Goal: Task Accomplishment & Management: Use online tool/utility

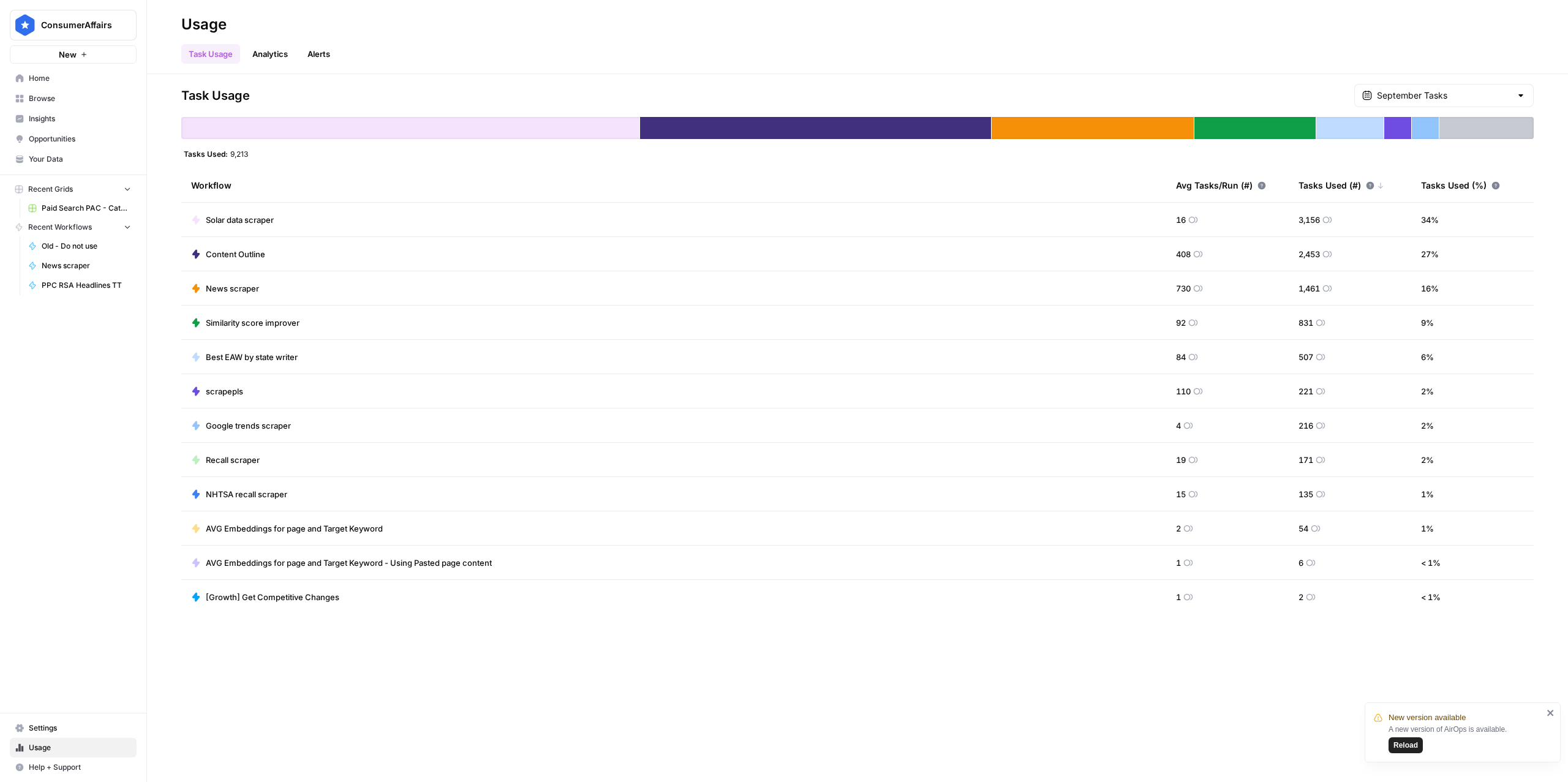
click at [58, 75] on span "Home" at bounding box center [80, 78] width 103 height 11
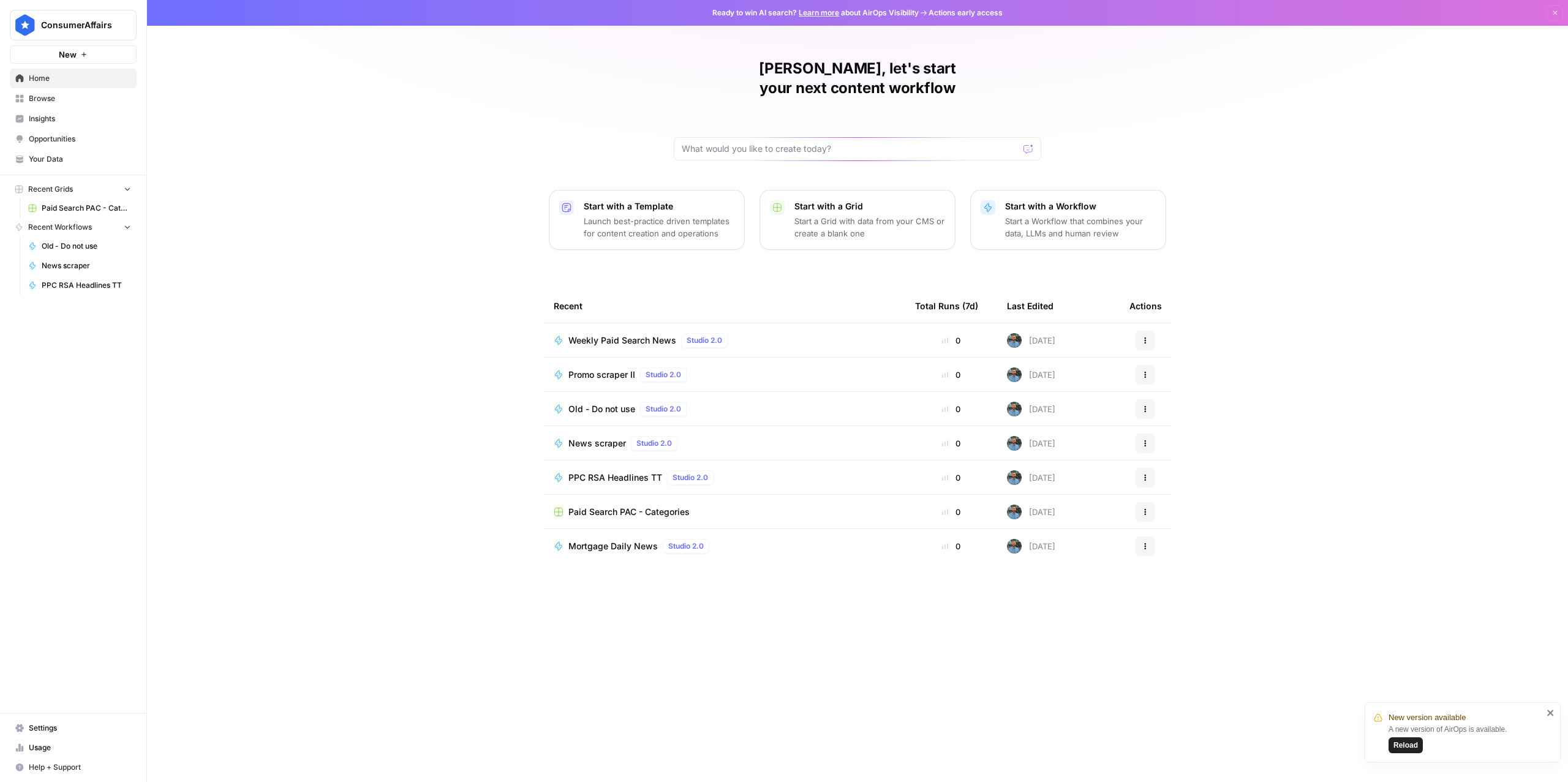
click at [627, 541] on span "Mortgage Daily News" at bounding box center [613, 546] width 90 height 12
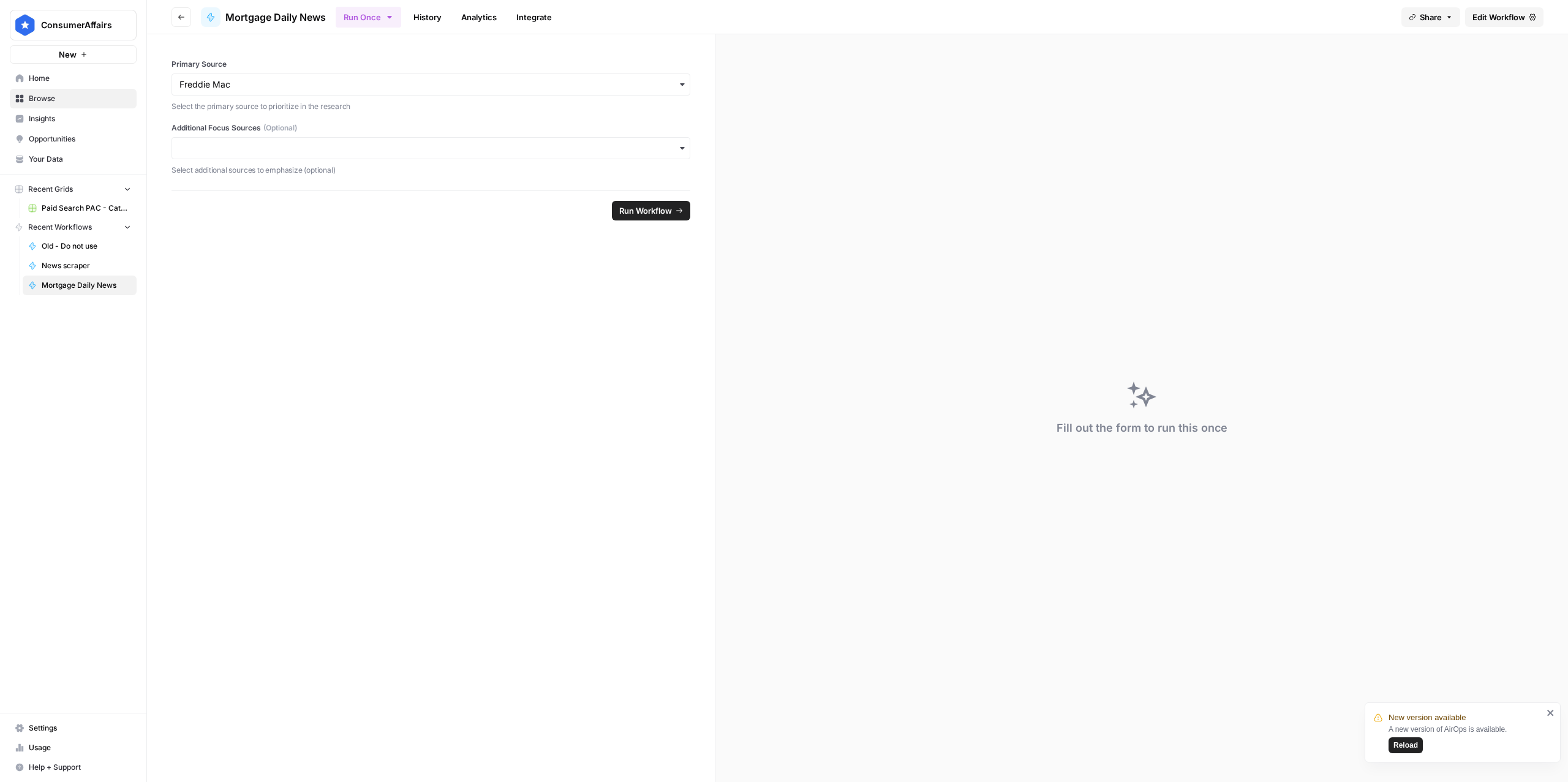
click at [1502, 21] on span "Edit Workflow" at bounding box center [1499, 17] width 53 height 12
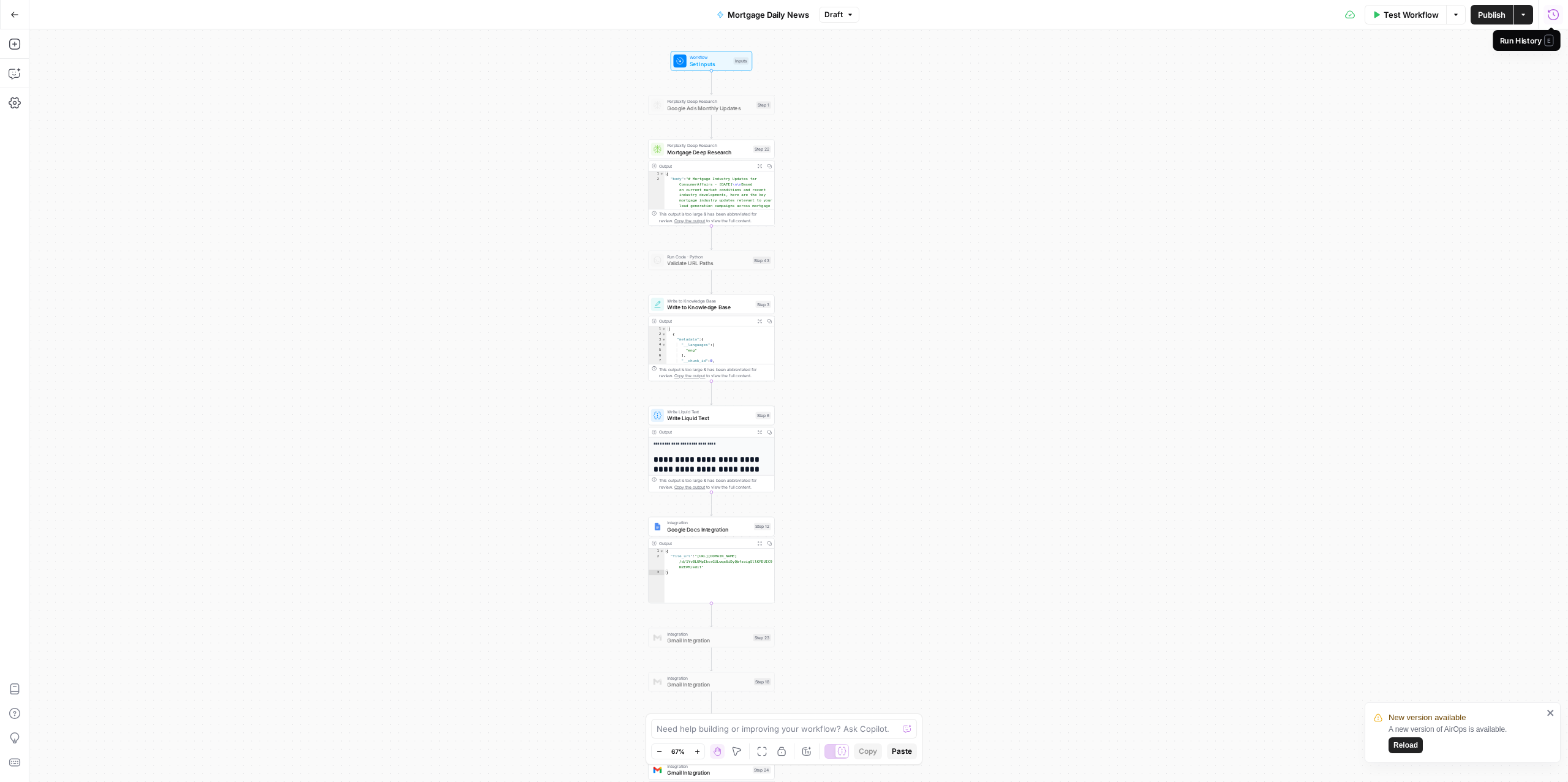
click at [1552, 15] on icon "button" at bounding box center [1554, 14] width 12 height 12
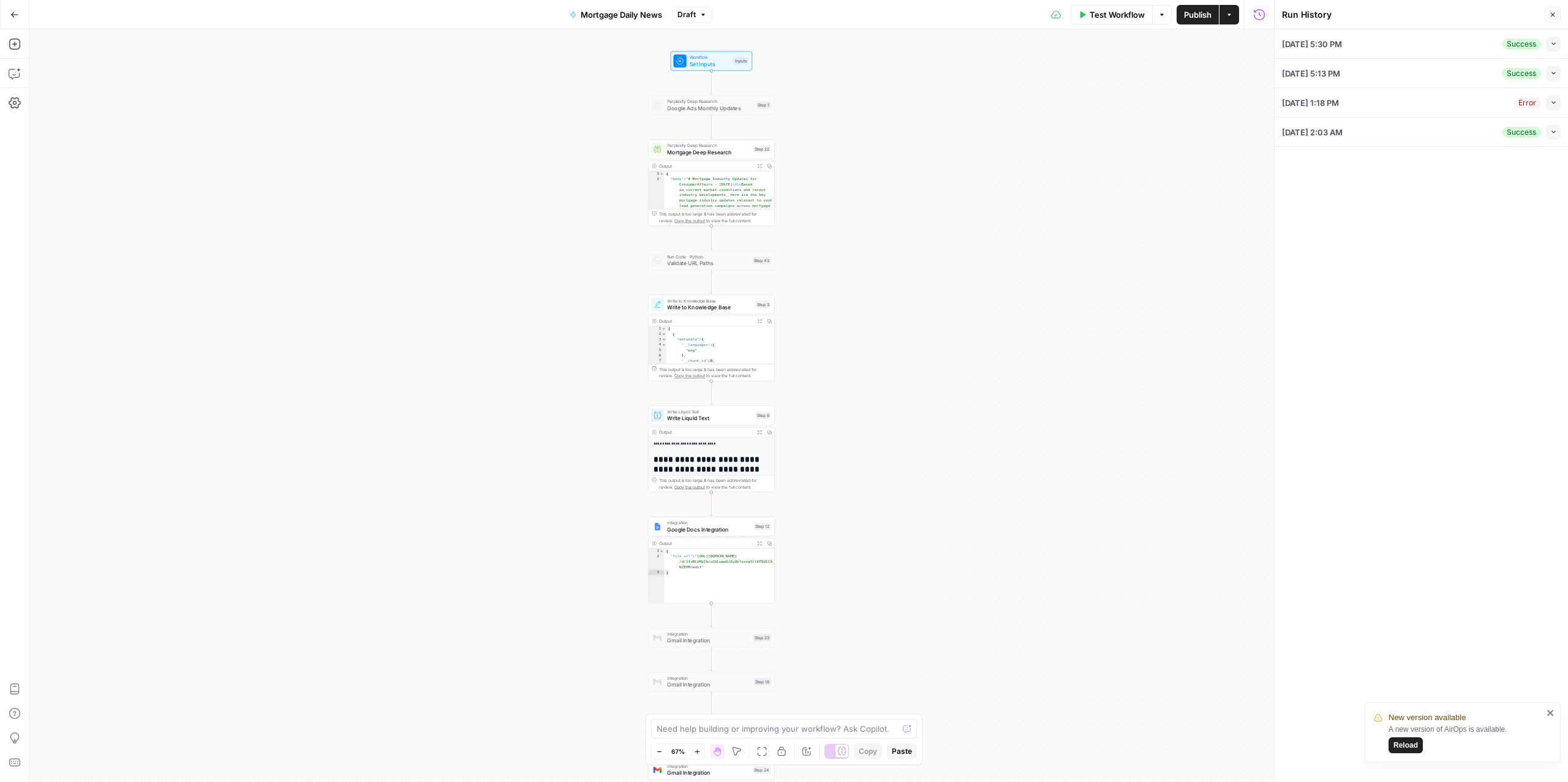
click at [1440, 46] on div "[DATE] 5:30 PM Success Collapse" at bounding box center [1421, 44] width 279 height 29
click at [1554, 42] on icon "button" at bounding box center [1554, 44] width 7 height 7
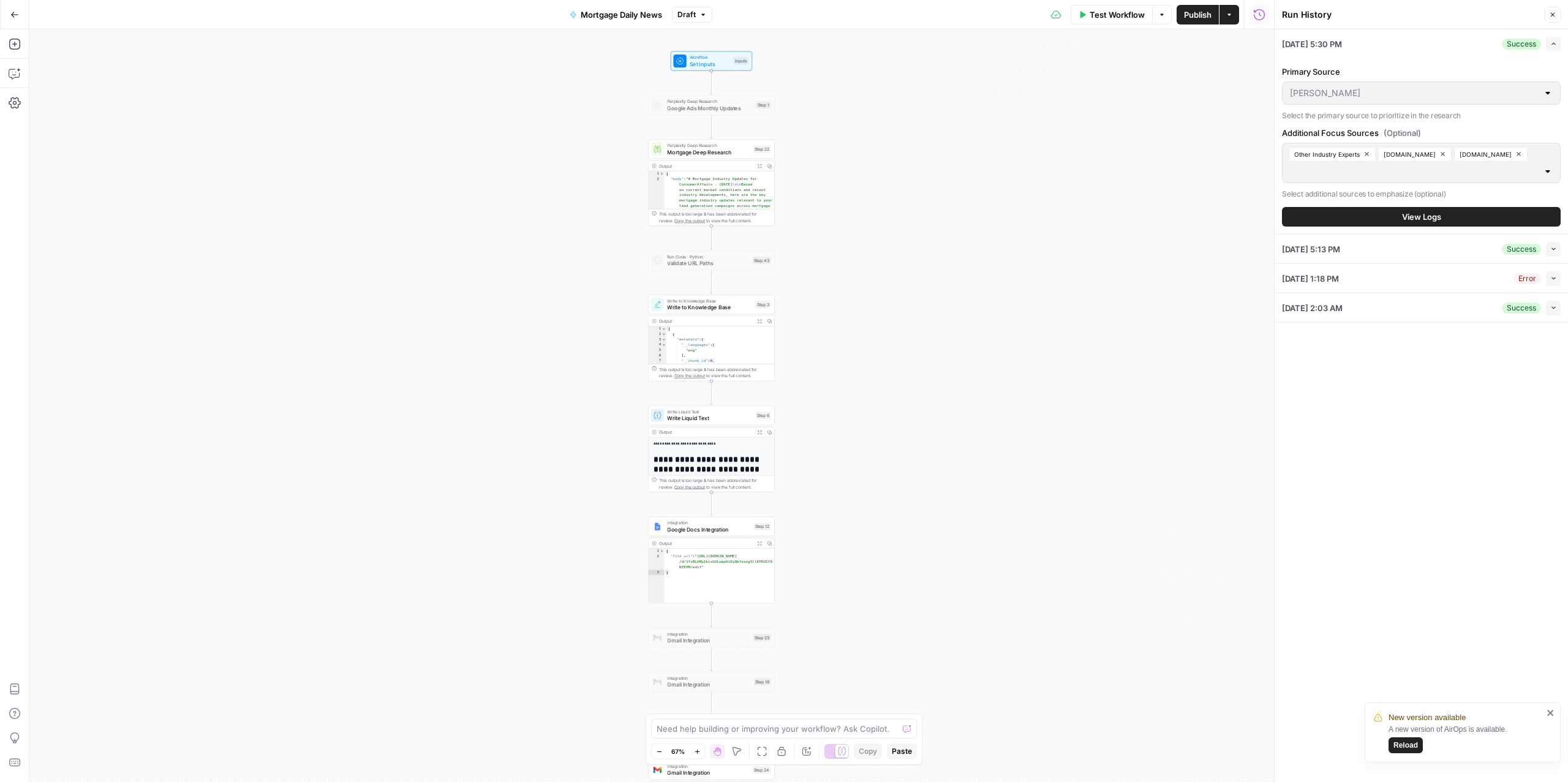
click at [1408, 218] on span "View Logs" at bounding box center [1421, 217] width 39 height 12
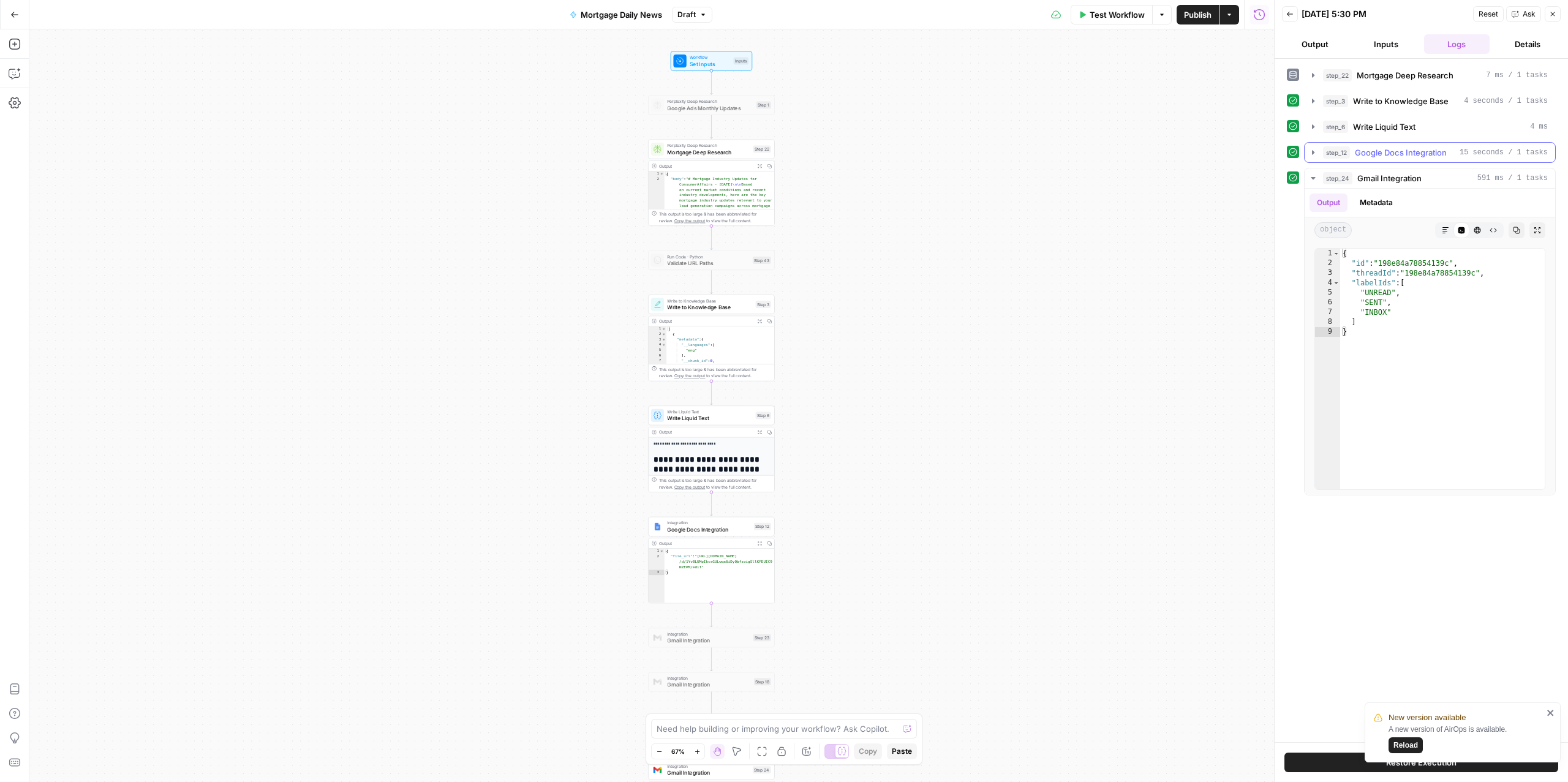
click at [1388, 155] on span "Google Docs Integration" at bounding box center [1401, 153] width 91 height 12
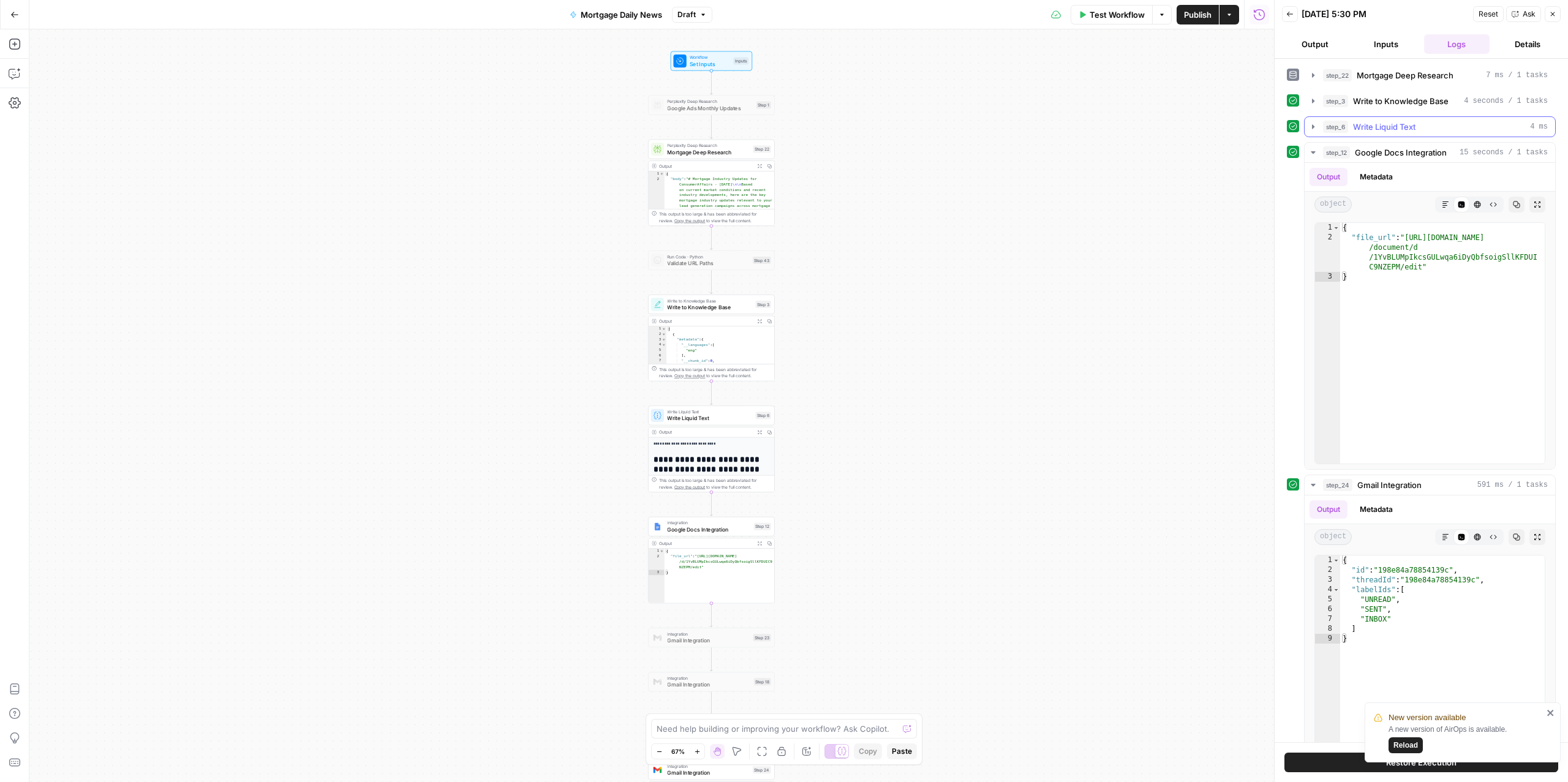
click at [1393, 133] on span "Write Liquid Text" at bounding box center [1384, 126] width 63 height 12
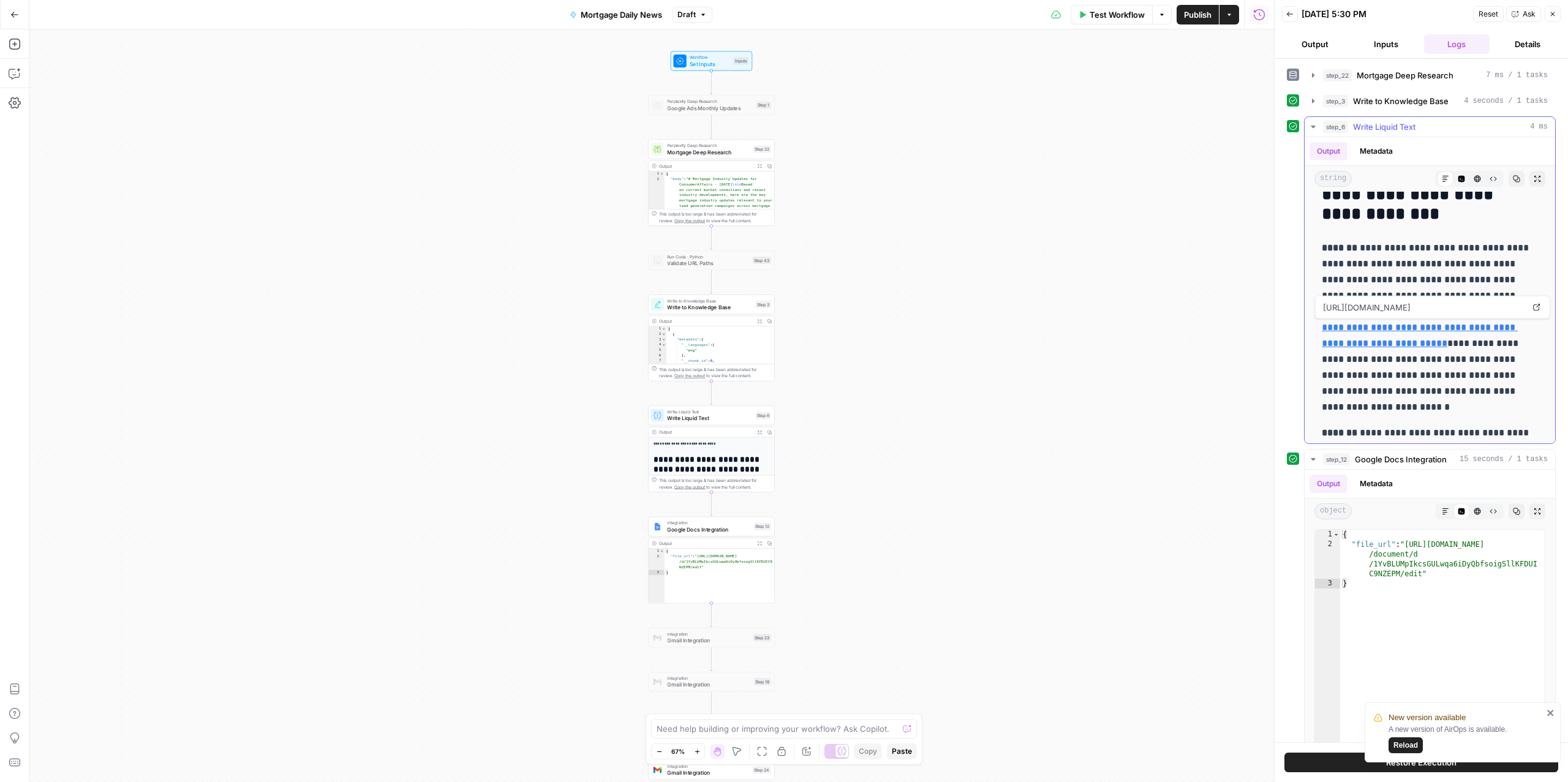
scroll to position [263, 0]
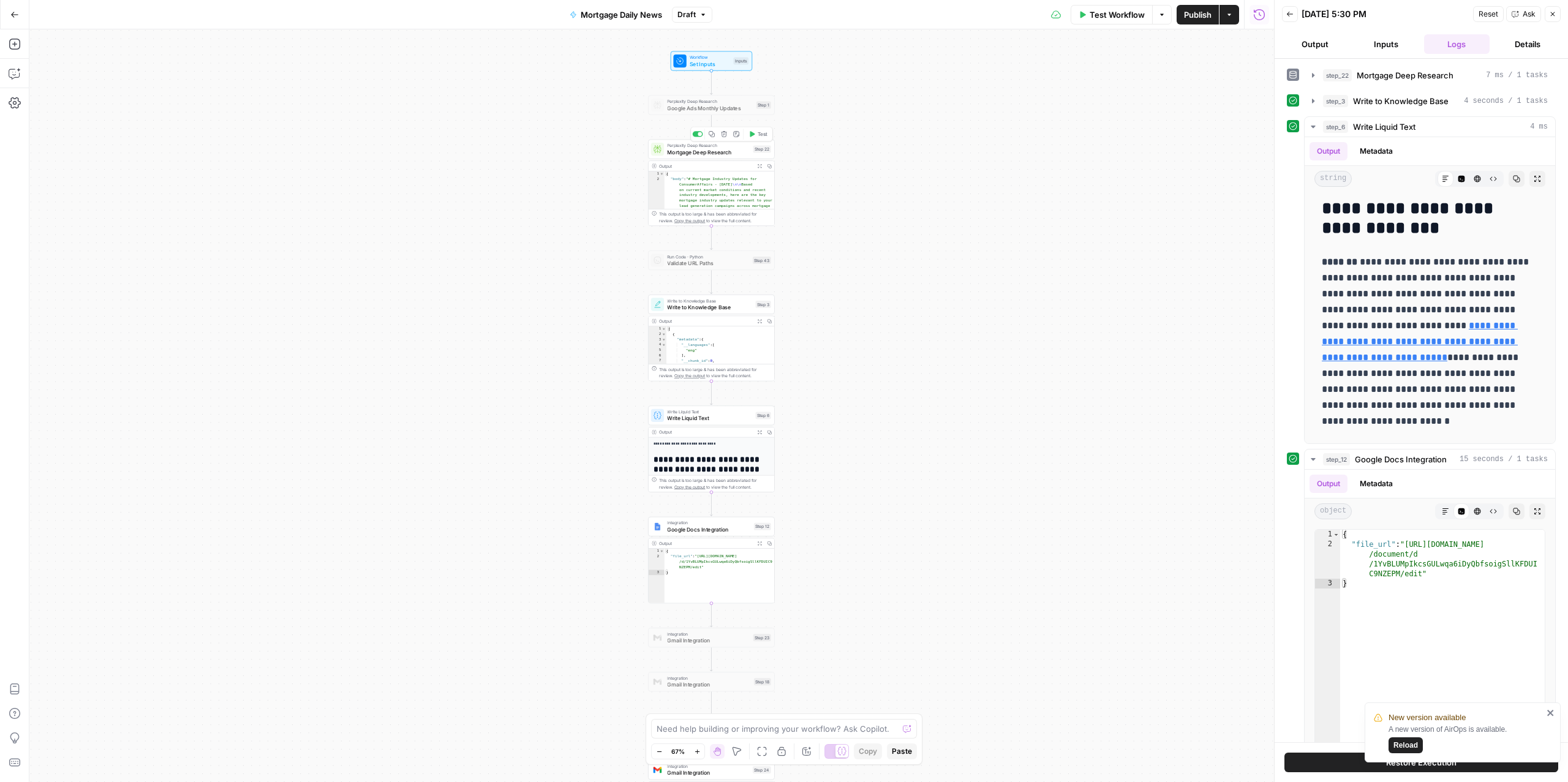
click at [688, 156] on div "Perplexity Deep Research Mortgage Deep Research Step 22 Copy step Delete step A…" at bounding box center [712, 149] width 127 height 19
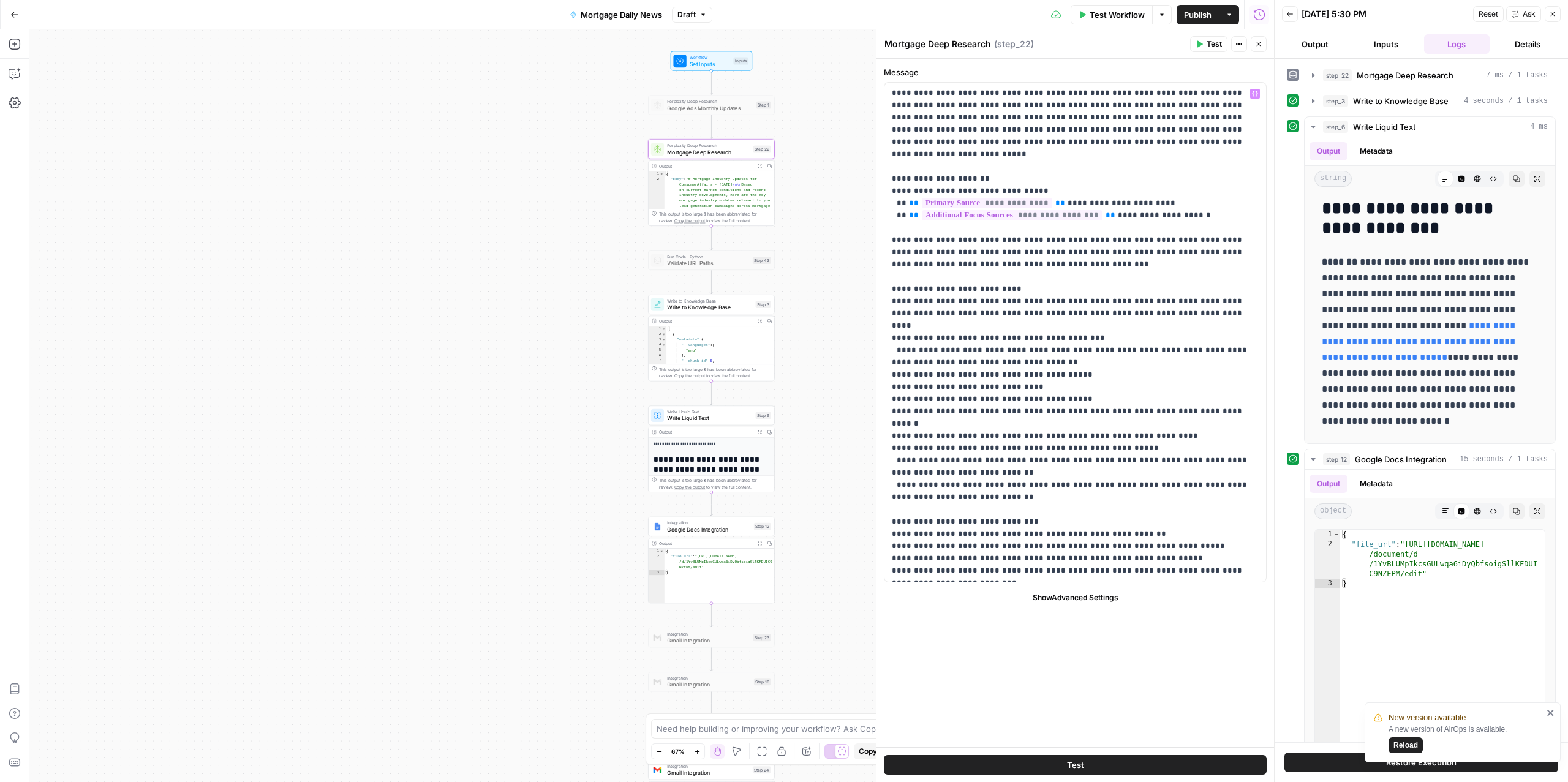
scroll to position [0, 0]
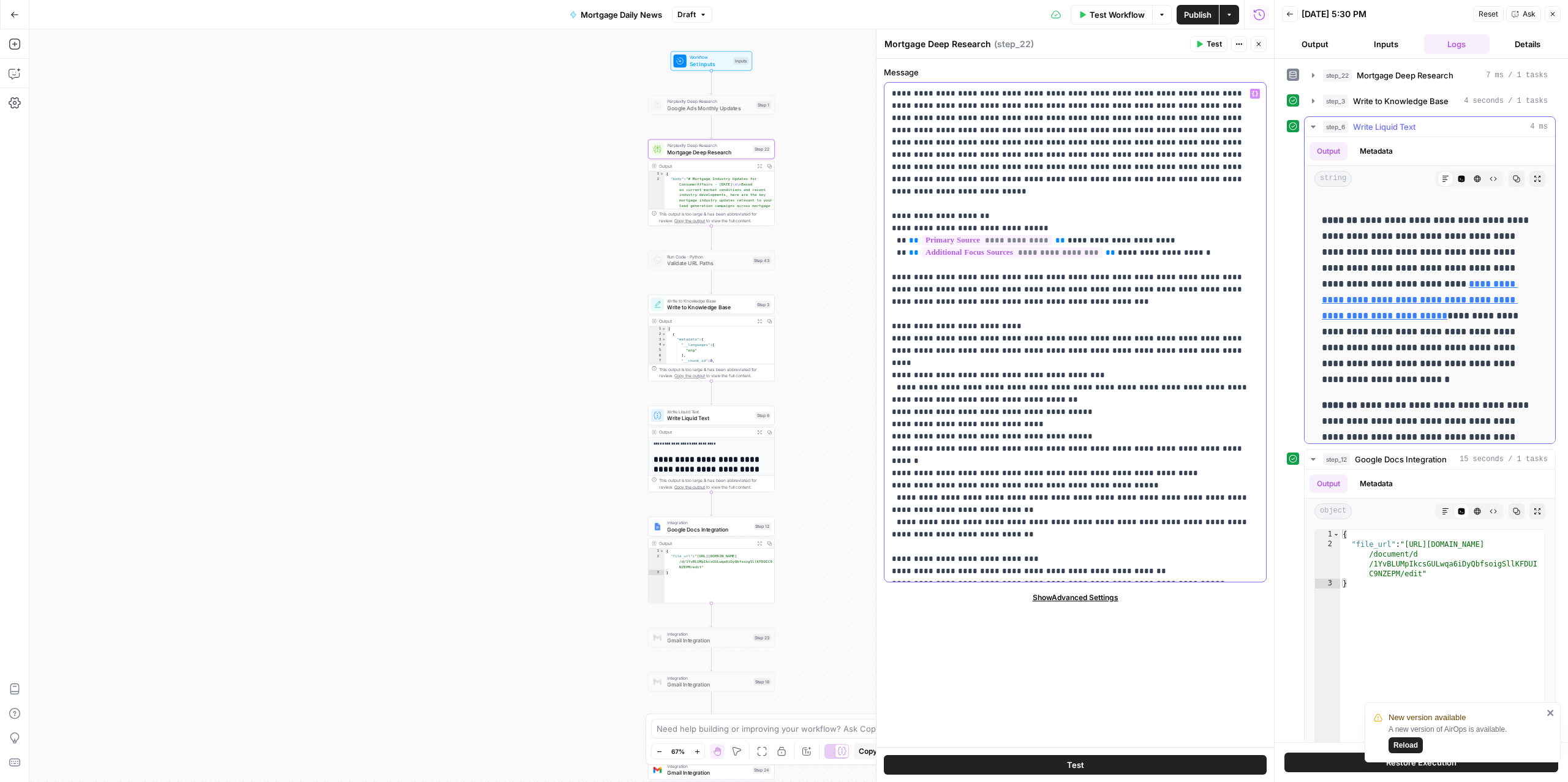
scroll to position [304, 0]
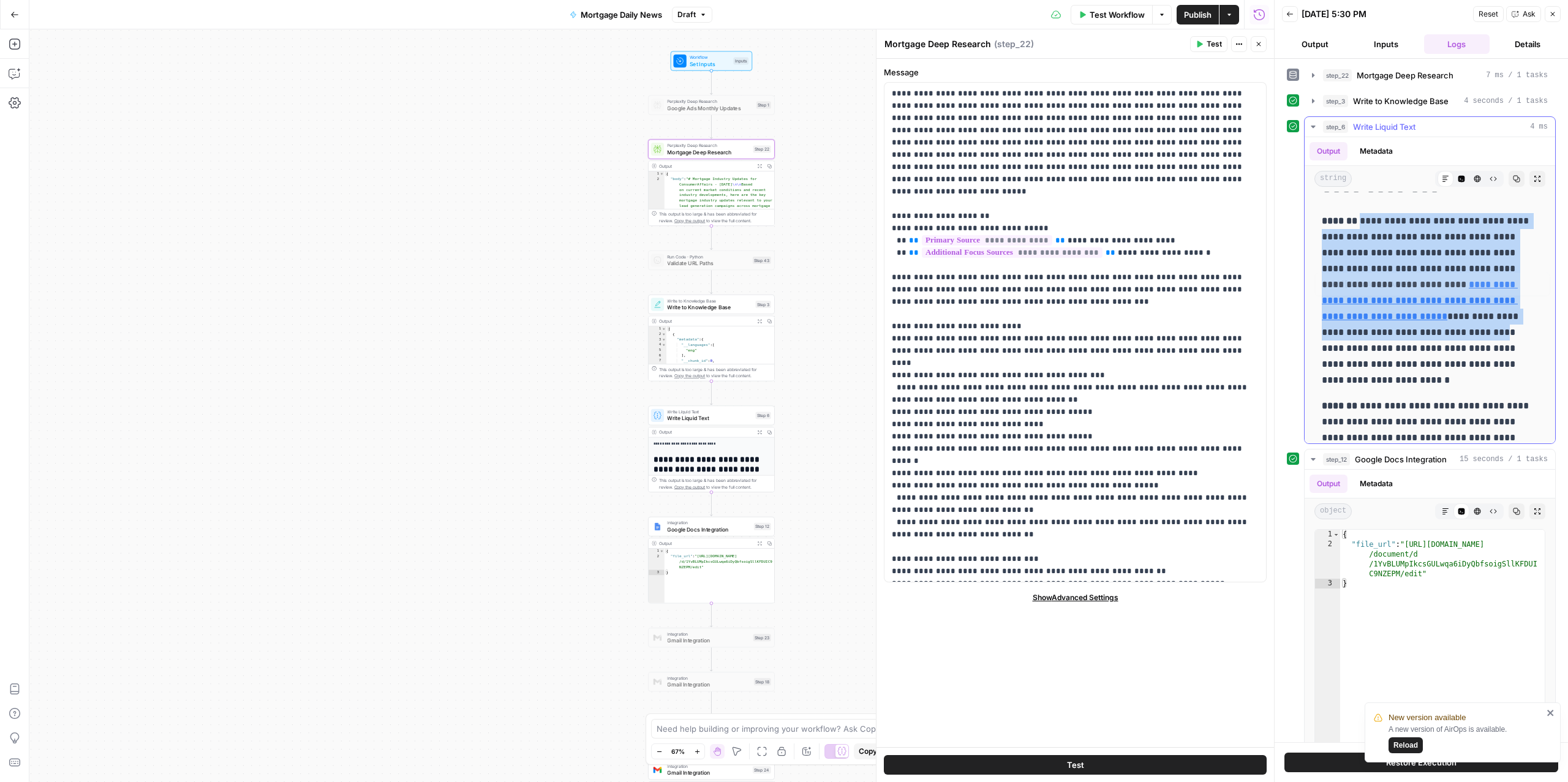
drag, startPoint x: 1363, startPoint y: 221, endPoint x: 1545, endPoint y: 332, distance: 213.2
drag, startPoint x: 1322, startPoint y: 220, endPoint x: 1495, endPoint y: 385, distance: 239.1
click at [1495, 385] on p "**********" at bounding box center [1430, 301] width 216 height 175
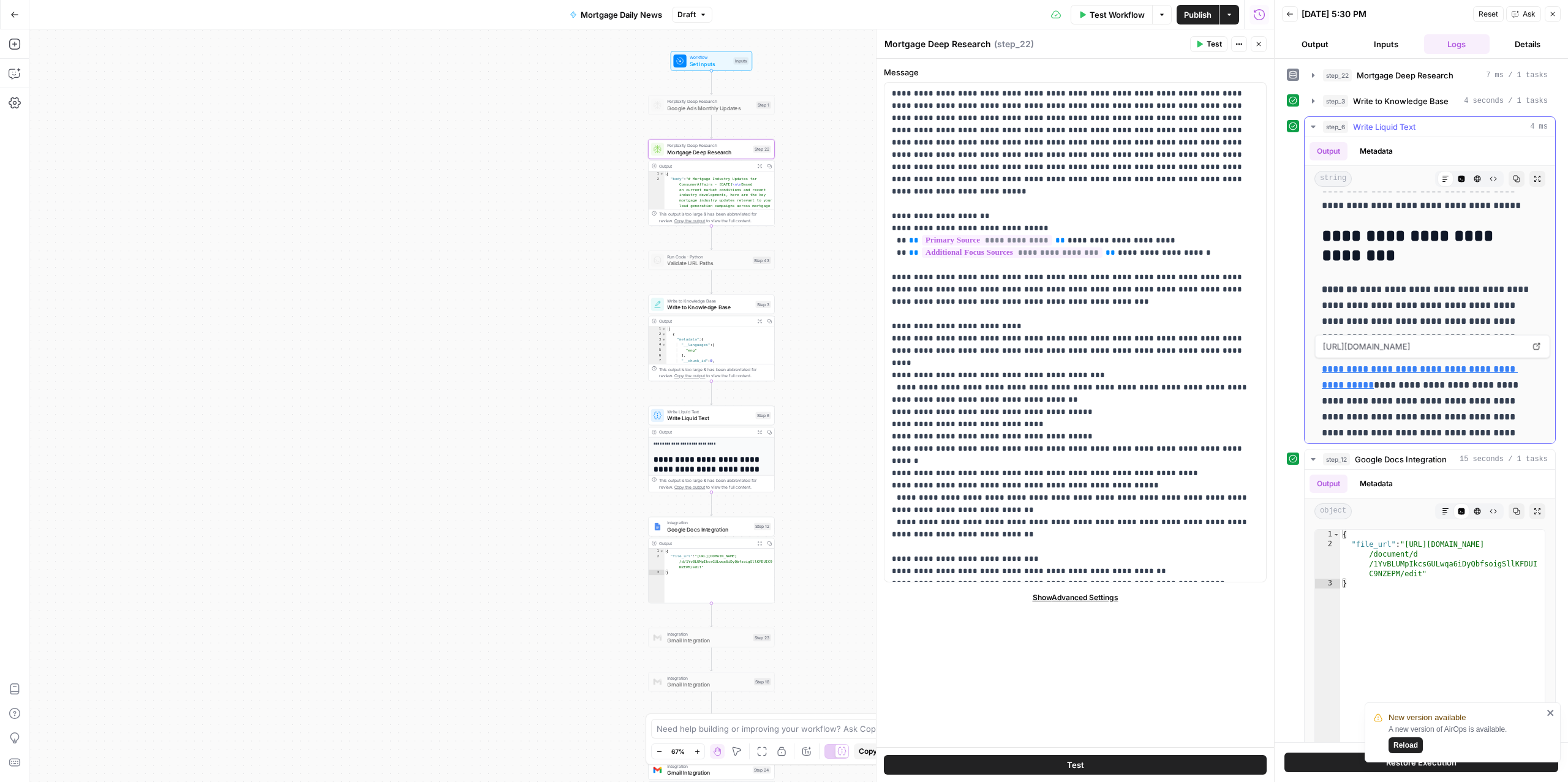
scroll to position [661, 0]
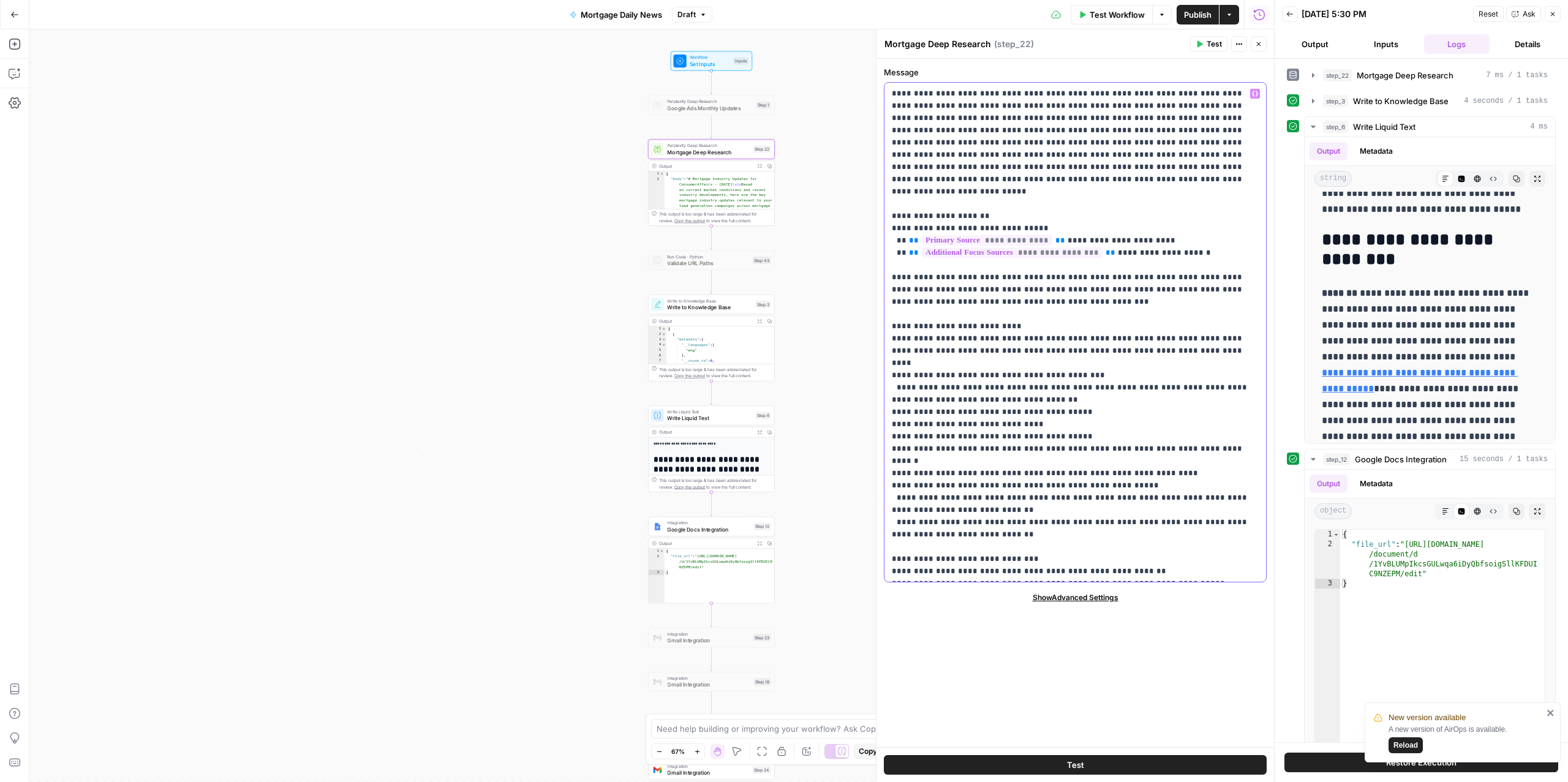
type input "update"
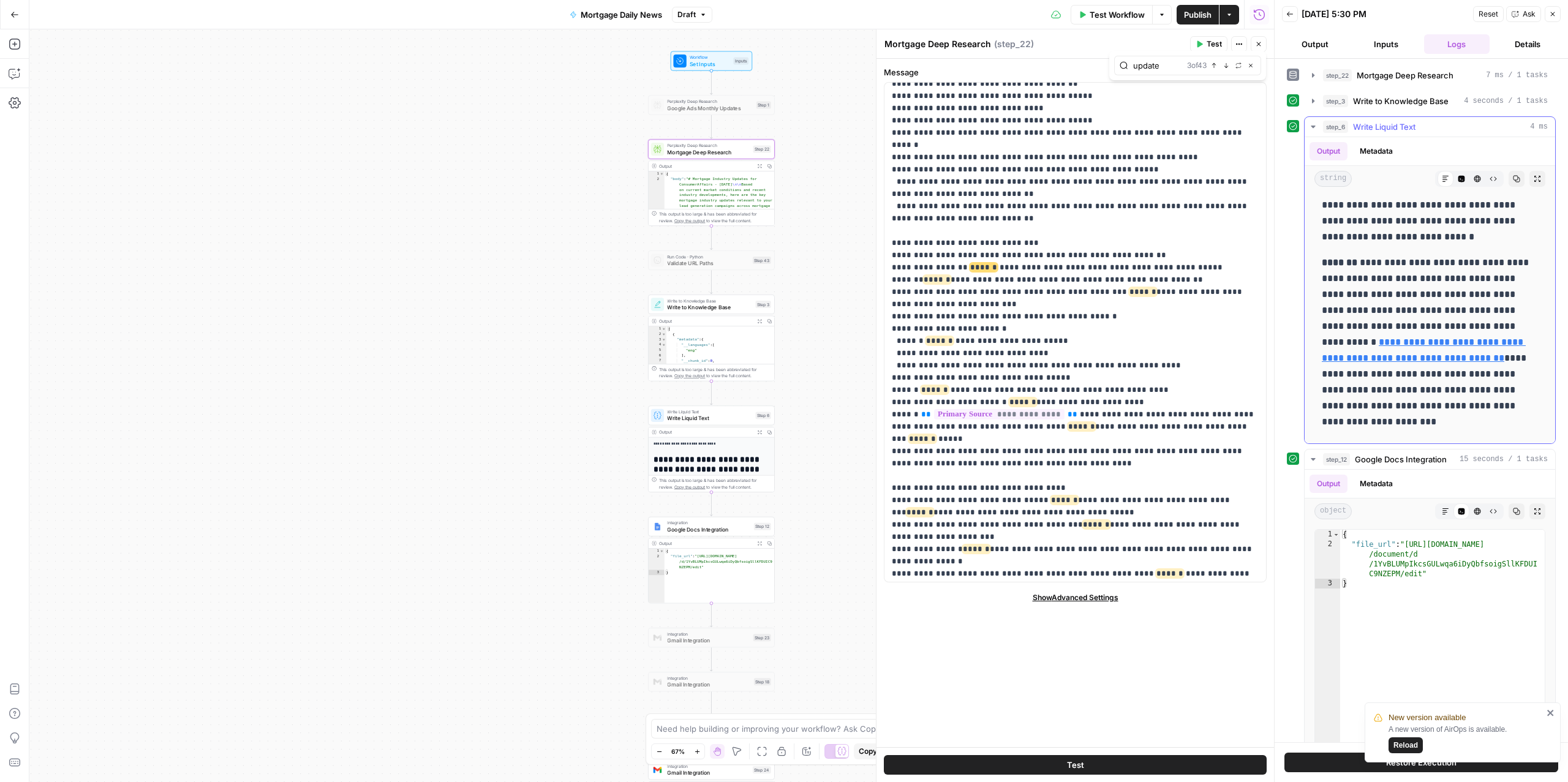
scroll to position [826, 0]
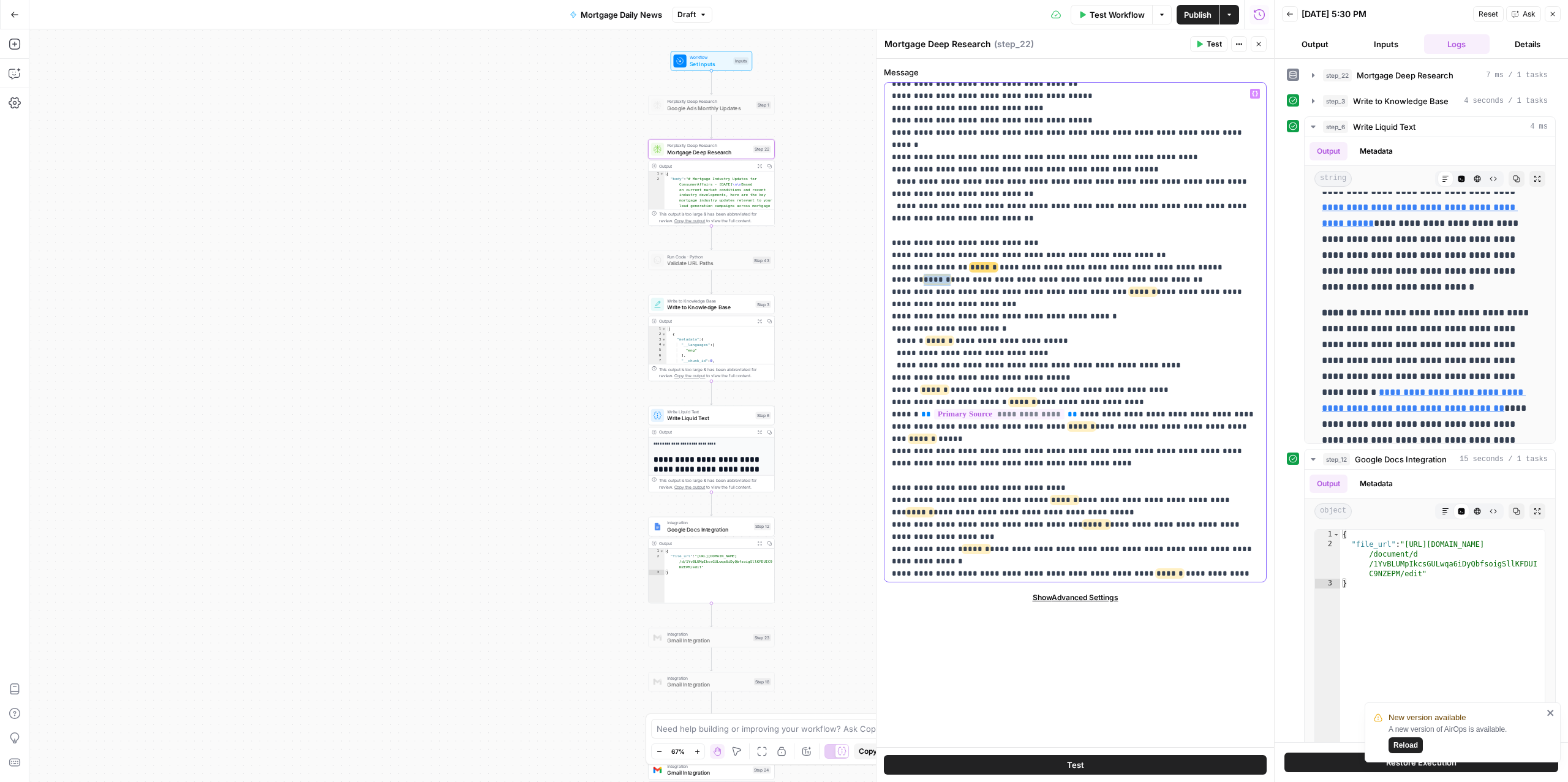
drag, startPoint x: 946, startPoint y: 245, endPoint x: 919, endPoint y: 244, distance: 27.0
click at [919, 244] on p "**********" at bounding box center [1075, 586] width 366 height 1630
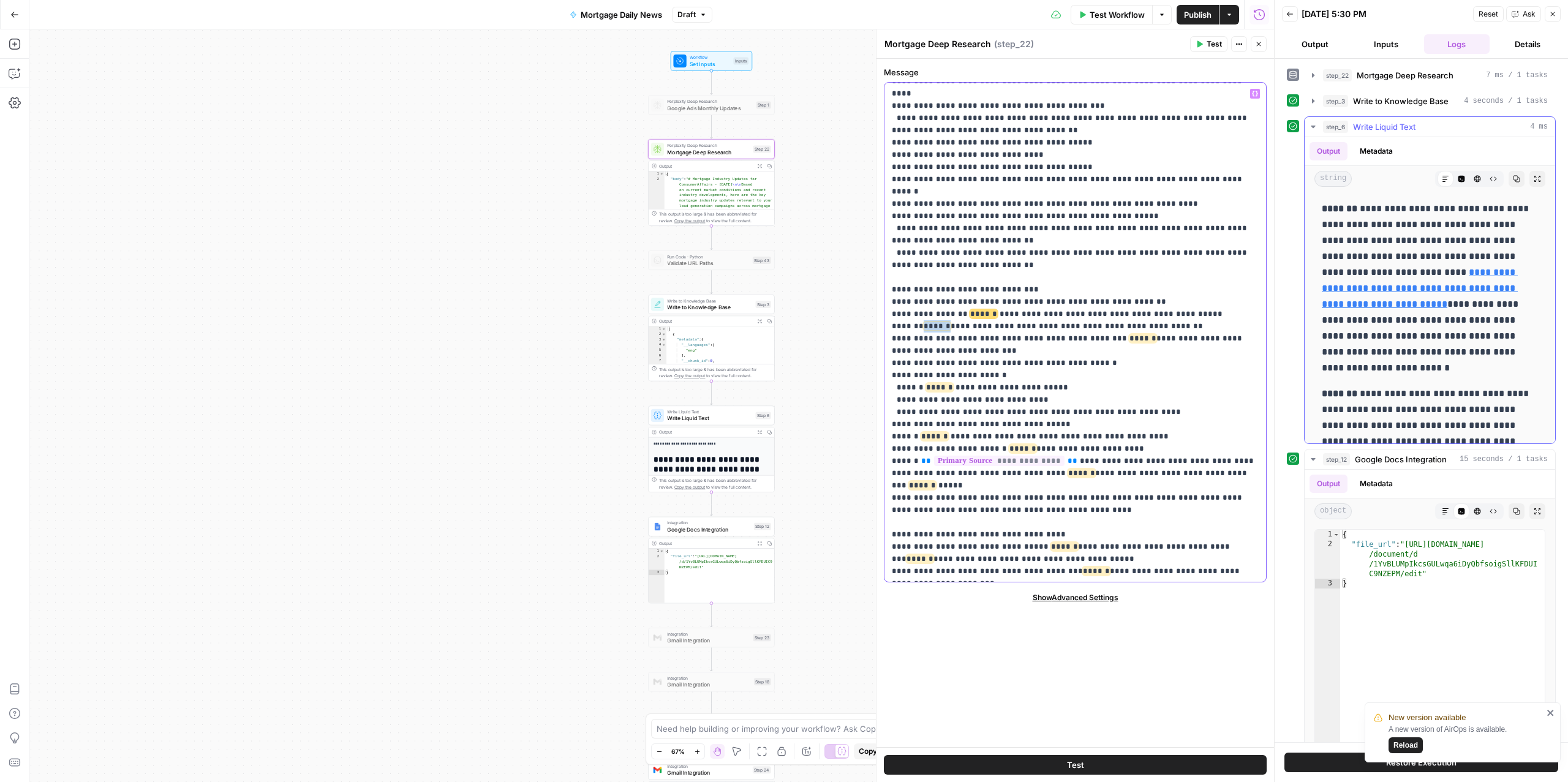
scroll to position [316, 0]
drag, startPoint x: 1187, startPoint y: 289, endPoint x: 890, endPoint y: 291, distance: 297.0
click at [890, 291] on div "**********" at bounding box center [1075, 332] width 381 height 499
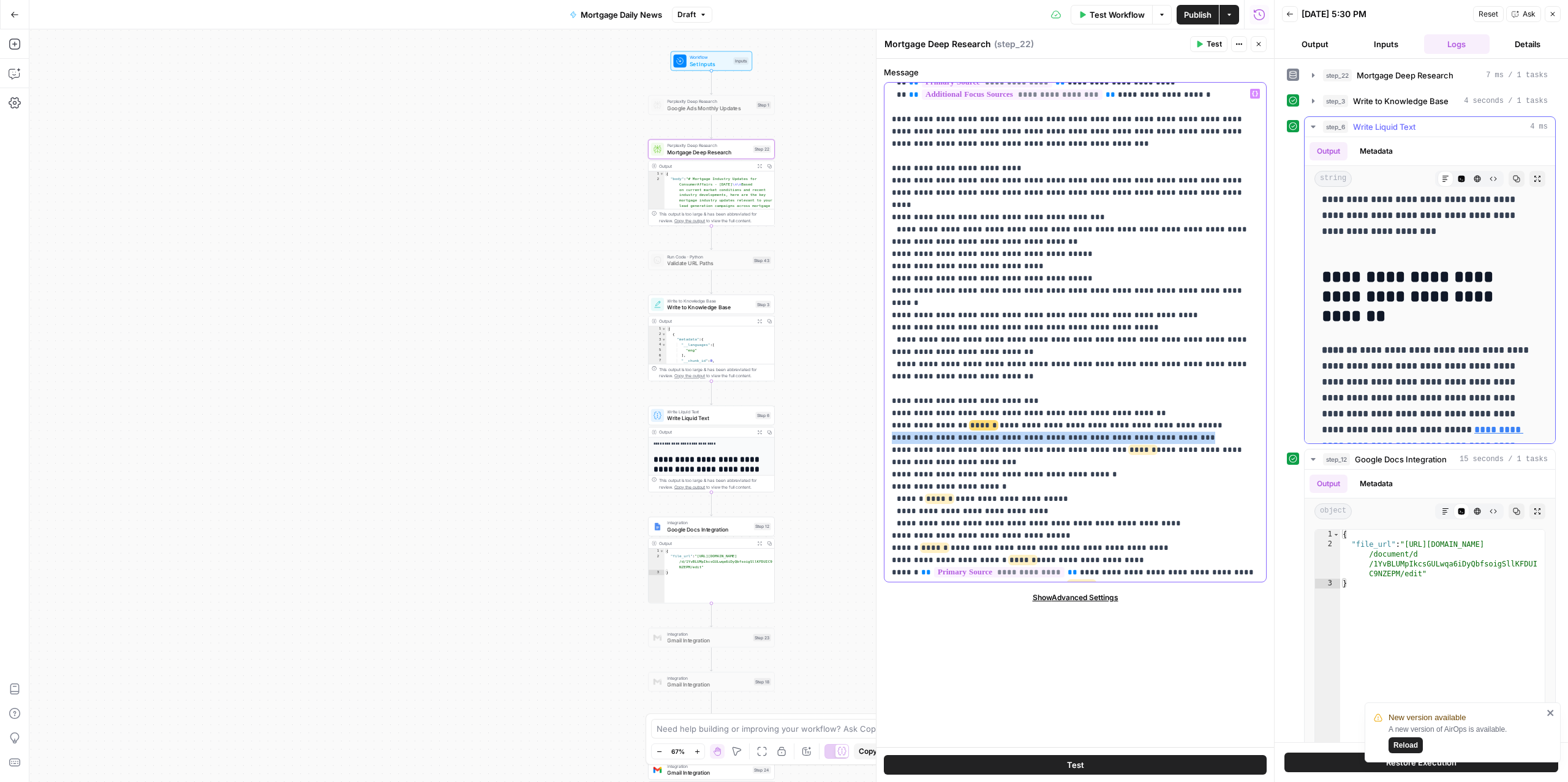
scroll to position [1057, 0]
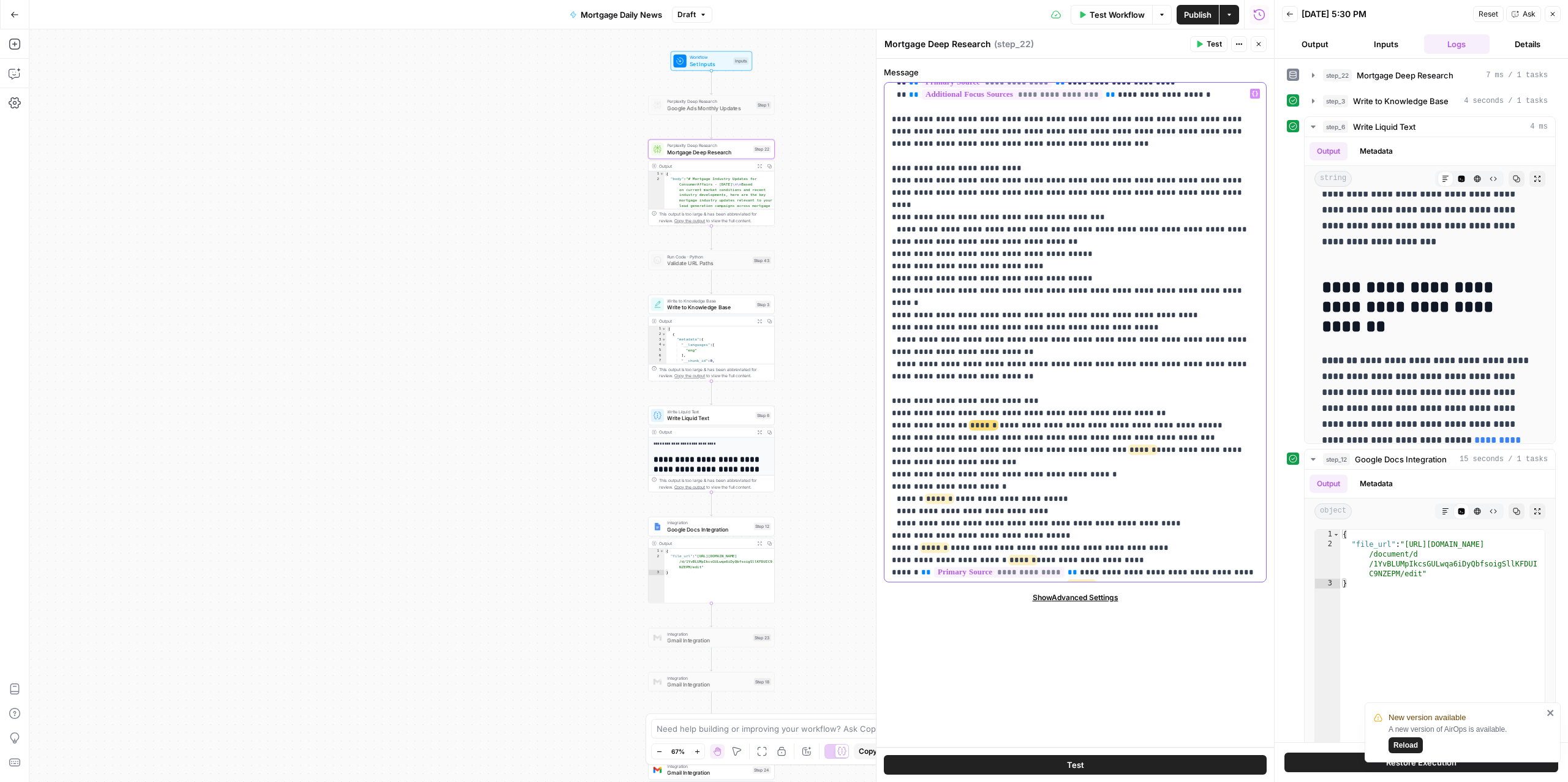
click at [959, 410] on p "**********" at bounding box center [1075, 745] width 366 height 1630
drag, startPoint x: 964, startPoint y: 404, endPoint x: 919, endPoint y: 402, distance: 45.0
click at [919, 402] on p "**********" at bounding box center [1075, 745] width 366 height 1630
drag, startPoint x: 972, startPoint y: 402, endPoint x: 917, endPoint y: 402, distance: 55.0
click at [917, 402] on p "**********" at bounding box center [1075, 745] width 366 height 1630
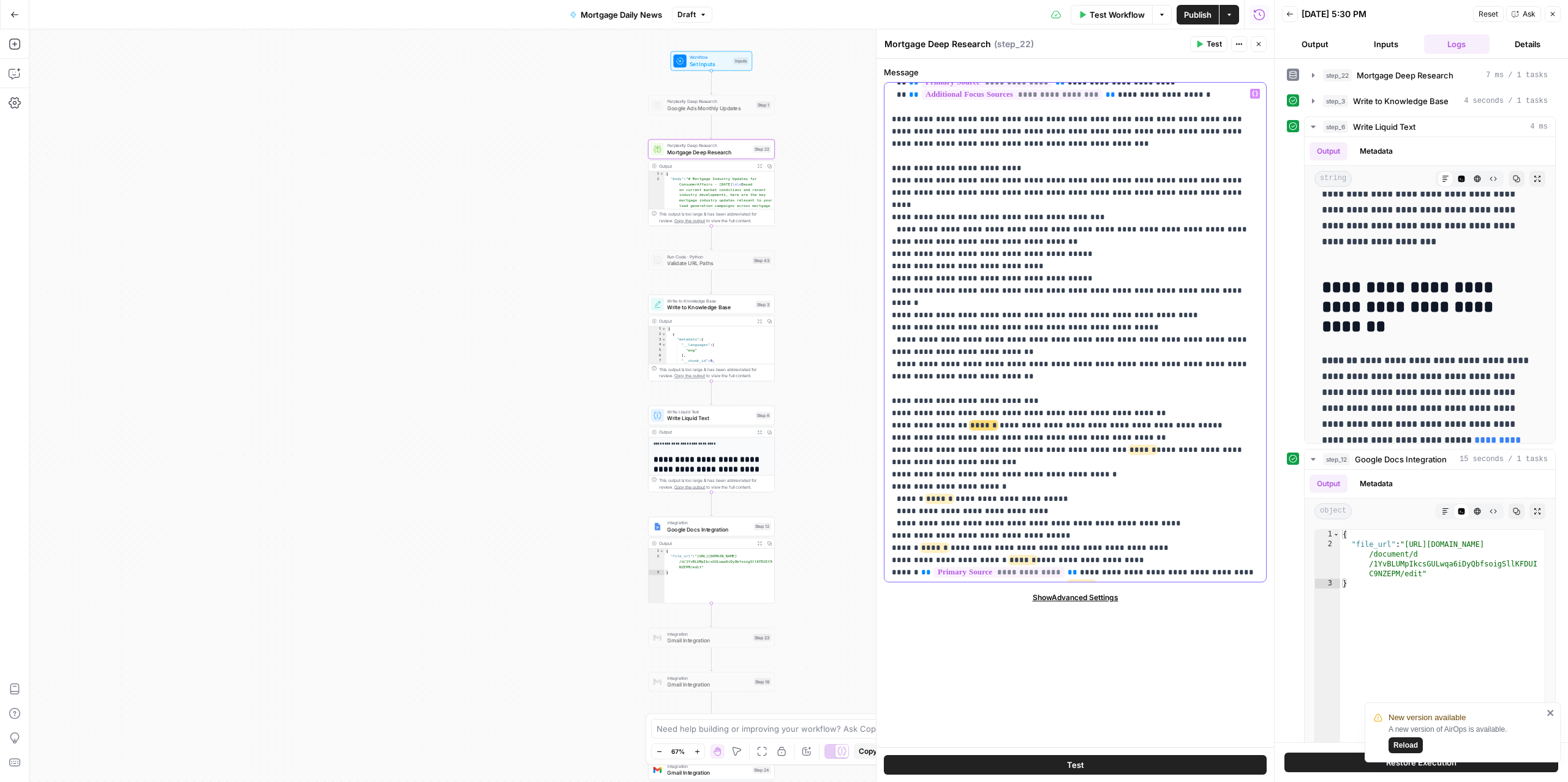
click at [1146, 404] on p "**********" at bounding box center [1075, 745] width 366 height 1630
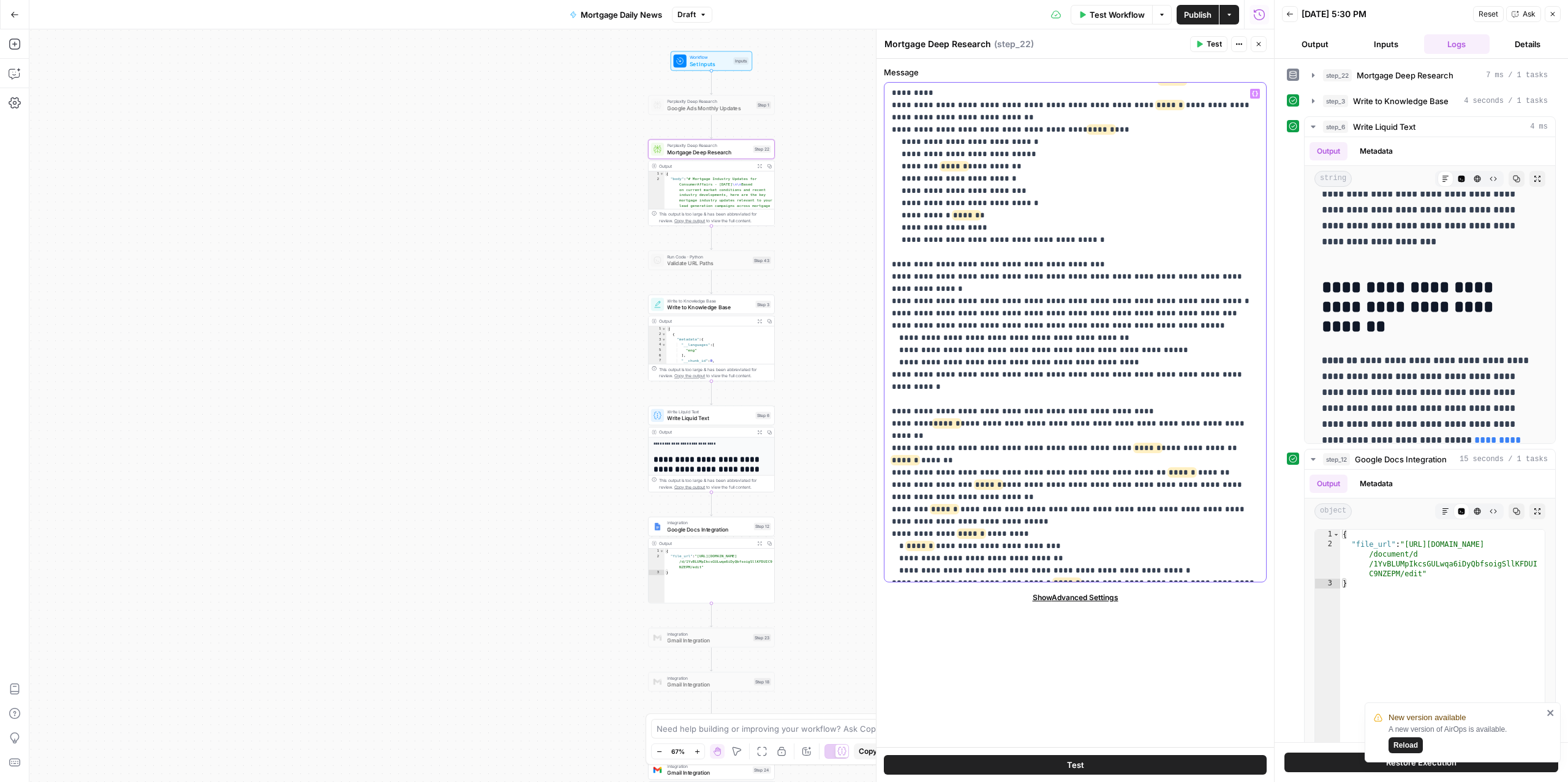
scroll to position [0, 0]
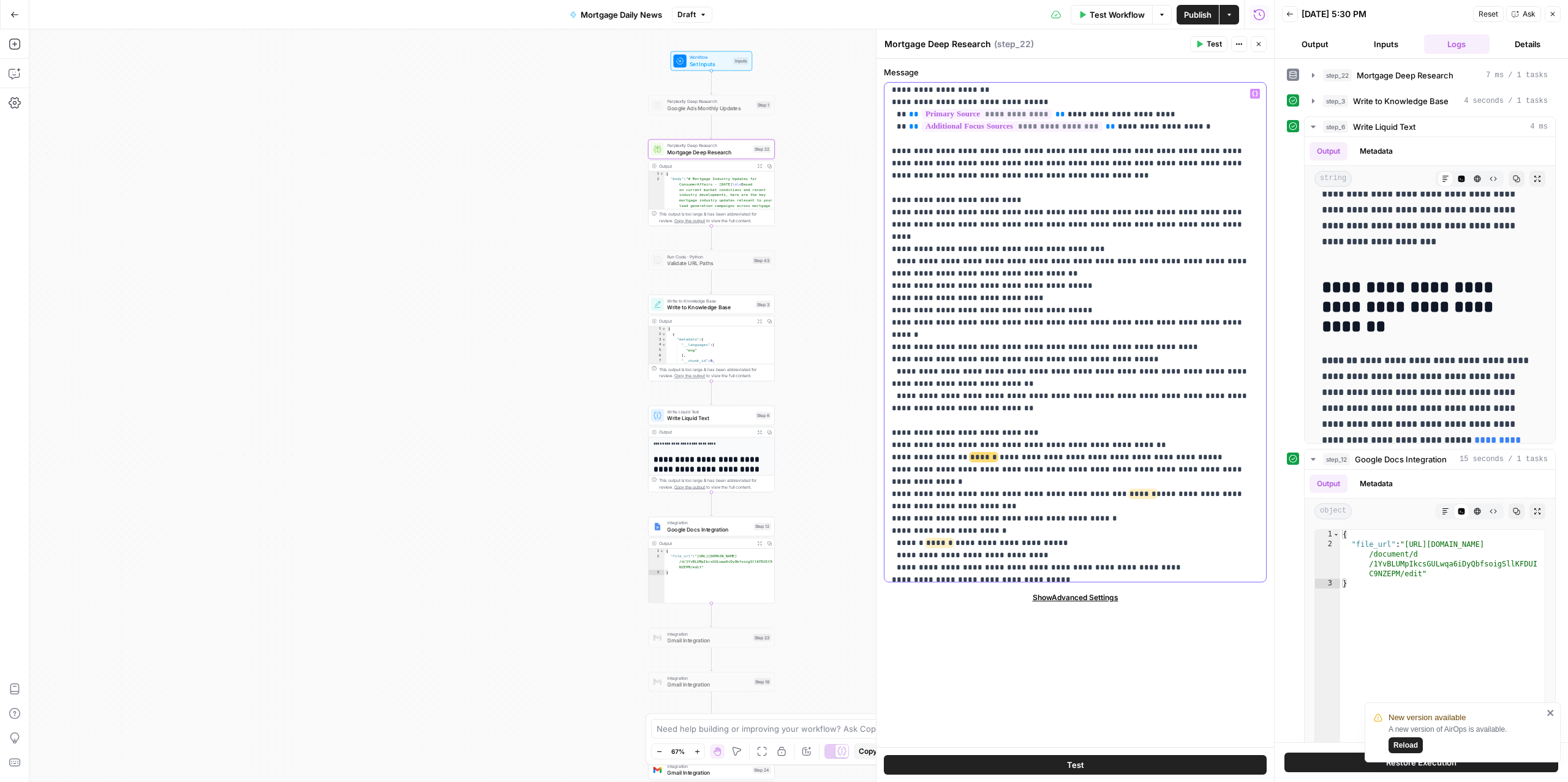
scroll to position [136, 0]
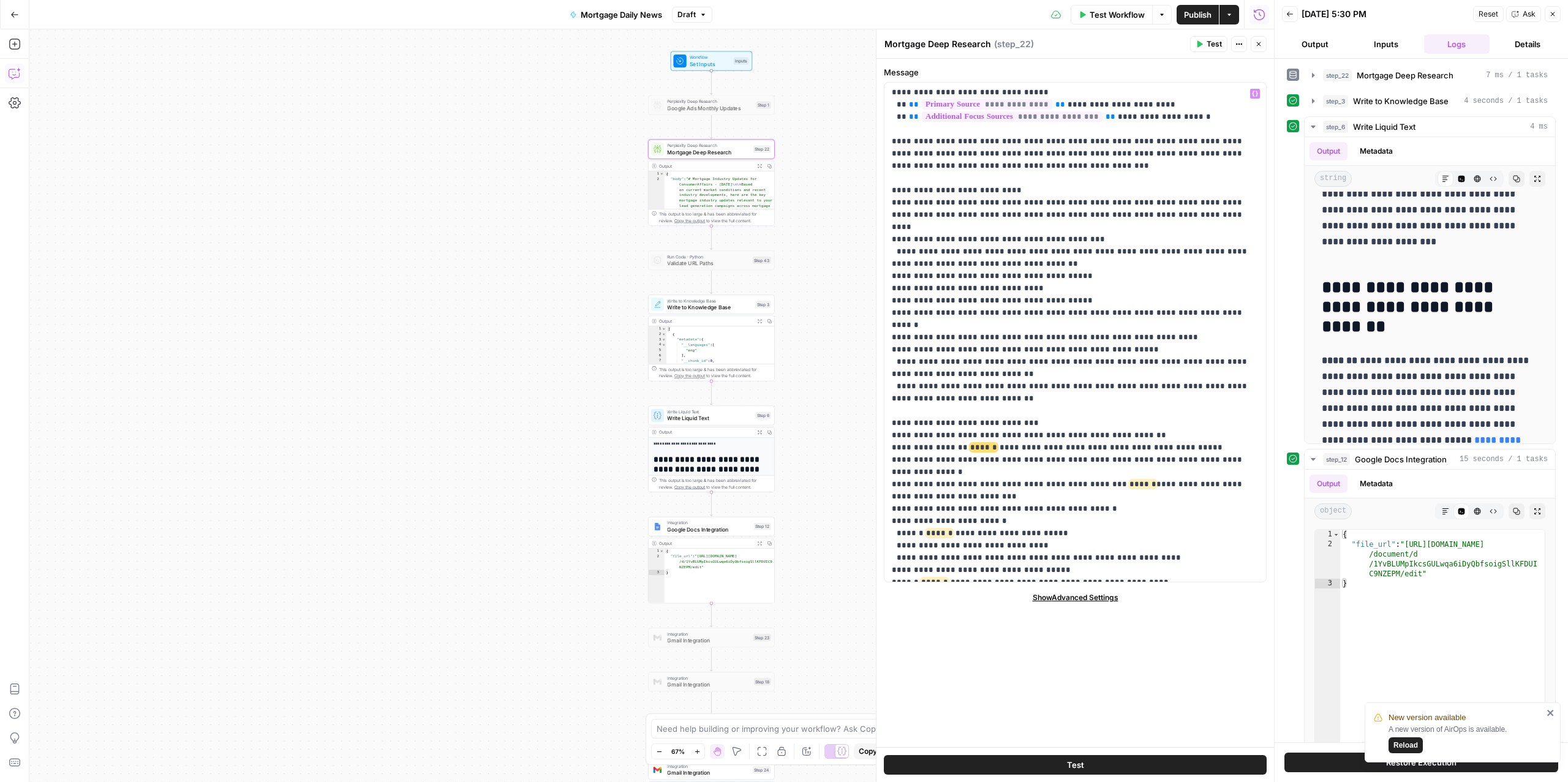
click at [18, 77] on icon "button" at bounding box center [14, 75] width 10 height 10
click at [142, 757] on div "Auto Mode Send" at bounding box center [213, 758] width 331 height 27
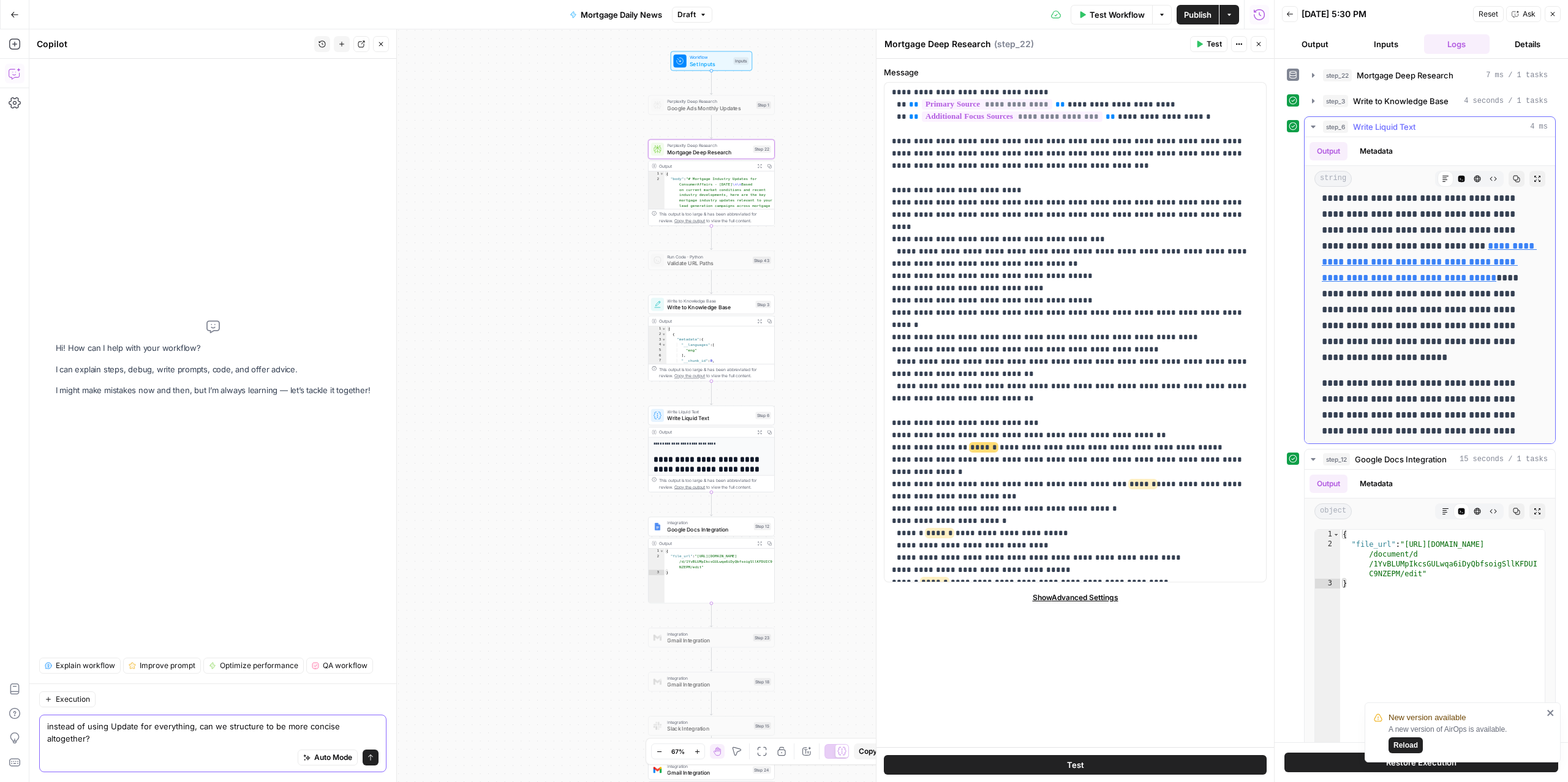
scroll to position [1978, 0]
drag, startPoint x: 1355, startPoint y: 296, endPoint x: 1460, endPoint y: 356, distance: 120.9
click at [1460, 356] on p "**********" at bounding box center [1430, 253] width 216 height 223
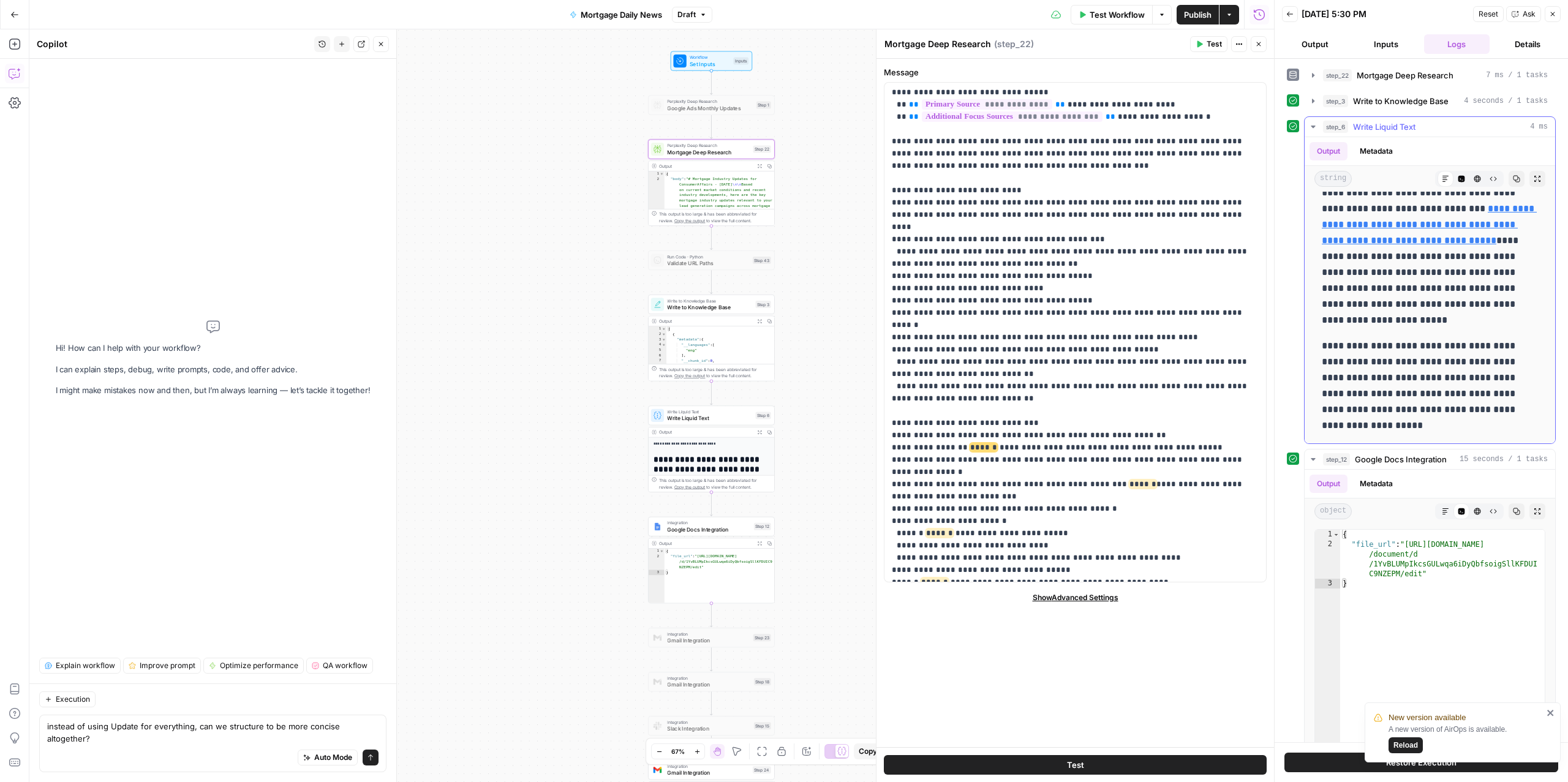
scroll to position [80, 0]
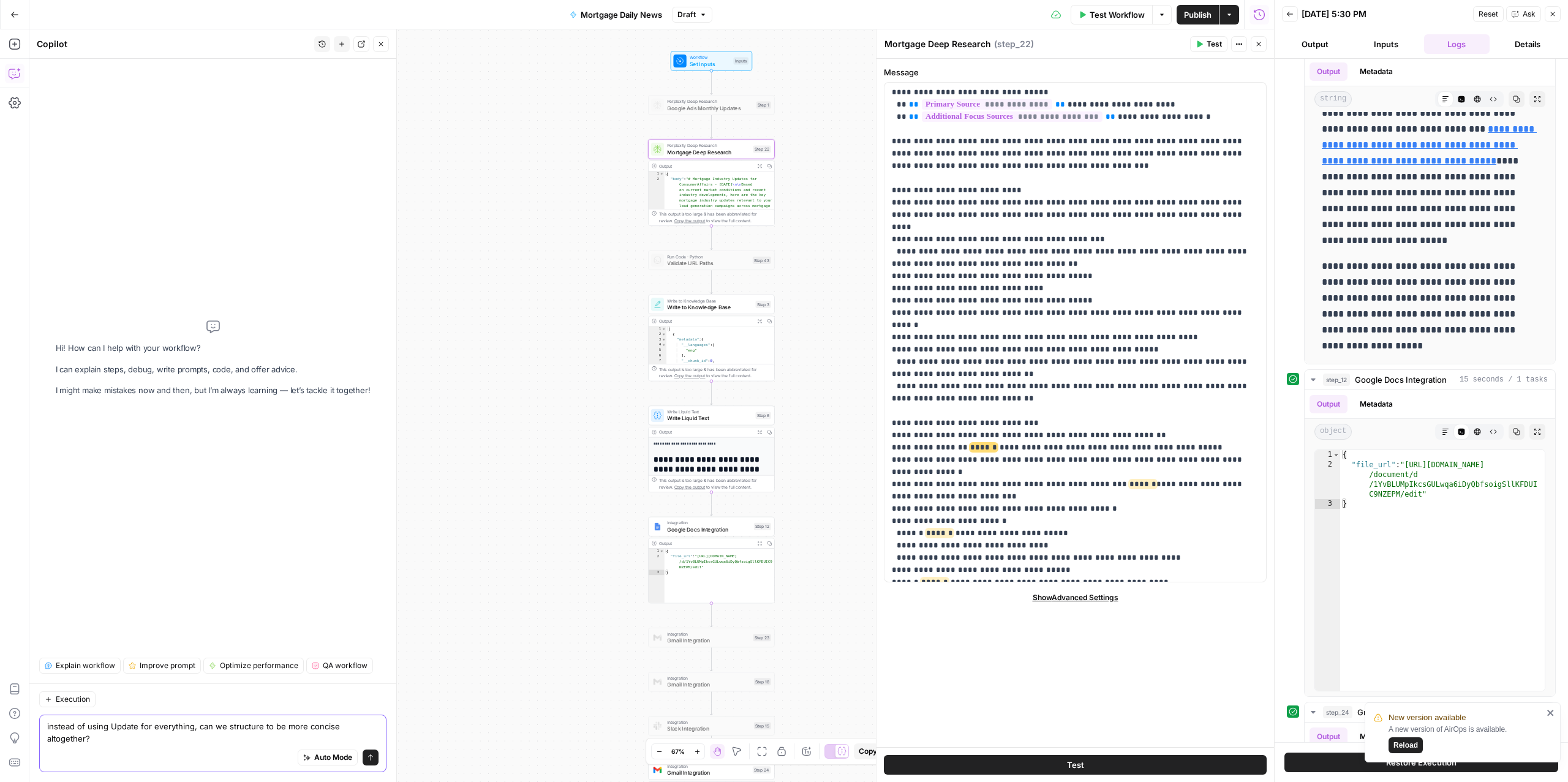
click at [191, 736] on textarea "instead of using Update for everything, can we structure to be more concise alt…" at bounding box center [213, 732] width 331 height 25
drag, startPoint x: 155, startPoint y: 741, endPoint x: 271, endPoint y: 729, distance: 116.6
click at [271, 729] on textarea "instead of using Update for everything, can we structure to be more concise alt…" at bounding box center [213, 732] width 331 height 25
click at [293, 724] on textarea "instead of using Update for everything, can we structure to give a summary of W…" at bounding box center [213, 732] width 331 height 25
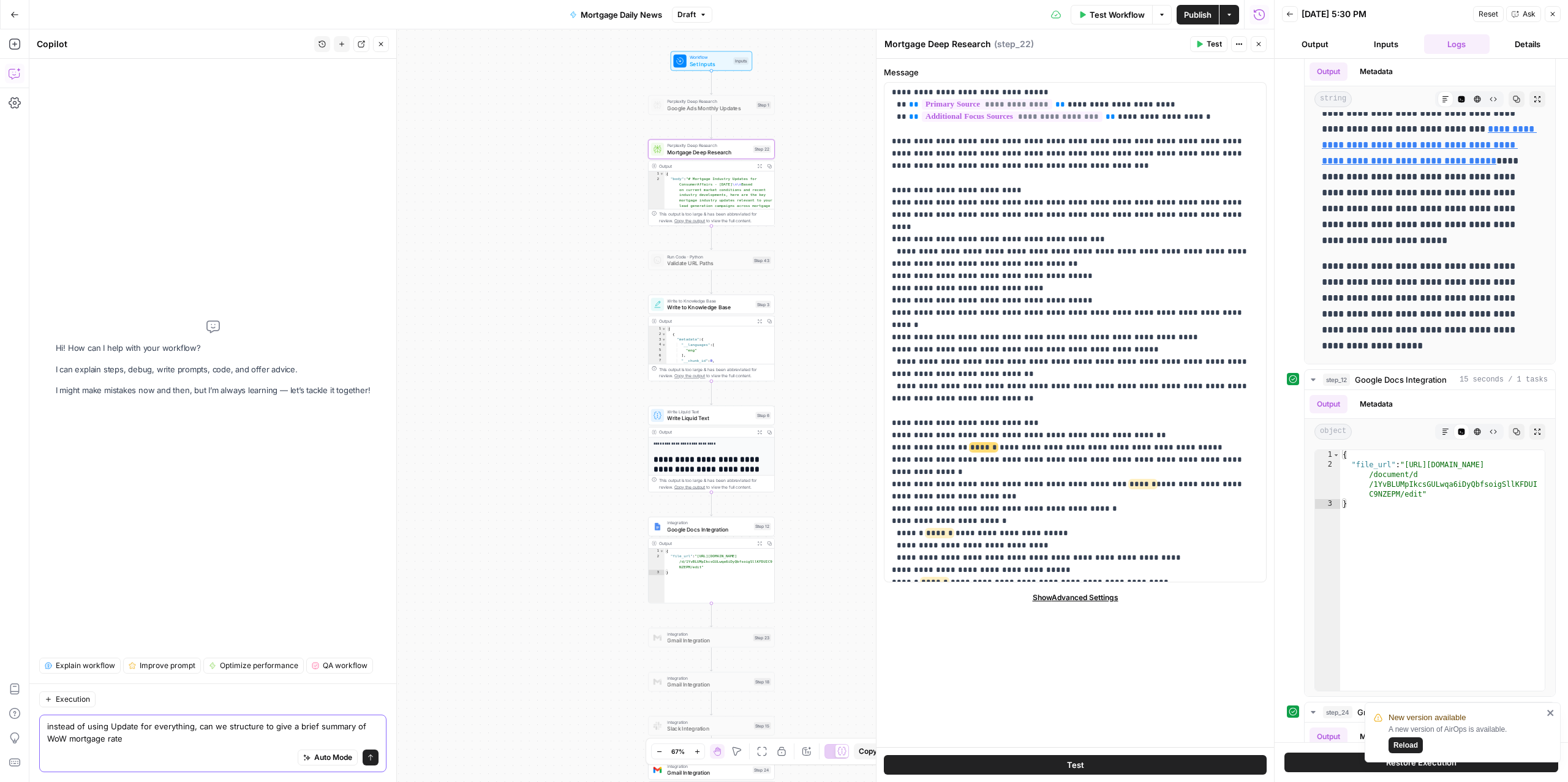
click at [366, 724] on textarea "instead of using Update for everything, can we structure to give a brief summar…" at bounding box center [213, 732] width 331 height 25
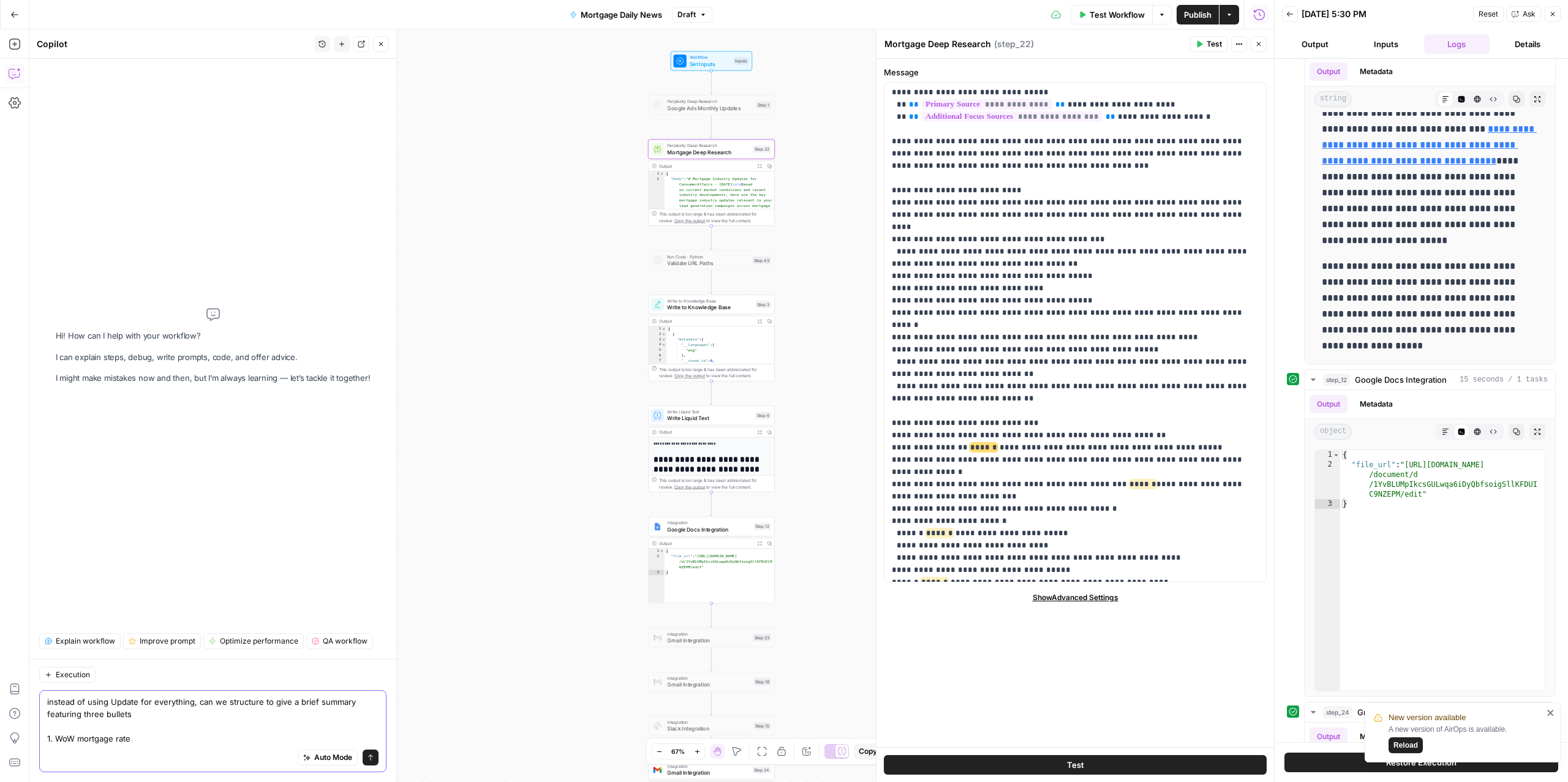
click at [187, 736] on textarea "instead of using Update for everything, can we structure to give a brief summar…" at bounding box center [213, 721] width 331 height 49
click at [189, 702] on textarea "instead of using Update for everything, can we structure to give a brief summar…" at bounding box center [213, 721] width 331 height 49
click at [191, 707] on textarea "instead of using Update for everything, can we structure to give a brief summar…" at bounding box center [213, 721] width 331 height 49
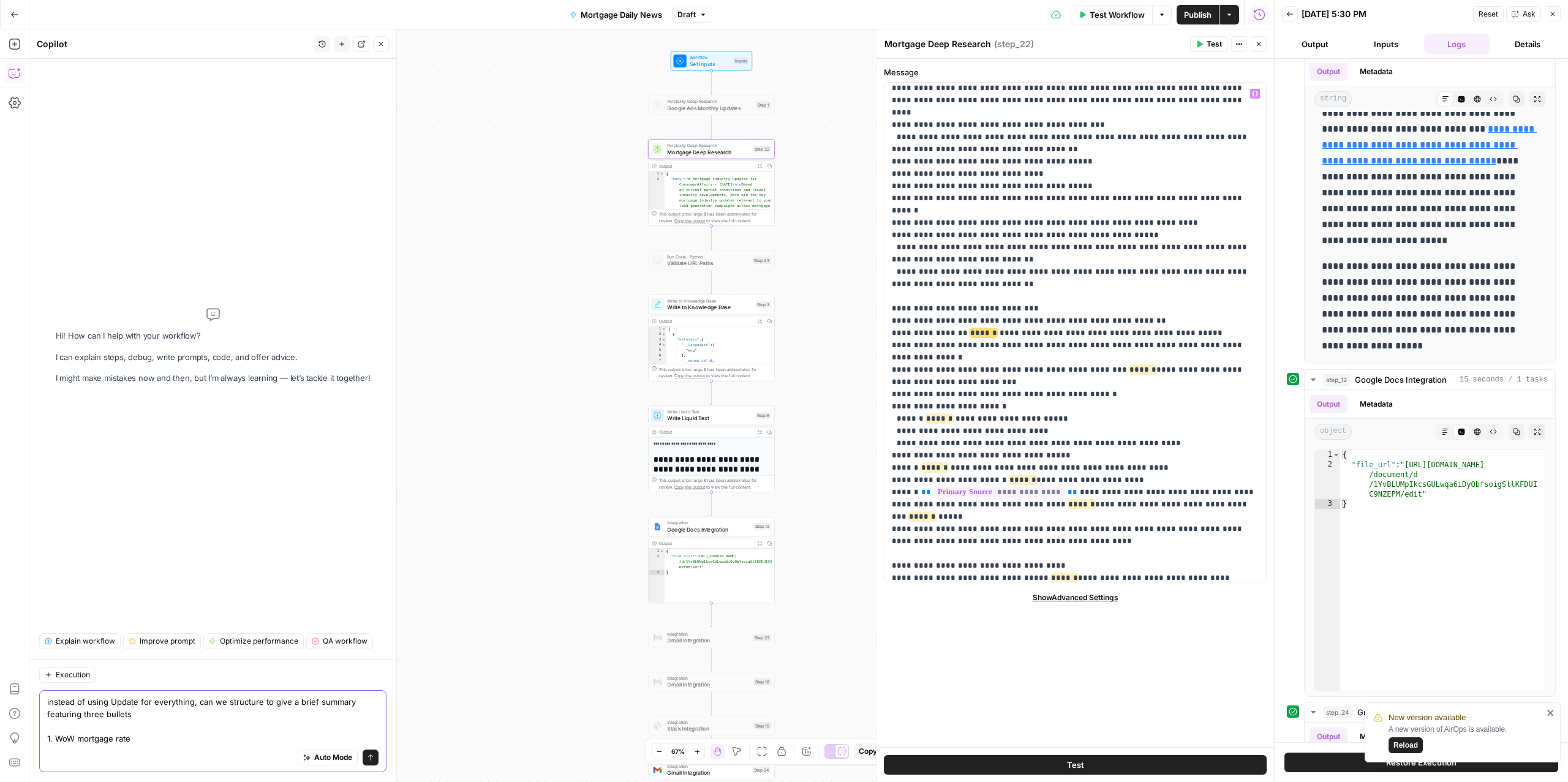
scroll to position [253, 0]
click at [983, 319] on p "**********" at bounding box center [1075, 650] width 366 height 1630
click at [1012, 283] on p "**********" at bounding box center [1075, 650] width 366 height 1630
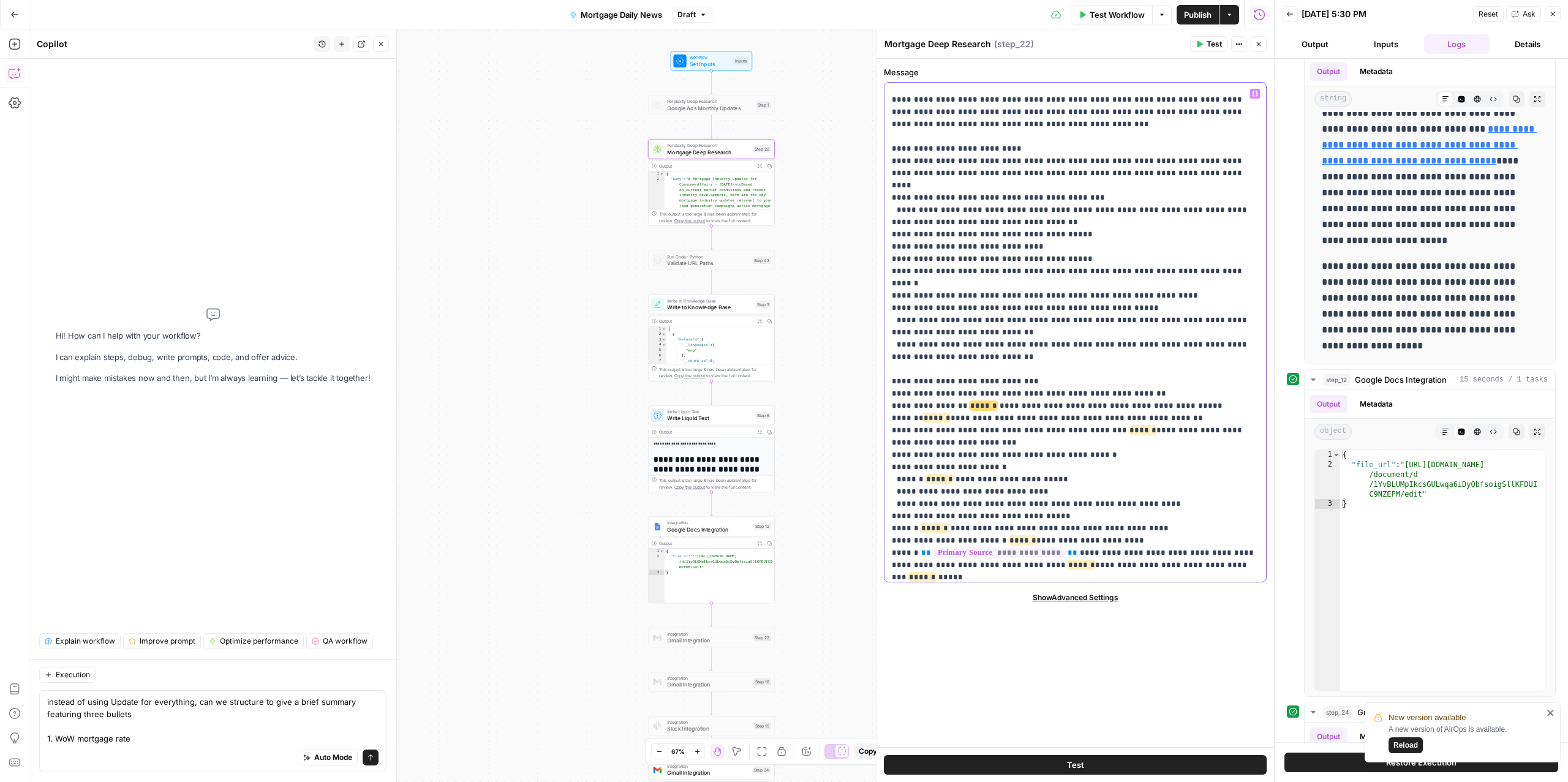
scroll to position [179, 0]
click at [103, 698] on textarea "instead of using Update for everything, can we structure to give a brief summar…" at bounding box center [213, 721] width 331 height 49
click at [138, 707] on textarea "instead of using Update for everything, can we structure to give a brief summar…" at bounding box center [213, 721] width 331 height 49
click at [202, 737] on textarea "instead of using Update prefix for everything, can we structure to give a brief…" at bounding box center [213, 721] width 331 height 49
click at [166, 742] on textarea "instead of using Update prefix for everything, can we structure to give a brief…" at bounding box center [213, 721] width 331 height 49
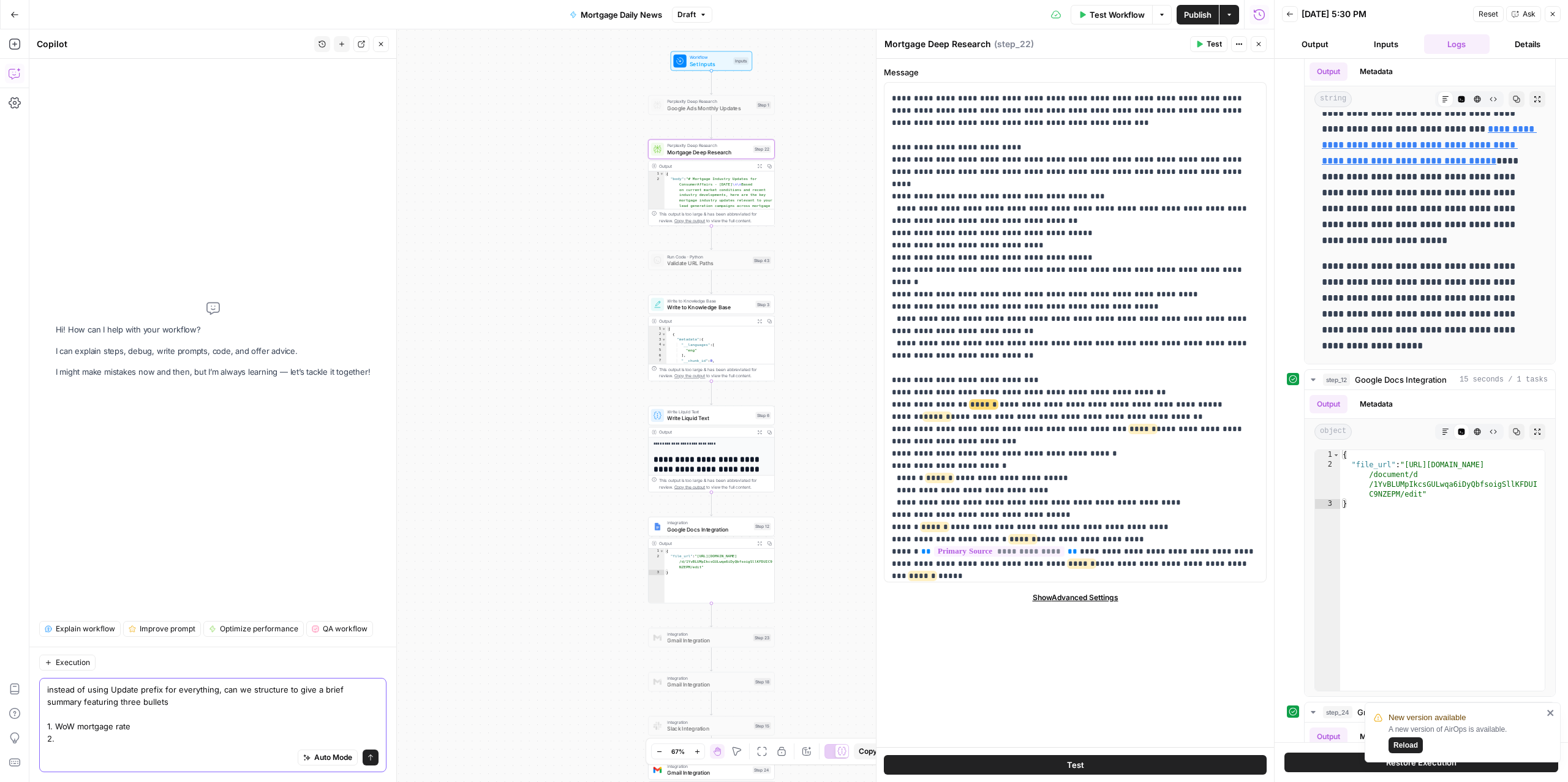
click at [167, 724] on textarea "instead of using Update prefix for everything, can we structure to give a brief…" at bounding box center [213, 714] width 331 height 61
click at [102, 741] on textarea "instead of using Update prefix for everything, can we structure to give a brief…" at bounding box center [213, 714] width 331 height 61
click at [54, 726] on textarea "instead of using Update prefix for everything, can we structure to give a brief…" at bounding box center [213, 714] width 331 height 61
click at [67, 714] on textarea "instead of using Update prefix for everything, can we structure to give a brief…" at bounding box center [213, 708] width 331 height 74
click at [46, 731] on div "instead of using Update prefix for everything, can we structure to give a brief…" at bounding box center [213, 719] width 347 height 107
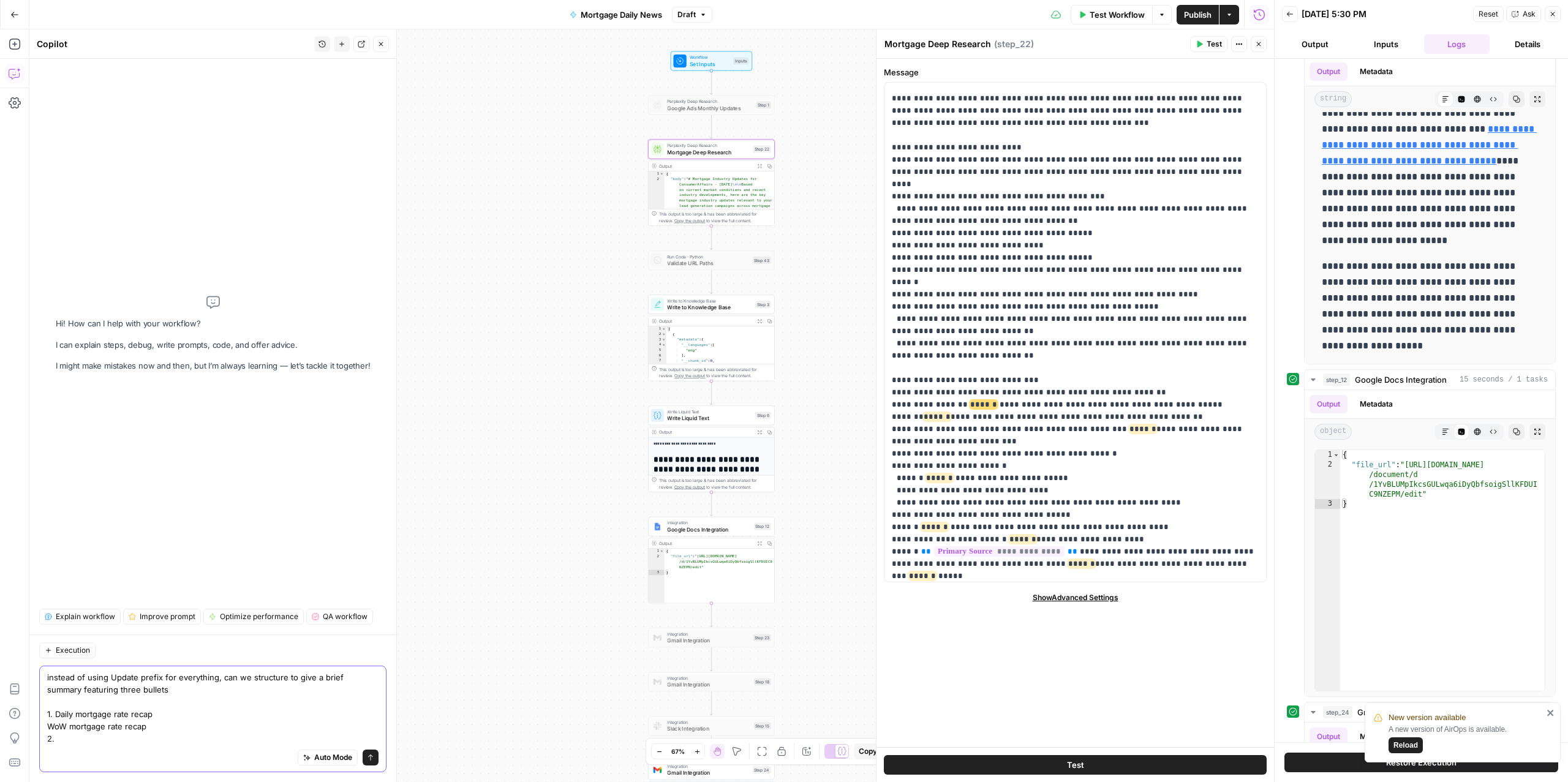
click at [54, 738] on textarea "instead of using Update prefix for everything, can we structure to give a brief…" at bounding box center [213, 708] width 331 height 74
click at [47, 738] on textarea "instead of using Update prefix for everything, can we structure to give a brief…" at bounding box center [213, 714] width 331 height 61
click at [163, 734] on textarea "instead of using Update prefix for everything, can we structure to give a brief…" at bounding box center [213, 714] width 331 height 61
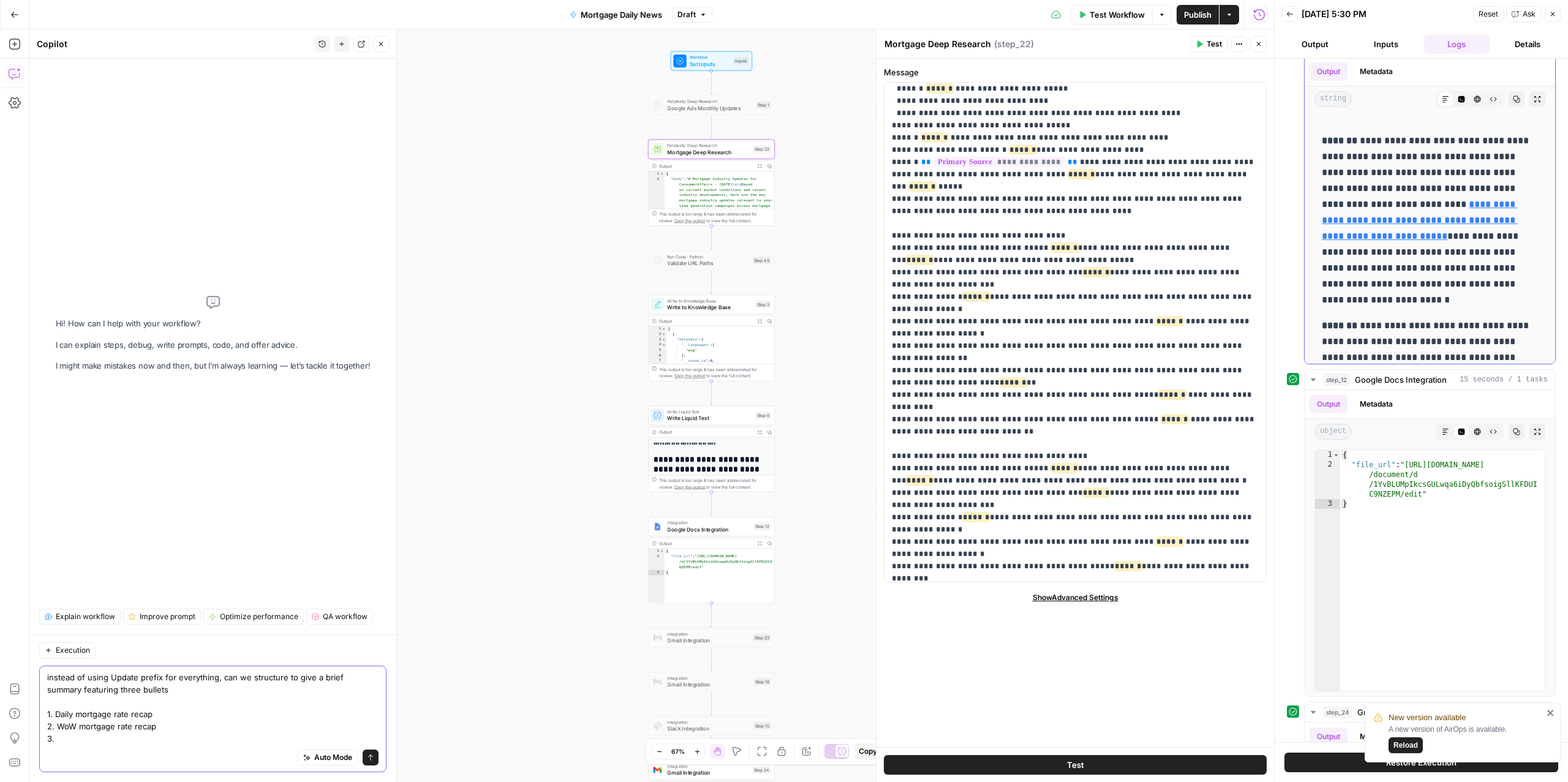
scroll to position [314, 0]
click at [179, 710] on textarea "instead of using Update prefix for everything, can we structure to give a brief…" at bounding box center [213, 708] width 331 height 74
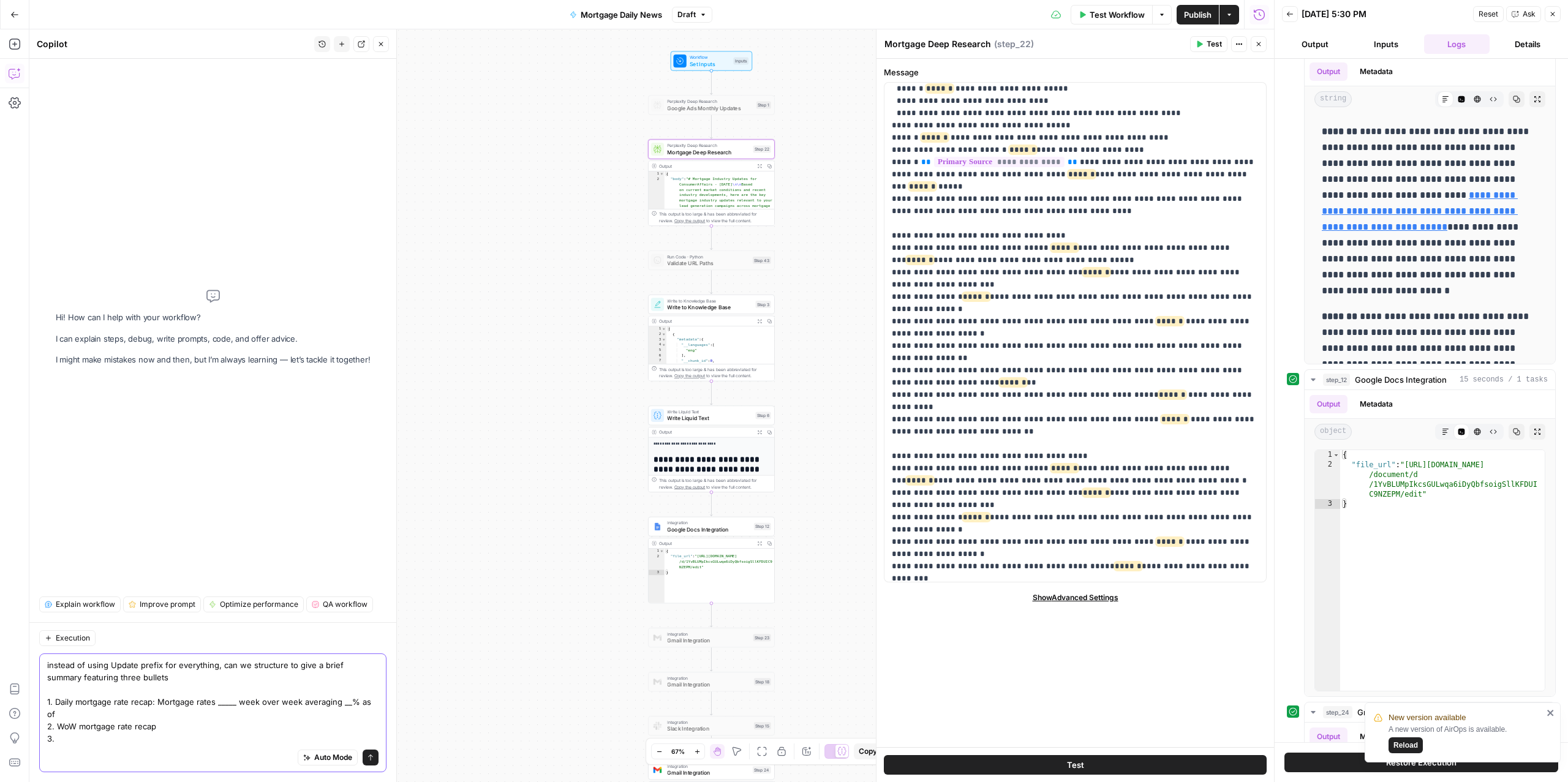
scroll to position [0, 0]
click at [190, 724] on textarea "instead of using Update prefix for everything, can we structure to give a brief…" at bounding box center [213, 702] width 331 height 86
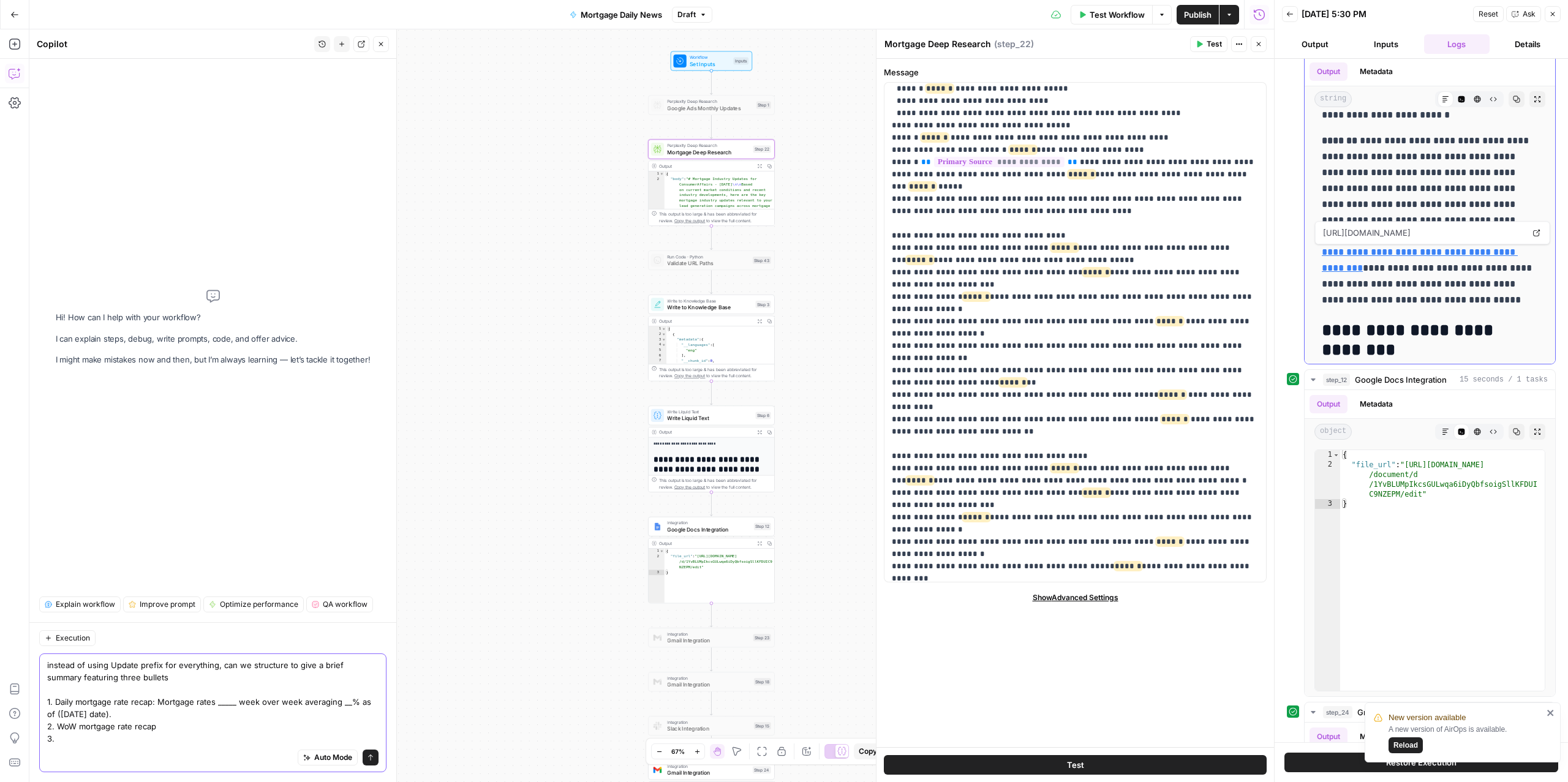
scroll to position [492, 0]
drag, startPoint x: 157, startPoint y: 700, endPoint x: 207, endPoint y: 713, distance: 51.7
click at [207, 713] on textarea "instead of using Update prefix for everything, can we structure to give a brief…" at bounding box center [213, 702] width 331 height 86
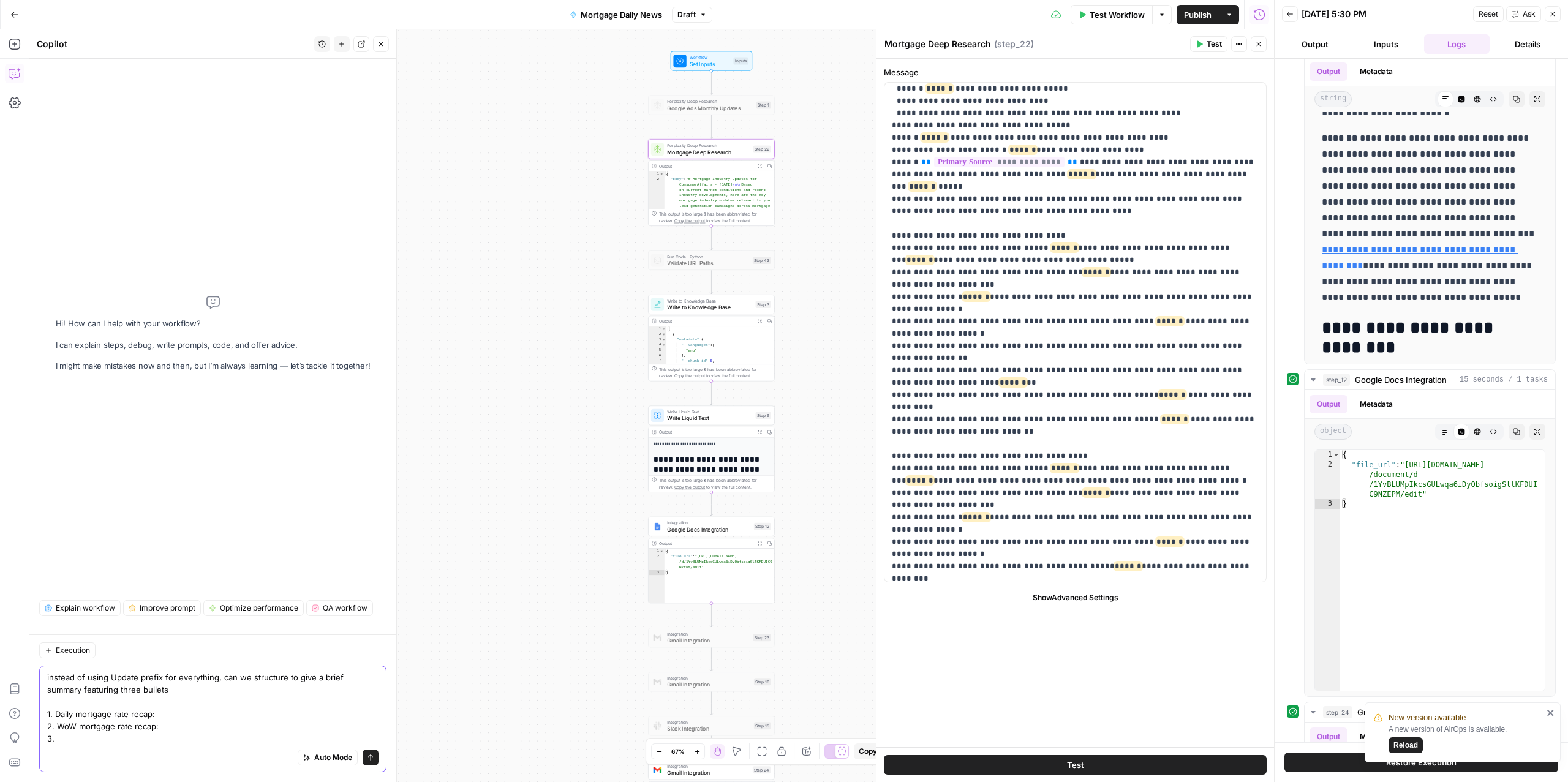
scroll to position [0, 0]
click at [195, 729] on textarea "instead of using Update prefix for everything, can we structure to give a brief…" at bounding box center [213, 708] width 331 height 74
paste textarea "Mortgage rates _____ week over week averaging __% as of ([DATE] date)."
click at [58, 727] on textarea "instead of using Update prefix for everything, can we structure to give a brief…" at bounding box center [213, 702] width 331 height 86
click at [62, 727] on textarea "instead of using Update prefix for everything, can we structure to give a brief…" at bounding box center [213, 702] width 331 height 86
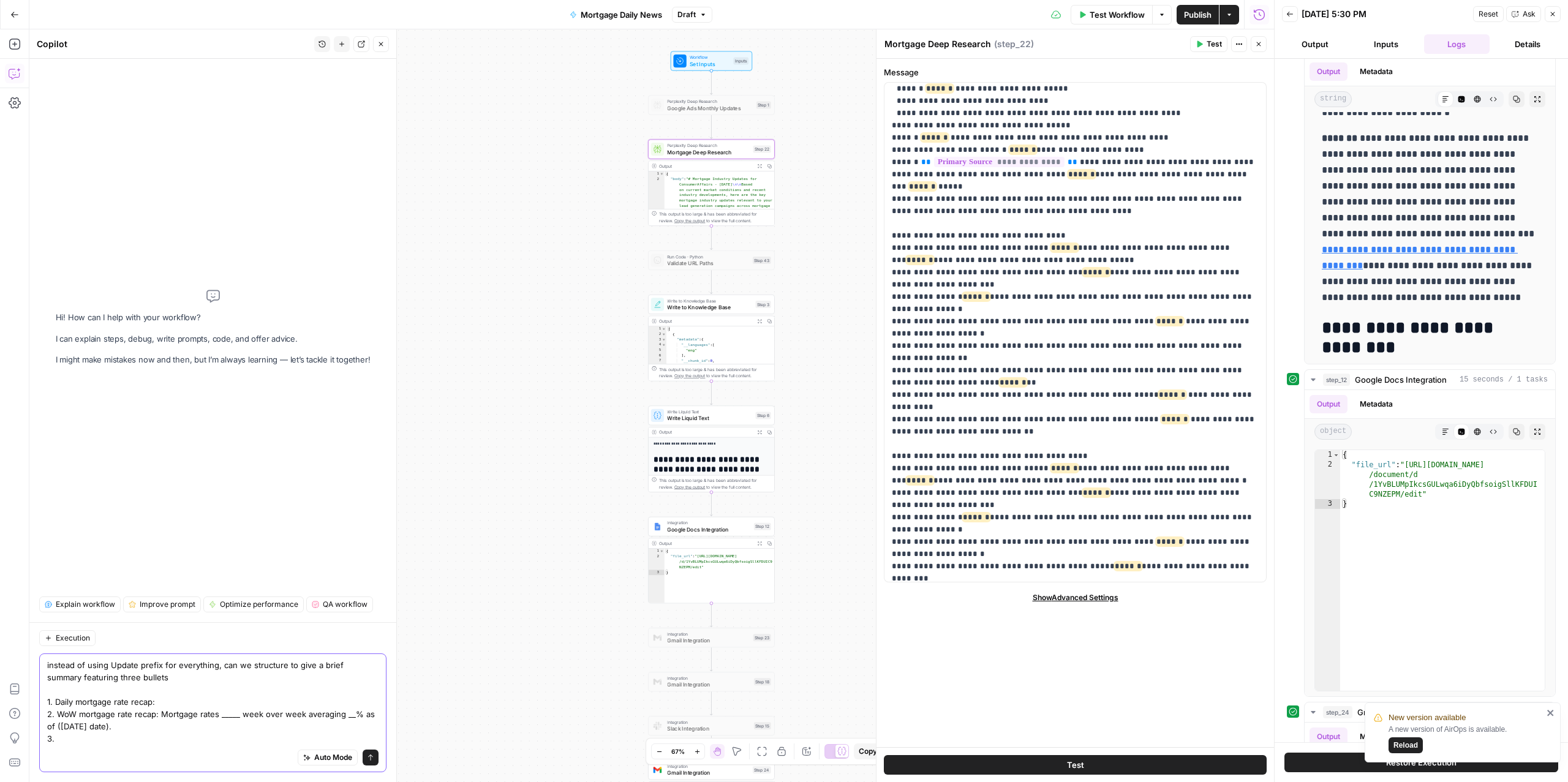
click at [62, 727] on textarea "instead of using Update prefix for everything, can we structure to give a brief…" at bounding box center [213, 702] width 331 height 86
drag, startPoint x: 112, startPoint y: 727, endPoint x: 52, endPoint y: 718, distance: 60.7
click at [52, 718] on textarea "instead of using Update prefix for everything, can we structure to give a brief…" at bounding box center [213, 702] width 331 height 86
click at [122, 731] on textarea "instead of using Update prefix for everything, can we structure to give a brief…" at bounding box center [213, 702] width 331 height 86
drag, startPoint x: 122, startPoint y: 729, endPoint x: 54, endPoint y: 716, distance: 69.2
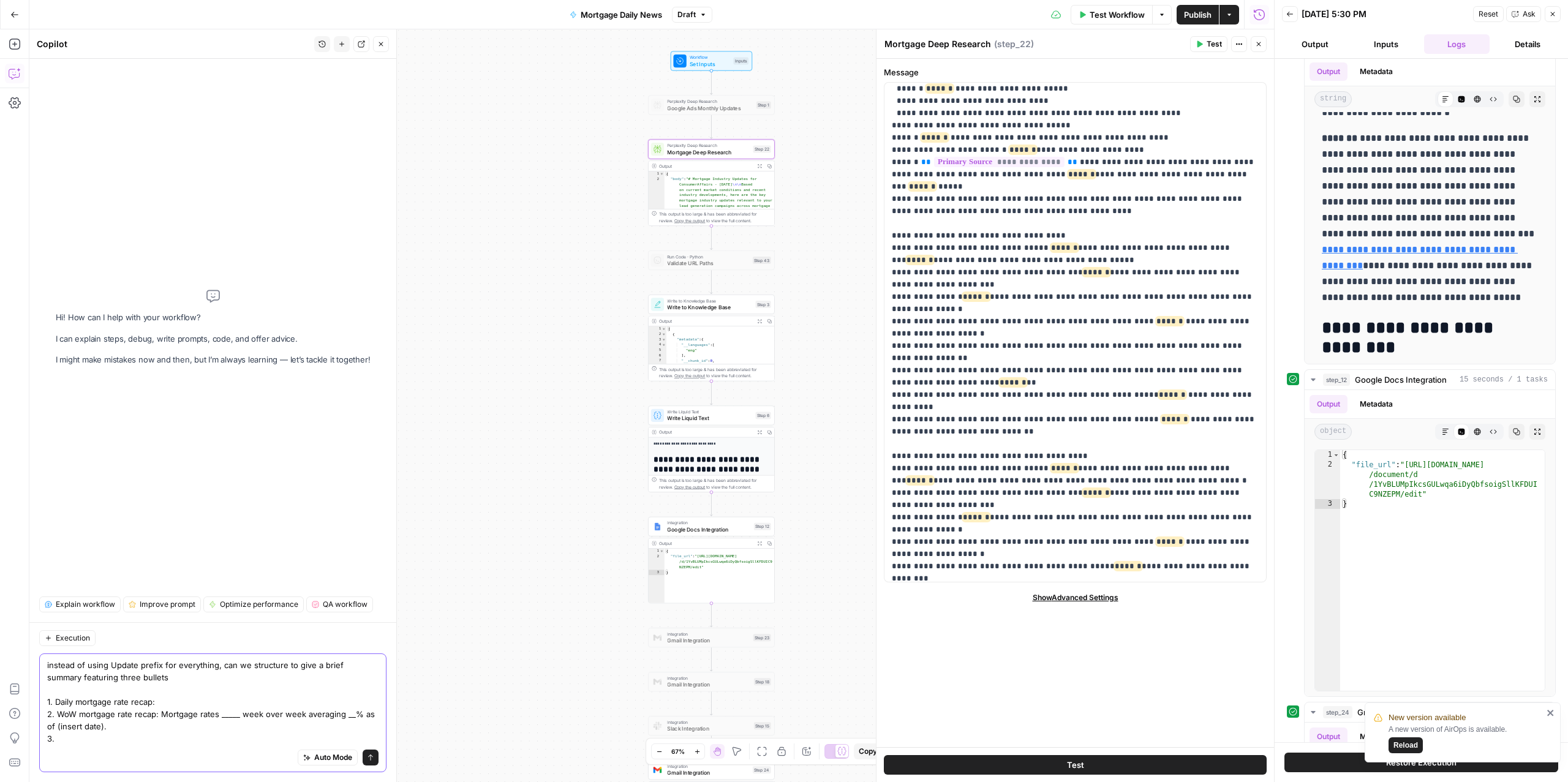
click at [54, 716] on textarea "instead of using Update prefix for everything, can we structure to give a brief…" at bounding box center [213, 702] width 331 height 86
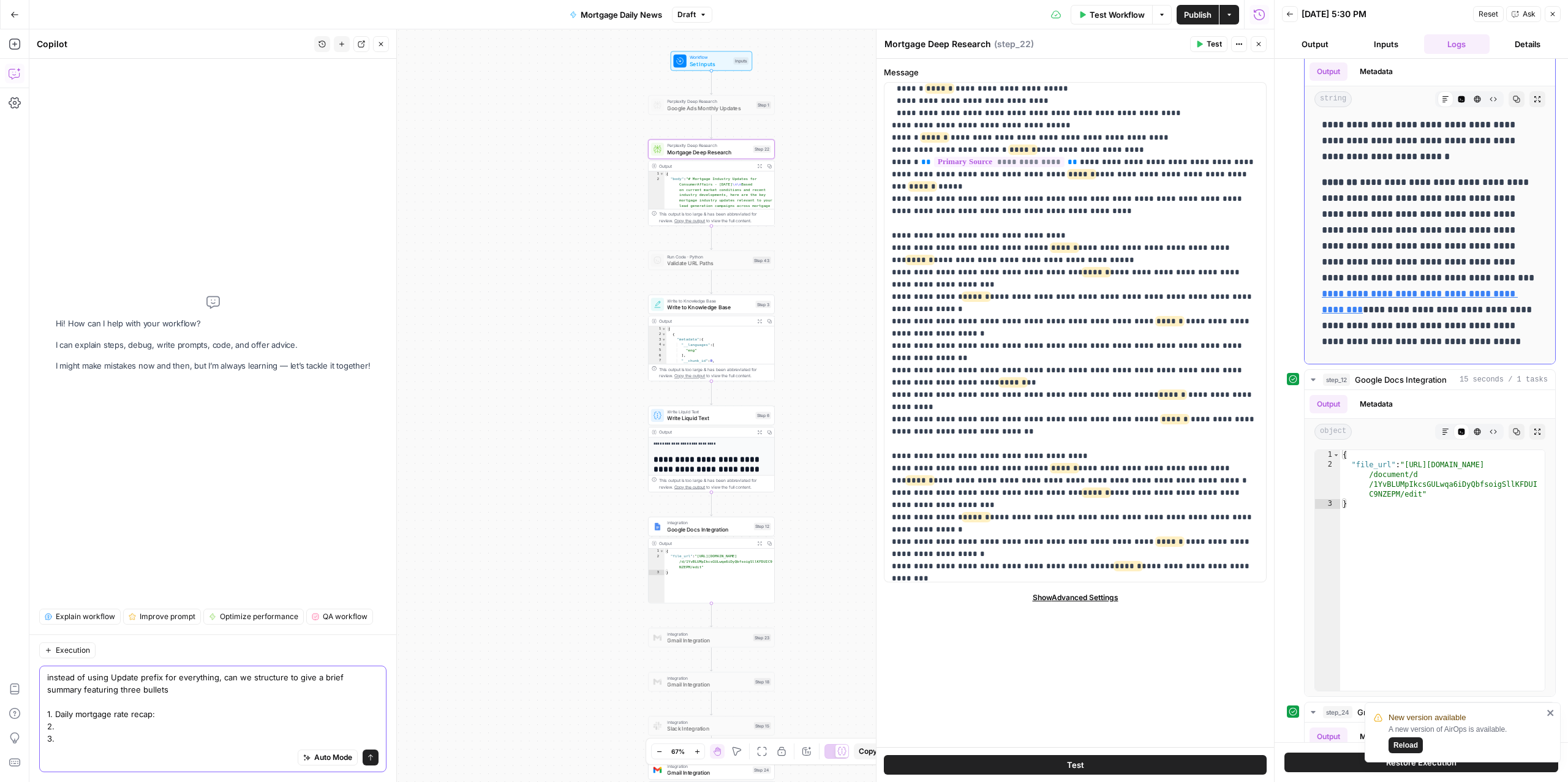
scroll to position [449, 0]
click at [175, 710] on textarea "instead of using Update prefix for everything, can we structure to give a brief…" at bounding box center [213, 708] width 331 height 74
drag, startPoint x: 90, startPoint y: 740, endPoint x: 41, endPoint y: 718, distance: 53.7
click at [41, 718] on div "instead of using Update prefix for everything, can we structure to give a brief…" at bounding box center [213, 719] width 347 height 107
click at [71, 729] on textarea "instead of using Update prefix for everything, can we structure to give a brief…" at bounding box center [213, 708] width 331 height 74
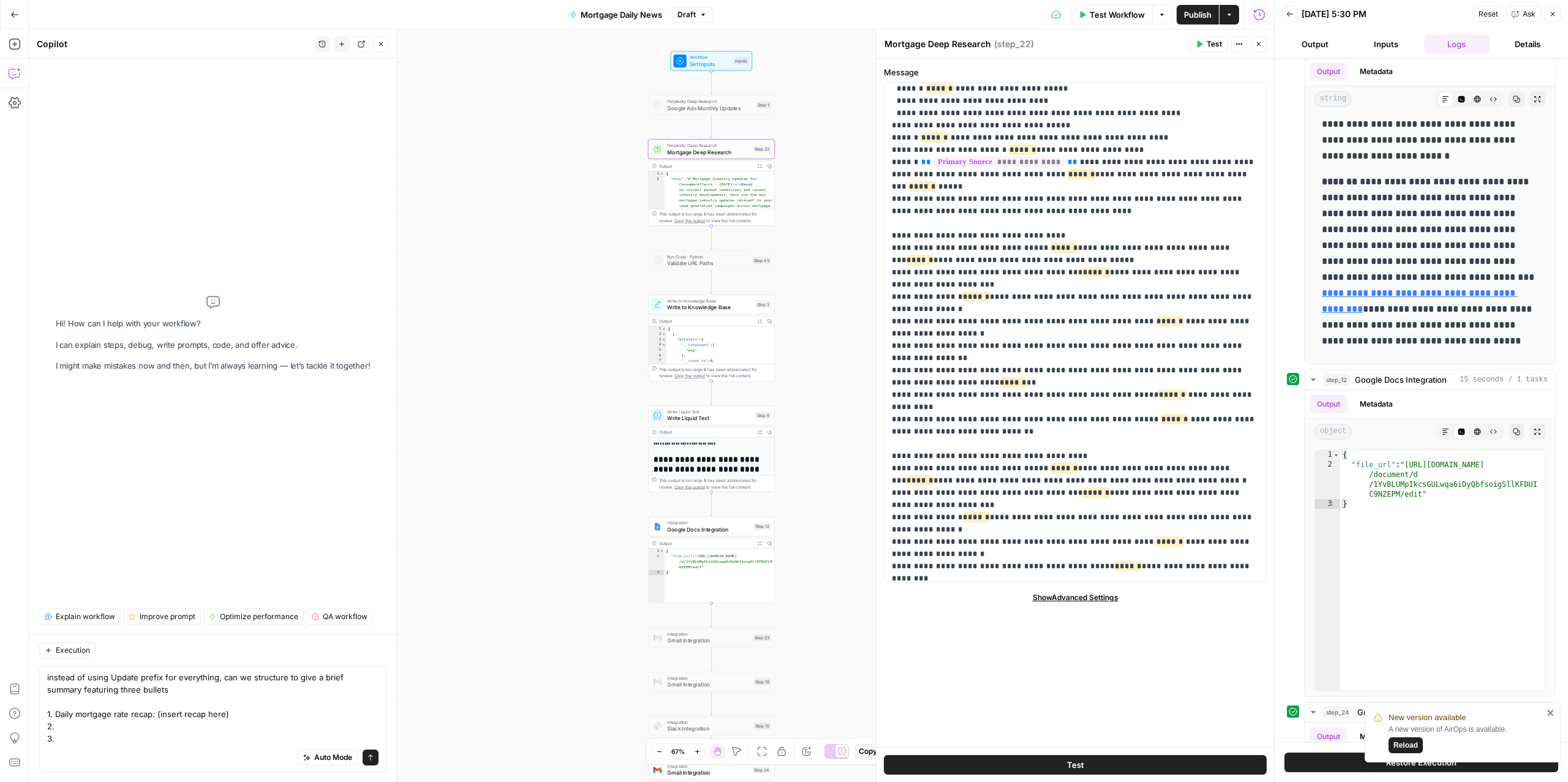
click at [71, 747] on div "Auto Mode Send" at bounding box center [213, 758] width 331 height 27
click at [60, 740] on textarea "instead of using Update prefix for everything, can we structure to give a brief…" at bounding box center [213, 708] width 331 height 74
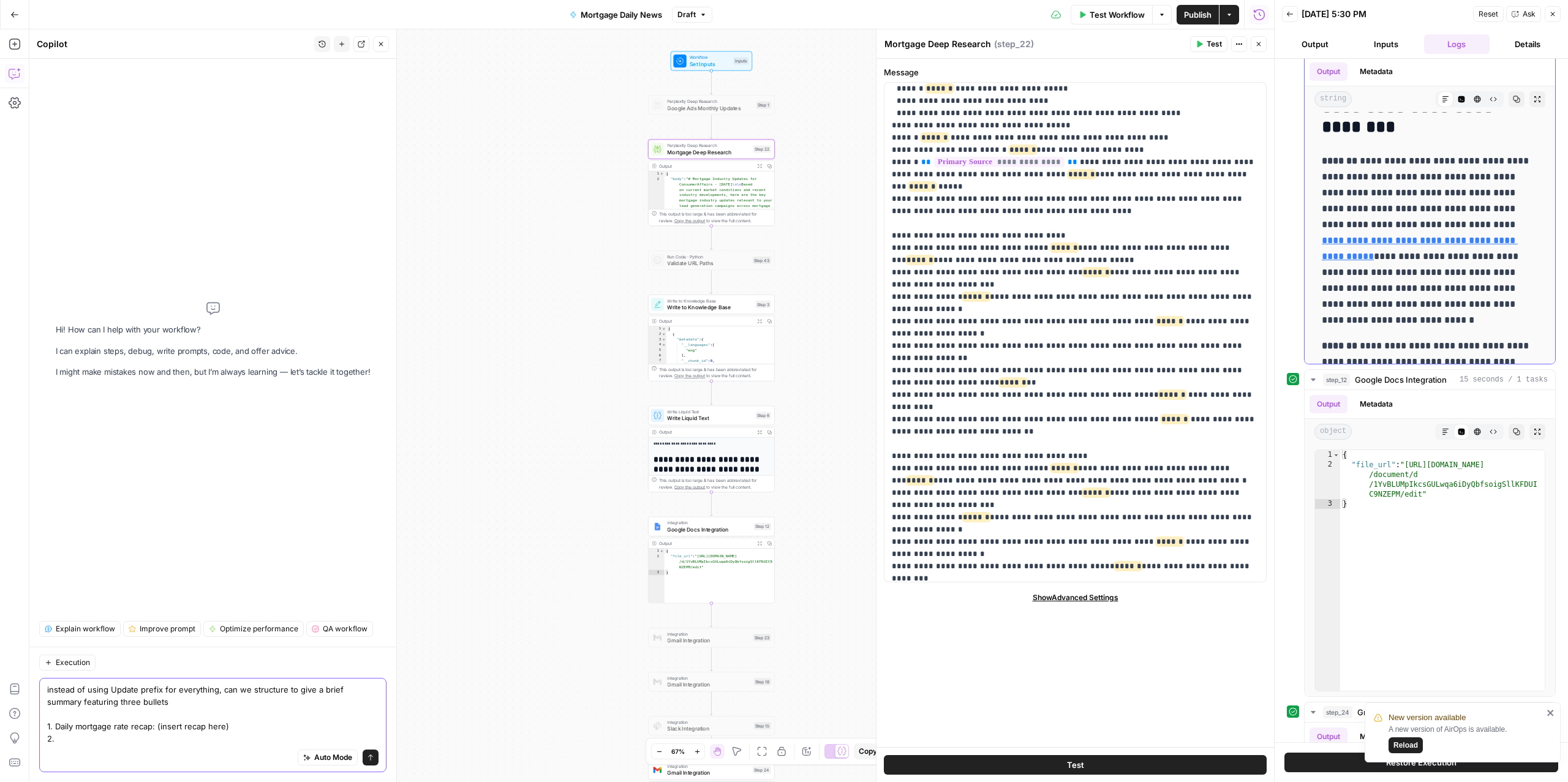
scroll to position [654, 0]
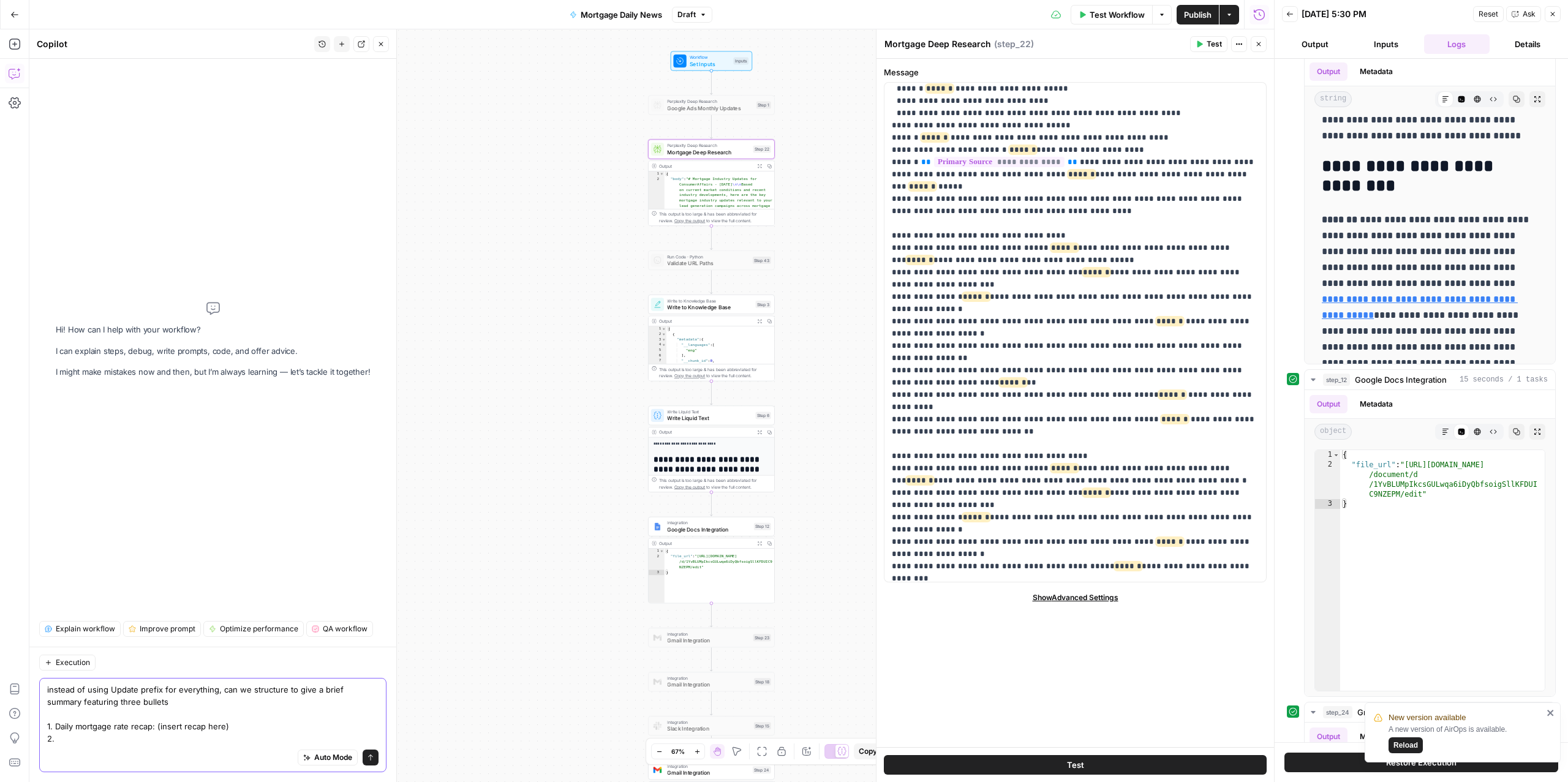
click at [97, 727] on textarea "instead of using Update prefix for everything, can we structure to give a brief…" at bounding box center [213, 714] width 331 height 61
click at [155, 684] on textarea "instead of using Update prefix for everything, can we structure to give a brief…" at bounding box center [213, 714] width 331 height 61
click at [152, 685] on textarea "instead of using Update prefix for everything, can we structure to give a brief…" at bounding box center [213, 714] width 331 height 61
click at [291, 684] on textarea "instead of using Update prefix for everything, can we structure to give a brief…" at bounding box center [213, 714] width 331 height 61
click at [127, 735] on textarea "instead of using Update prefix for everything, can we structure to be more conc…" at bounding box center [213, 714] width 331 height 61
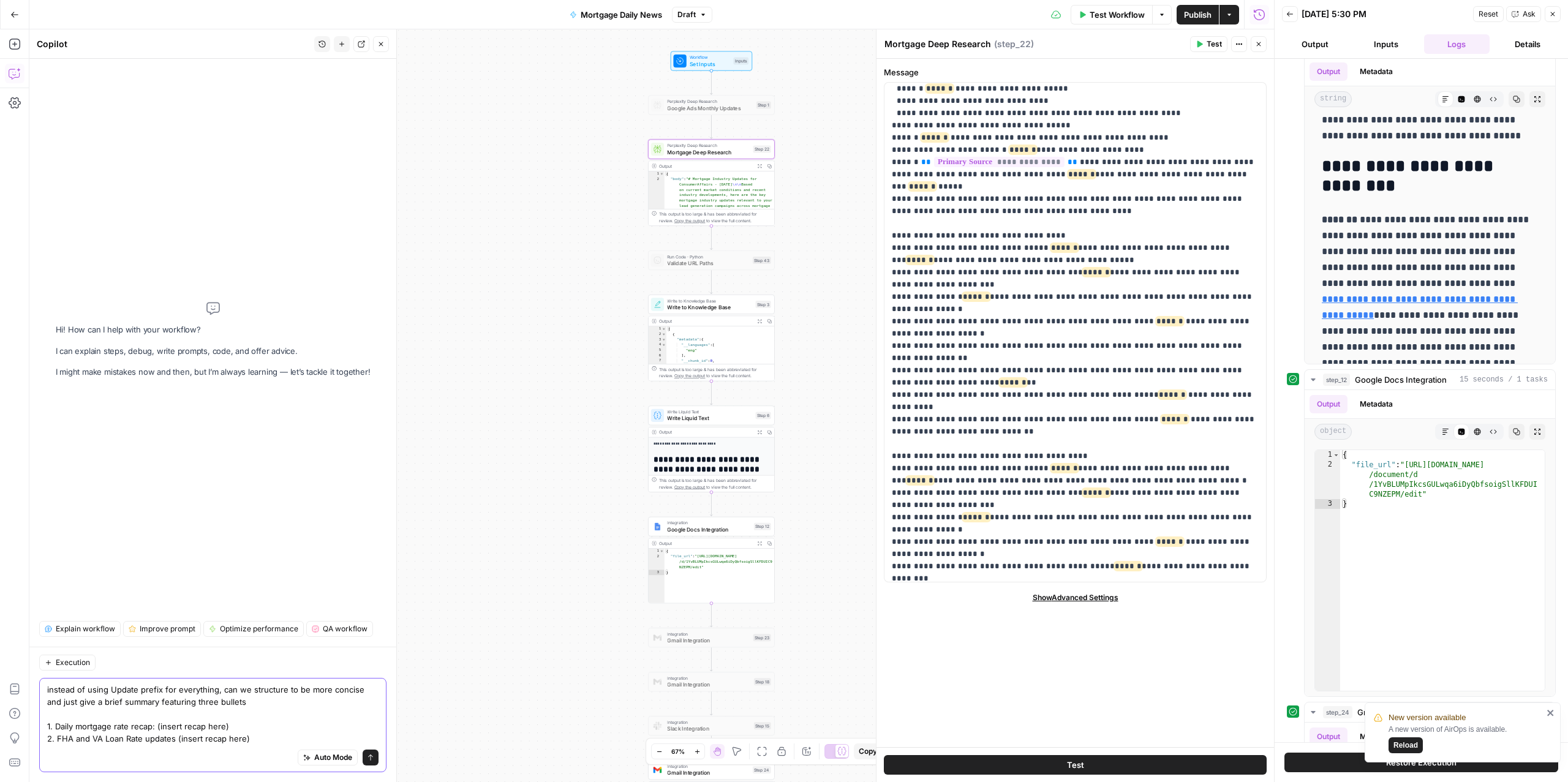
click at [282, 728] on textarea "instead of using Update prefix for everything, can we structure to be more conc…" at bounding box center [213, 714] width 331 height 61
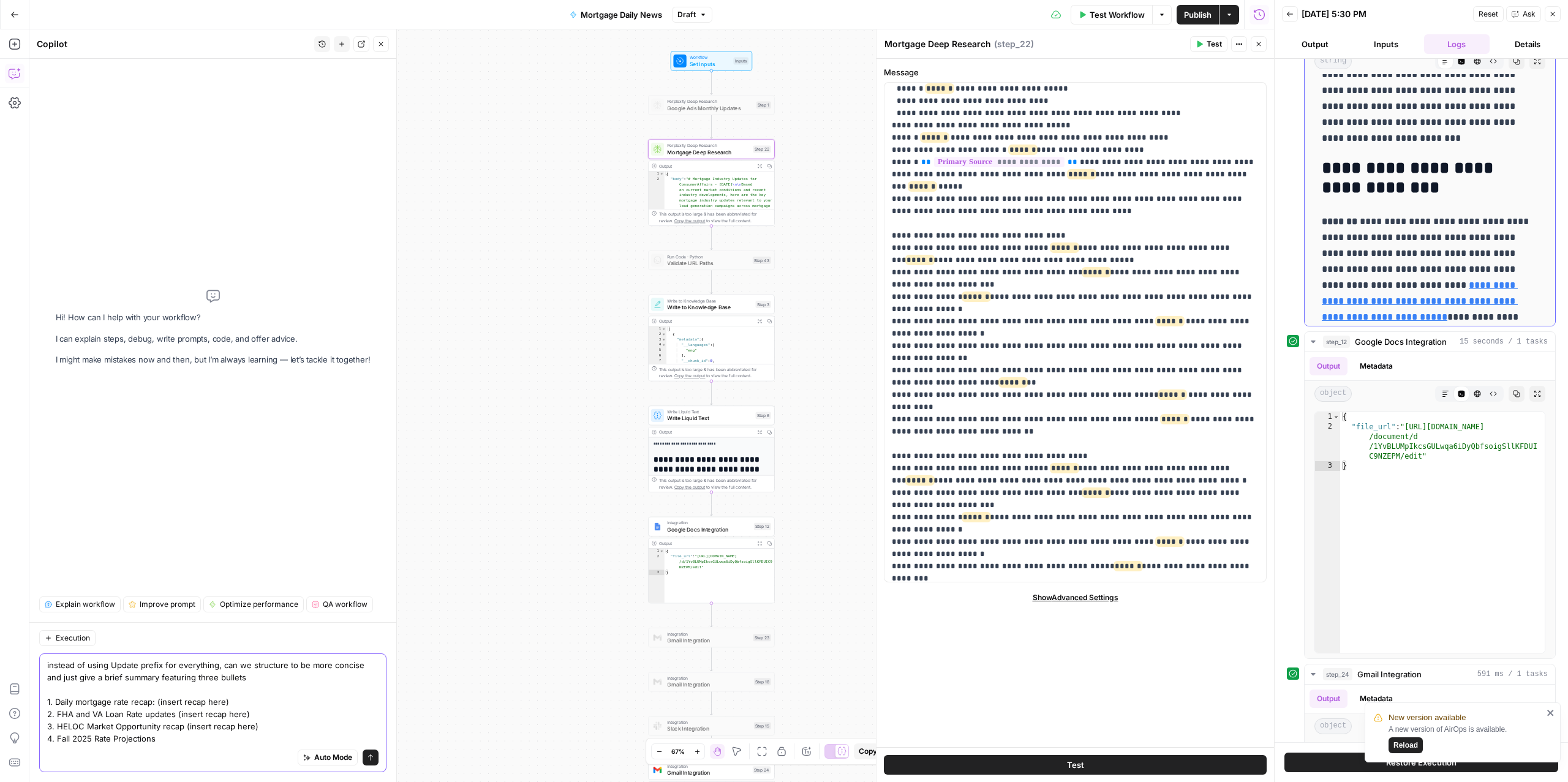
scroll to position [0, 0]
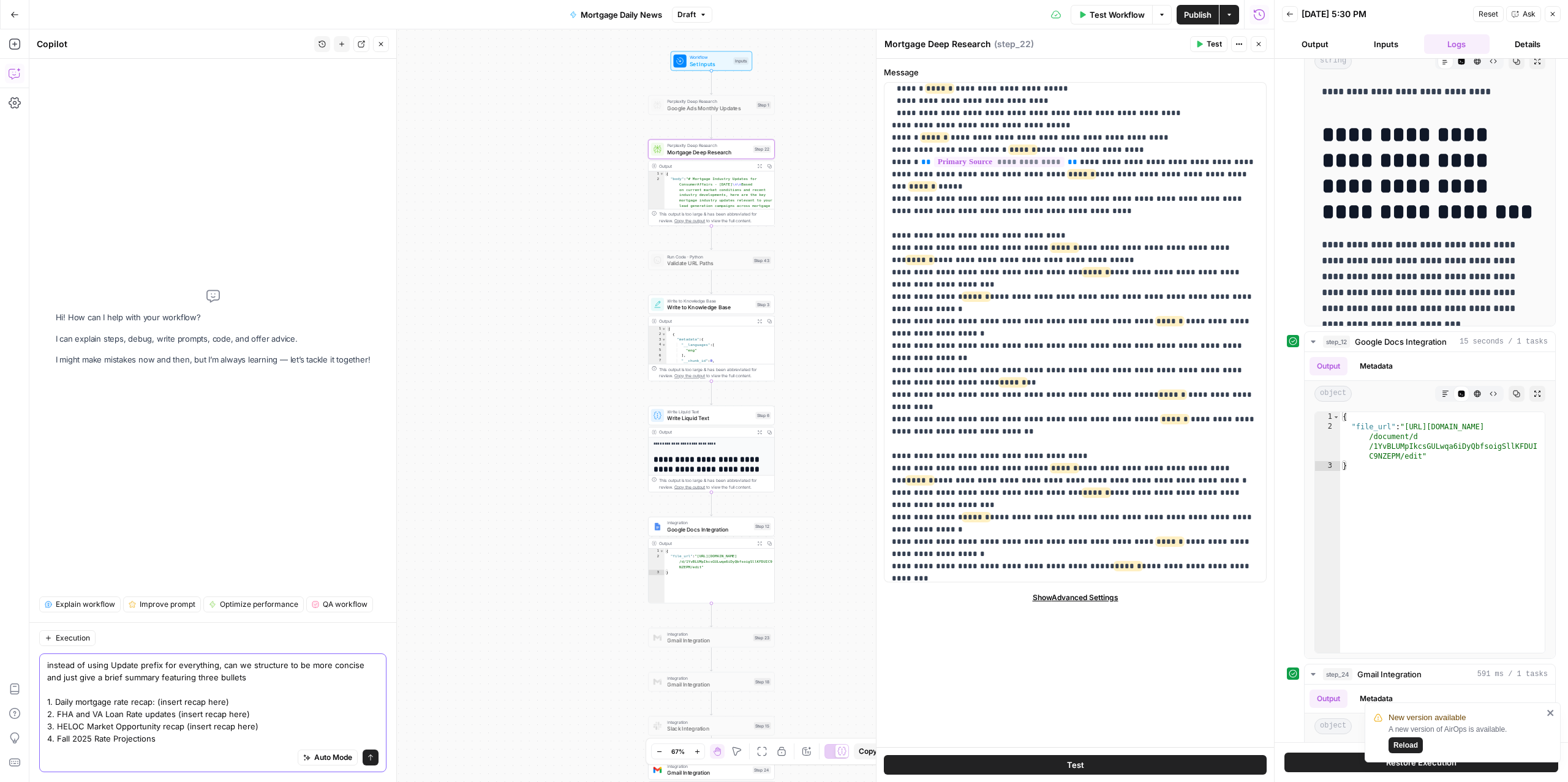
click at [271, 665] on textarea "instead of using Update prefix for everything, can we structure to be more conc…" at bounding box center [213, 702] width 331 height 86
type textarea "instead of using Update prefix for everything, can we structure to be more conc…"
click at [368, 763] on button "Send" at bounding box center [370, 757] width 16 height 16
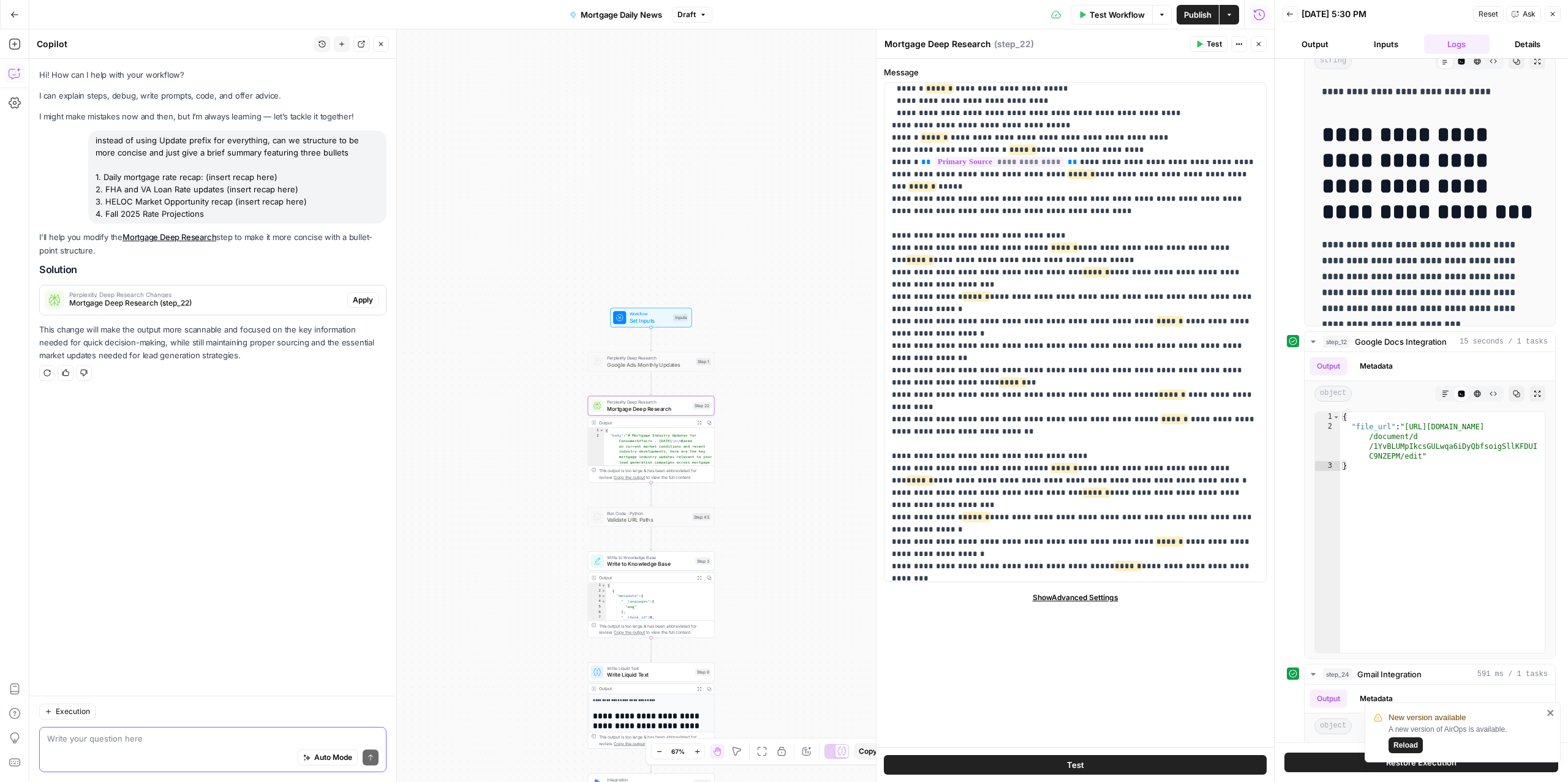
click at [318, 308] on span "Mortgage Deep Research (step_22)" at bounding box center [206, 302] width 274 height 11
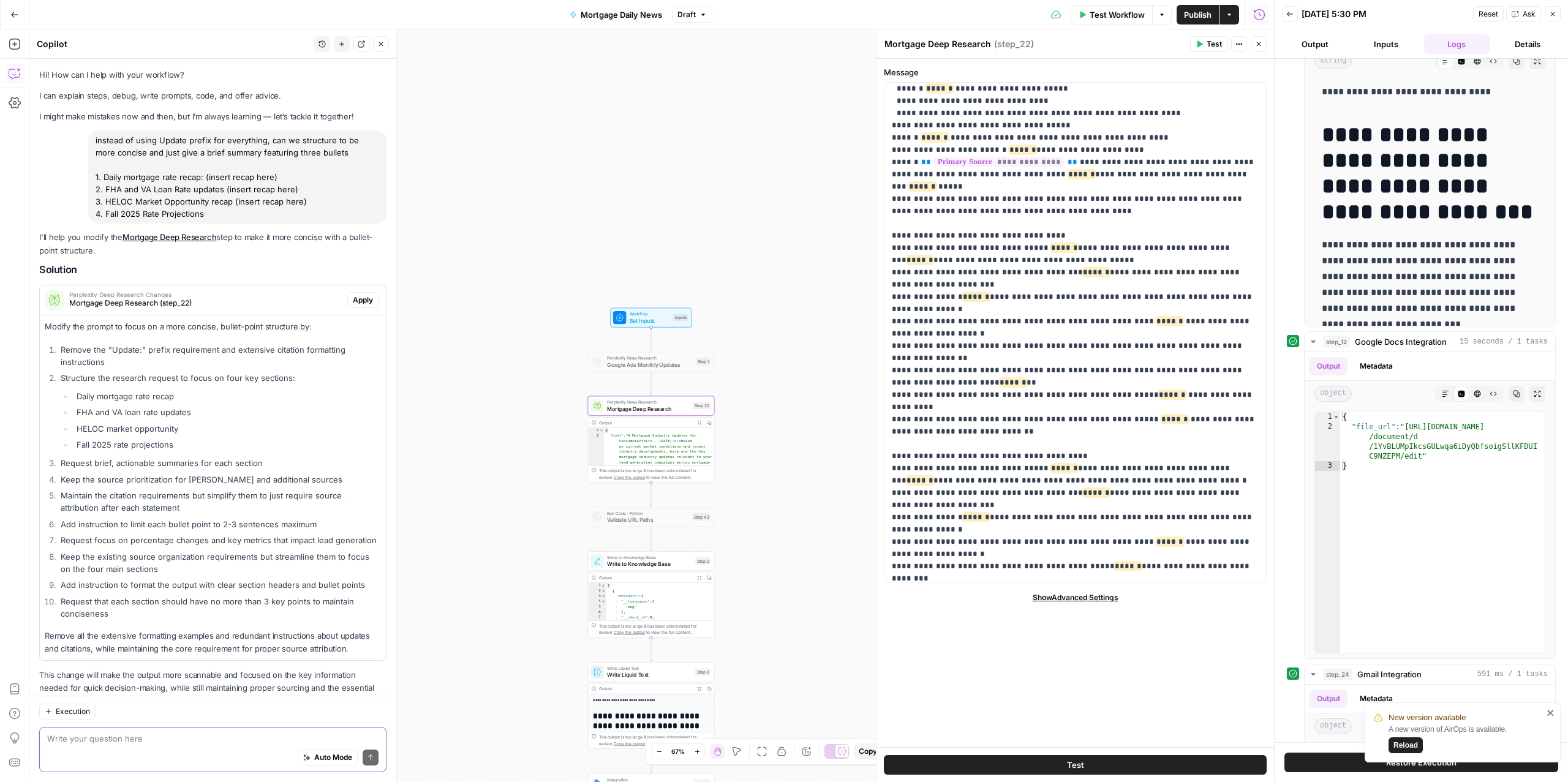
scroll to position [55, 0]
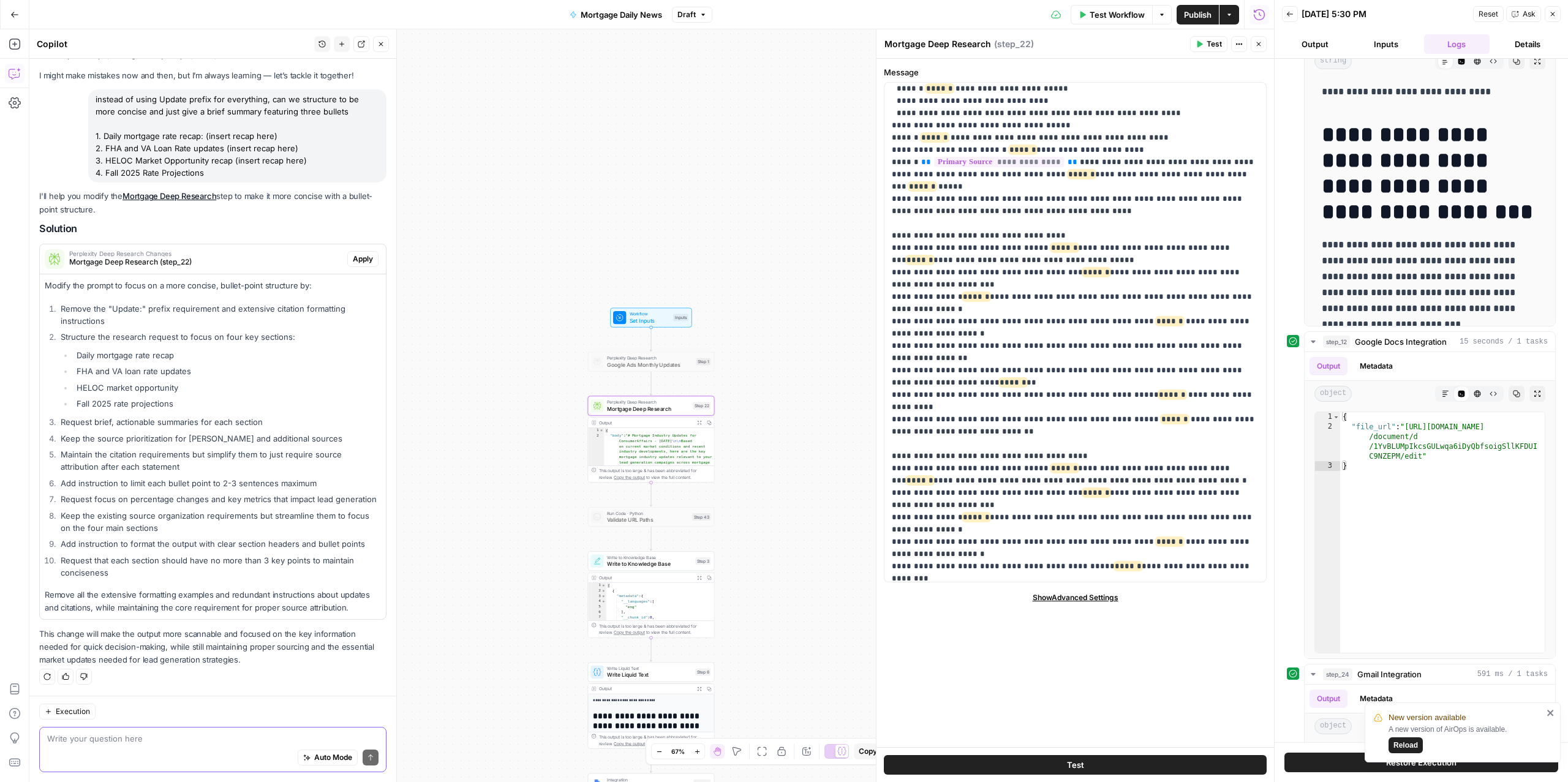
drag, startPoint x: 357, startPoint y: 260, endPoint x: 257, endPoint y: 352, distance: 135.9
click at [257, 352] on div "Perplexity Deep Research Changes Mortgage Deep Research (step_22) Apply Modify …" at bounding box center [213, 432] width 347 height 376
click at [156, 742] on textarea at bounding box center [213, 739] width 331 height 12
type textarea "Can you include a single sentence to summarize all the rates in the same order?"
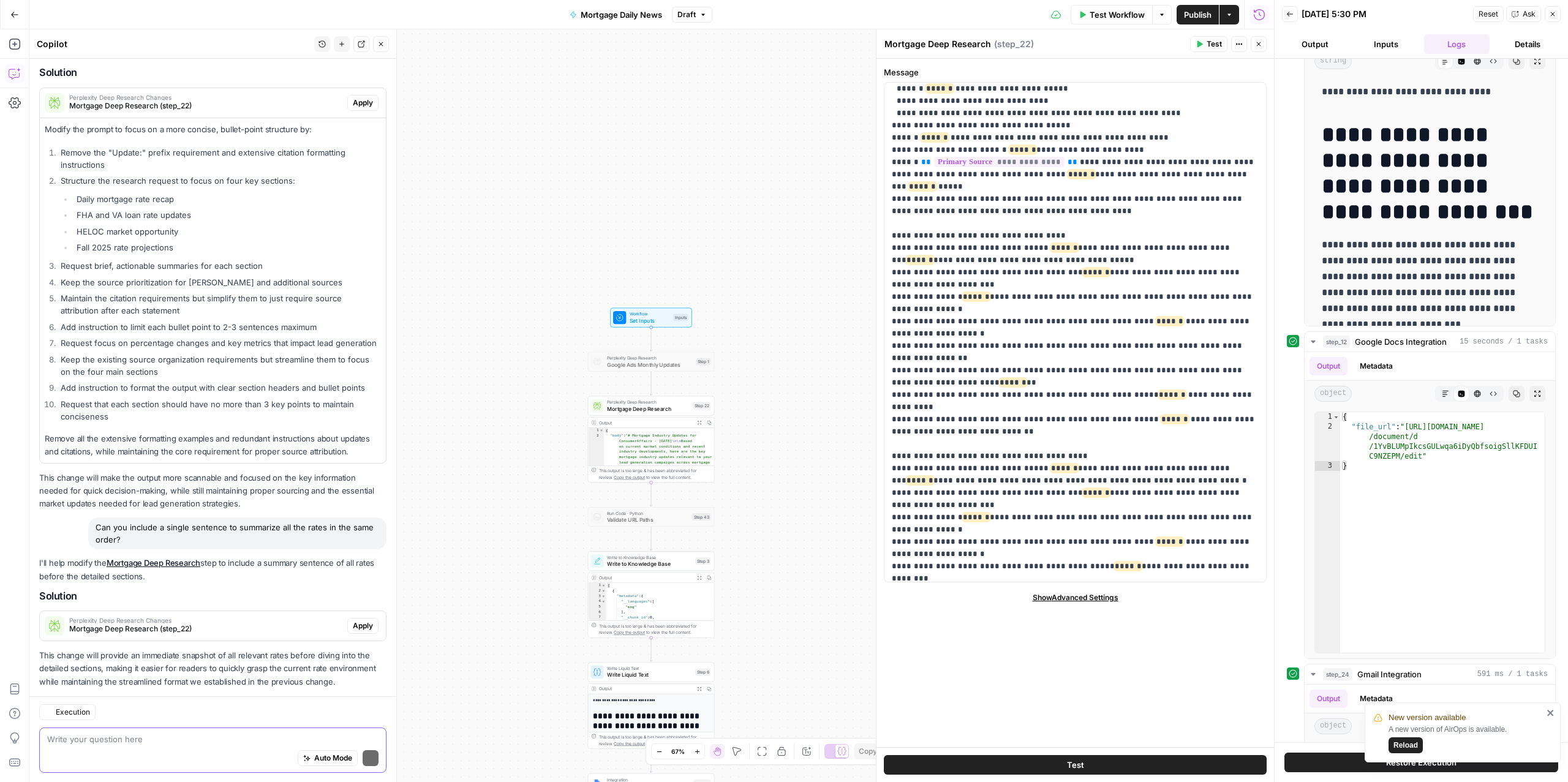
scroll to position [234, 0]
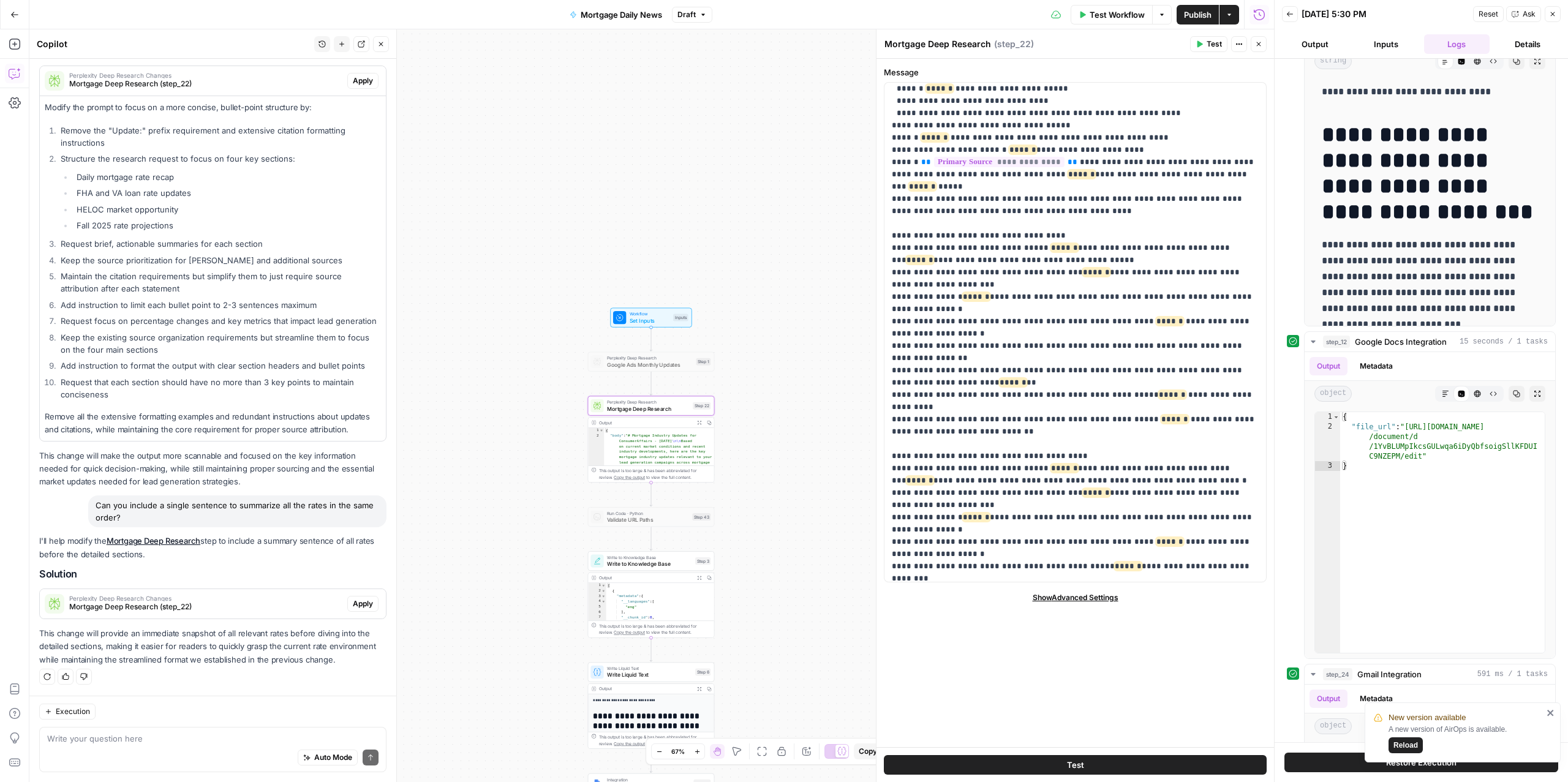
click at [191, 599] on span "Perplexity Deep Research Changes" at bounding box center [206, 598] width 274 height 6
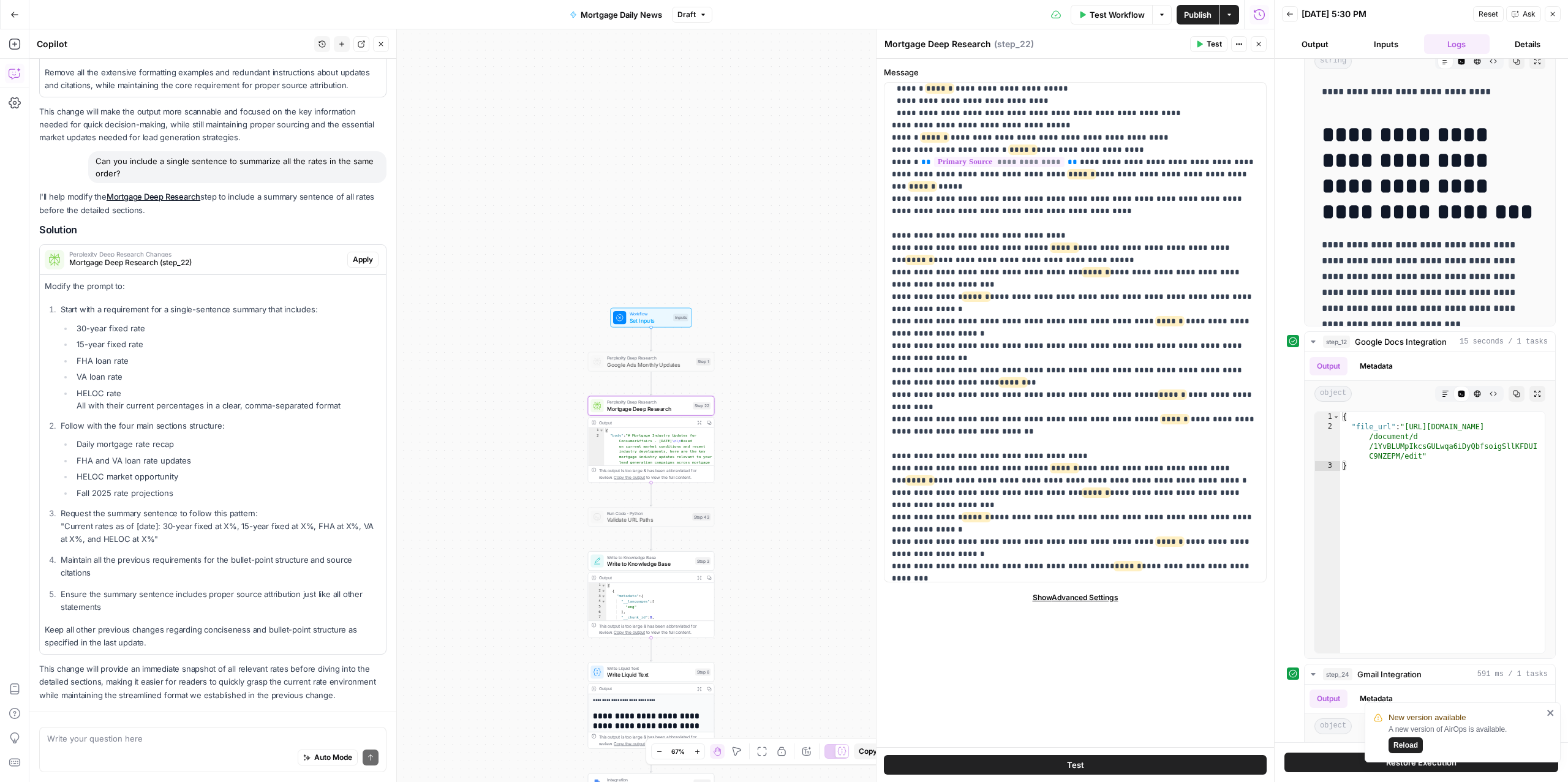
scroll to position [601, 0]
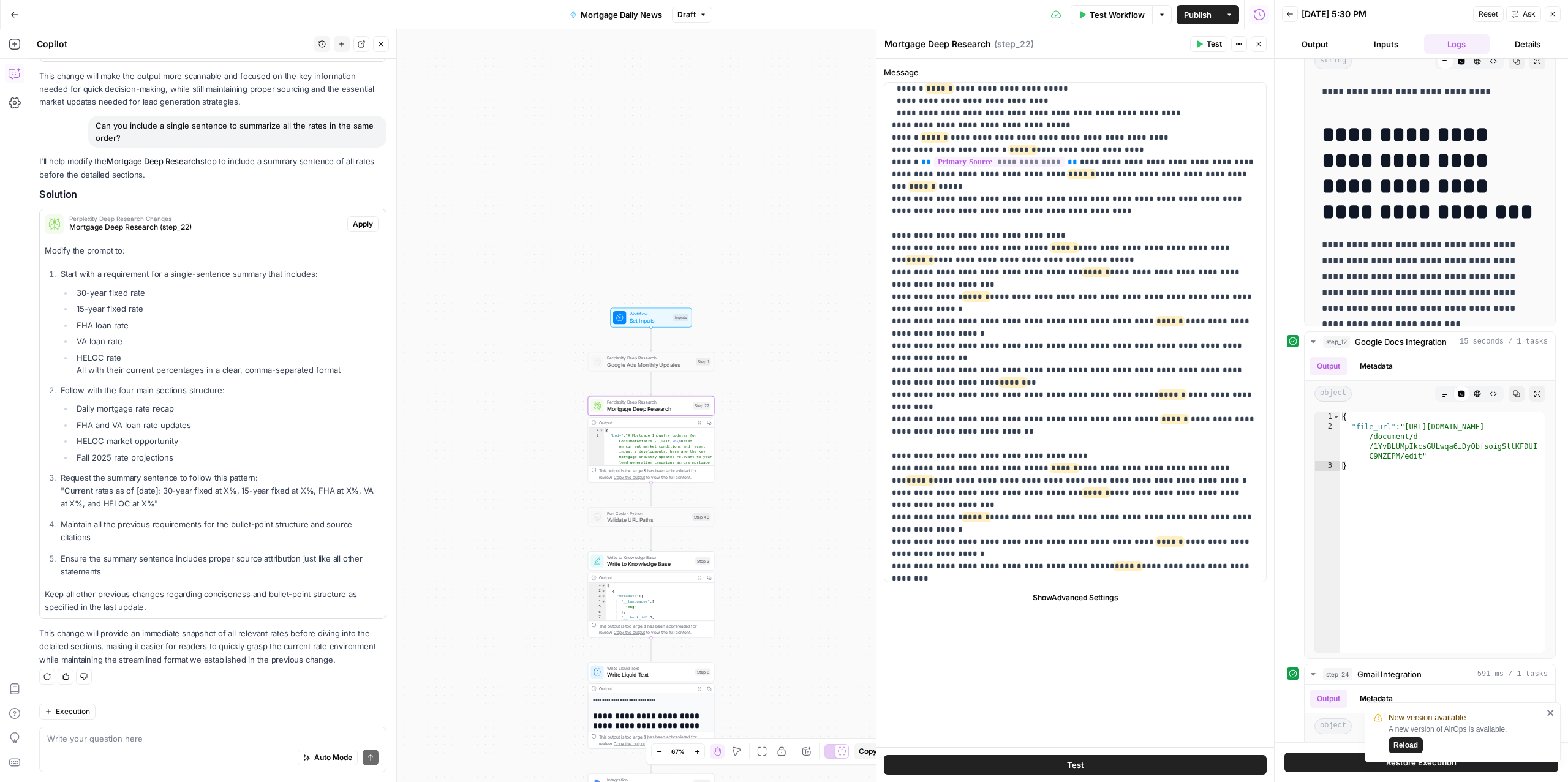
click at [360, 230] on span "Apply" at bounding box center [363, 224] width 20 height 11
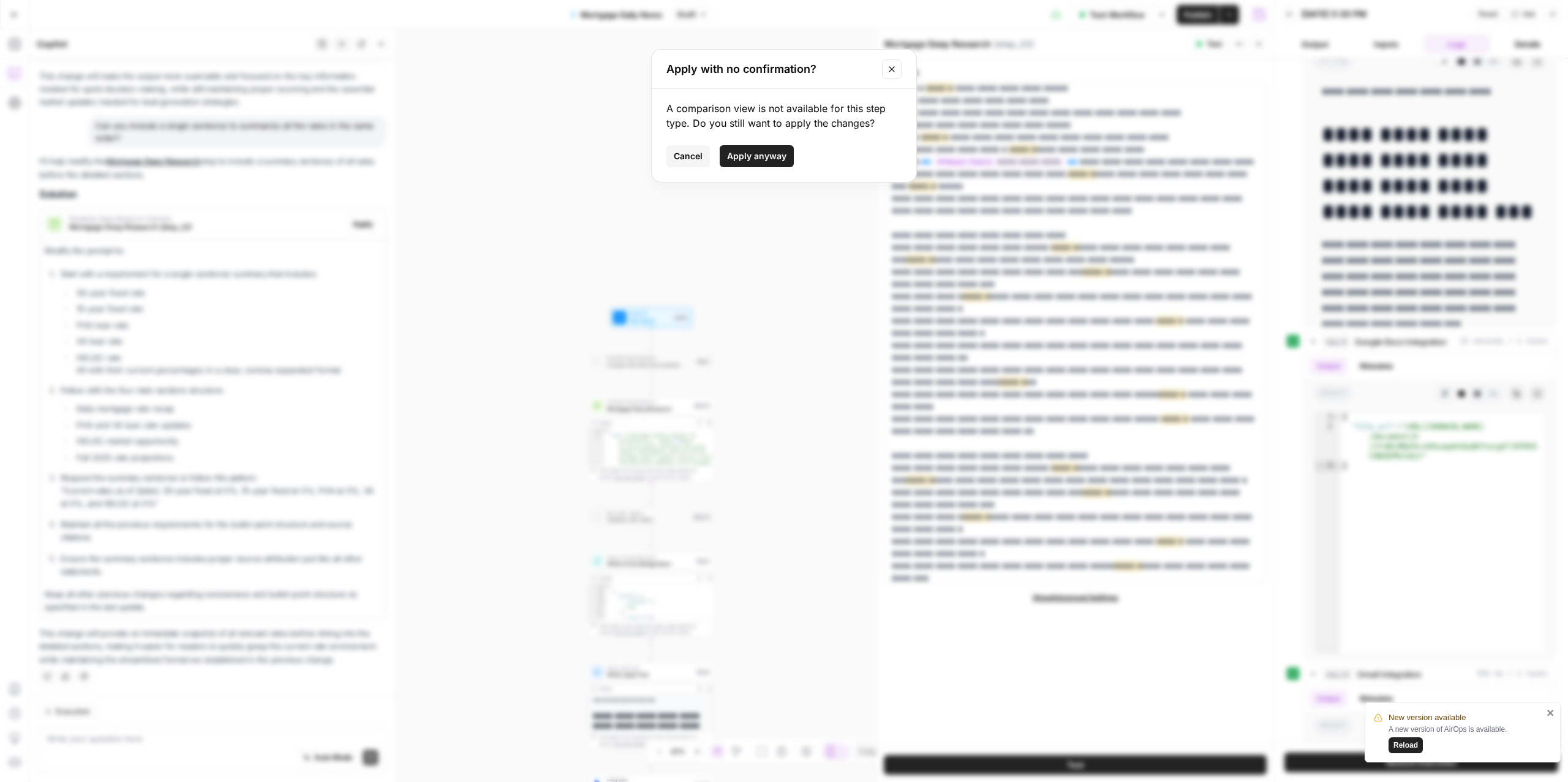
click at [678, 157] on span "Cancel" at bounding box center [688, 156] width 29 height 12
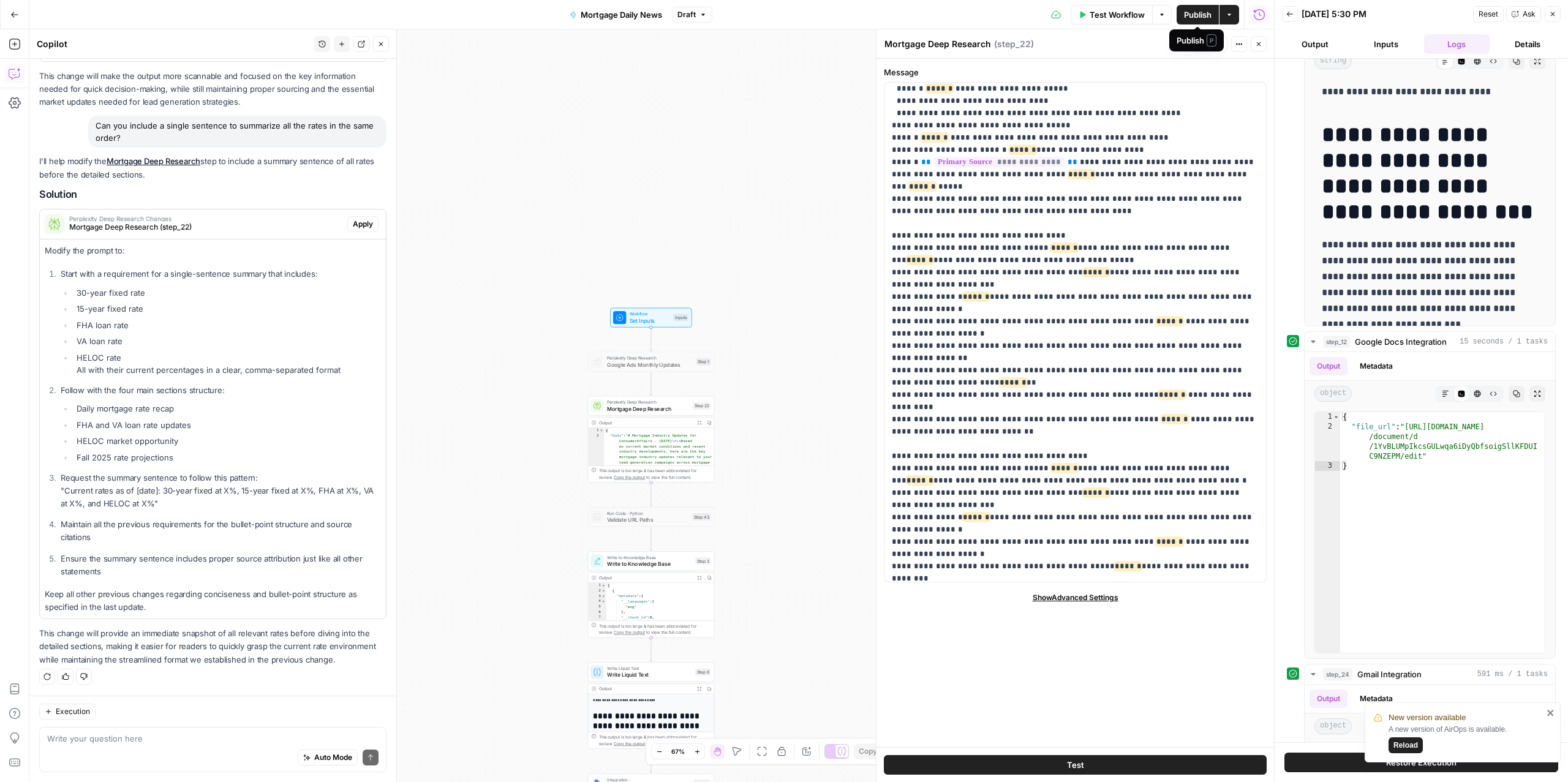
click at [1192, 12] on span "Publish" at bounding box center [1198, 14] width 28 height 12
click at [364, 230] on span "Apply" at bounding box center [363, 224] width 20 height 11
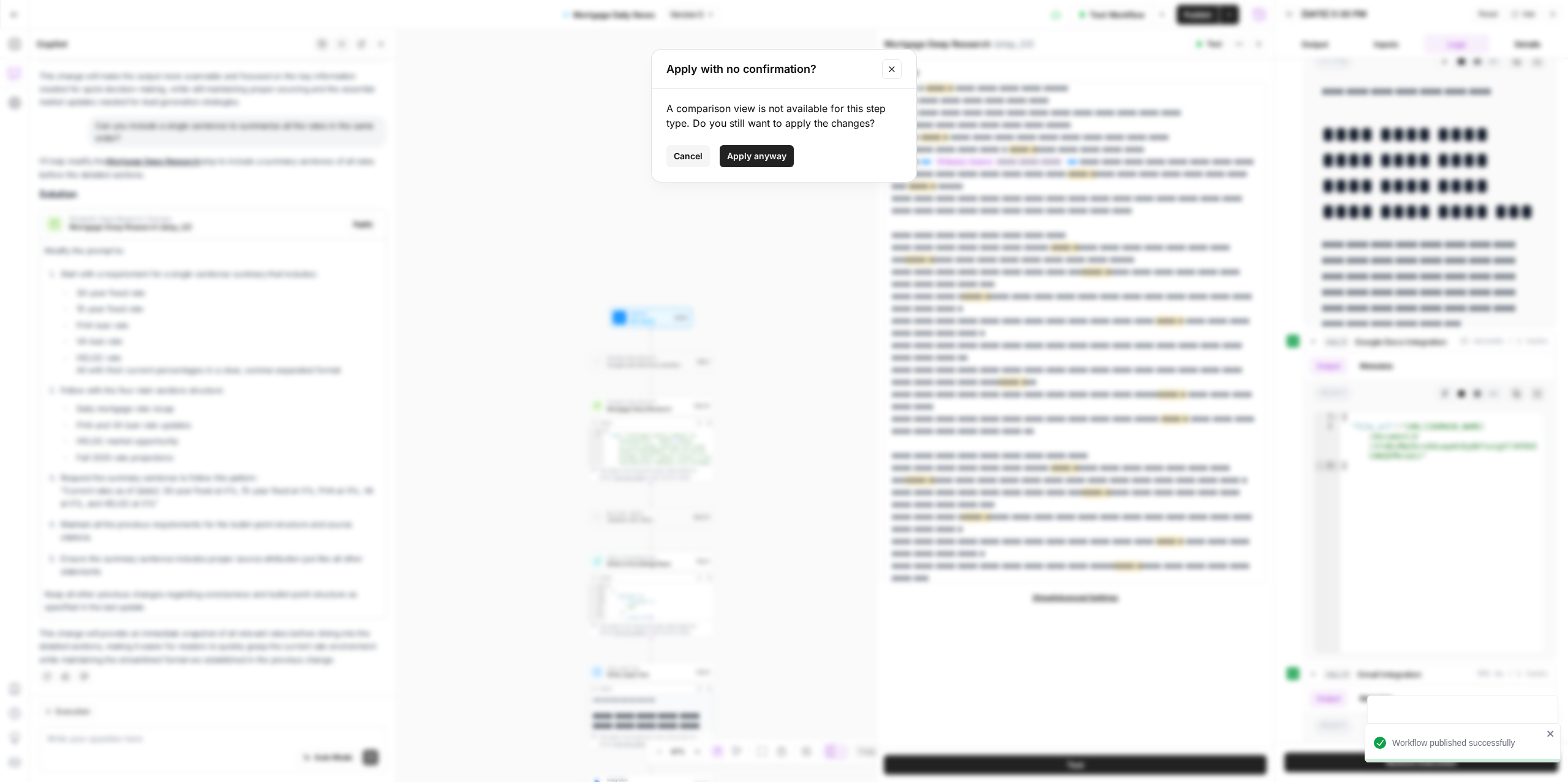
click at [770, 158] on span "Apply anyway" at bounding box center [756, 156] width 59 height 12
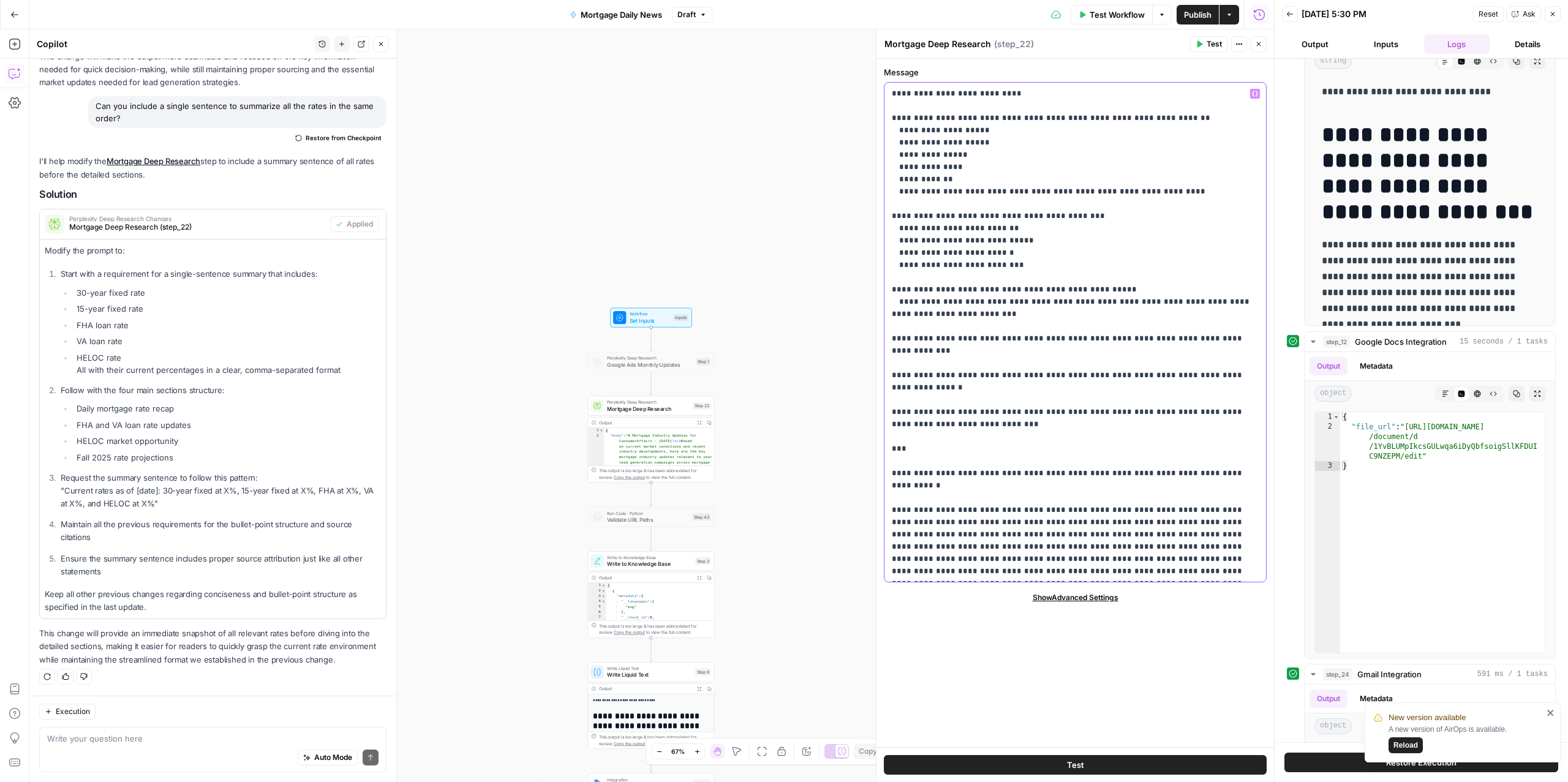
drag, startPoint x: 1012, startPoint y: 97, endPoint x: 873, endPoint y: 91, distance: 139.1
click at [876, 91] on div "**********" at bounding box center [1075, 406] width 398 height 753
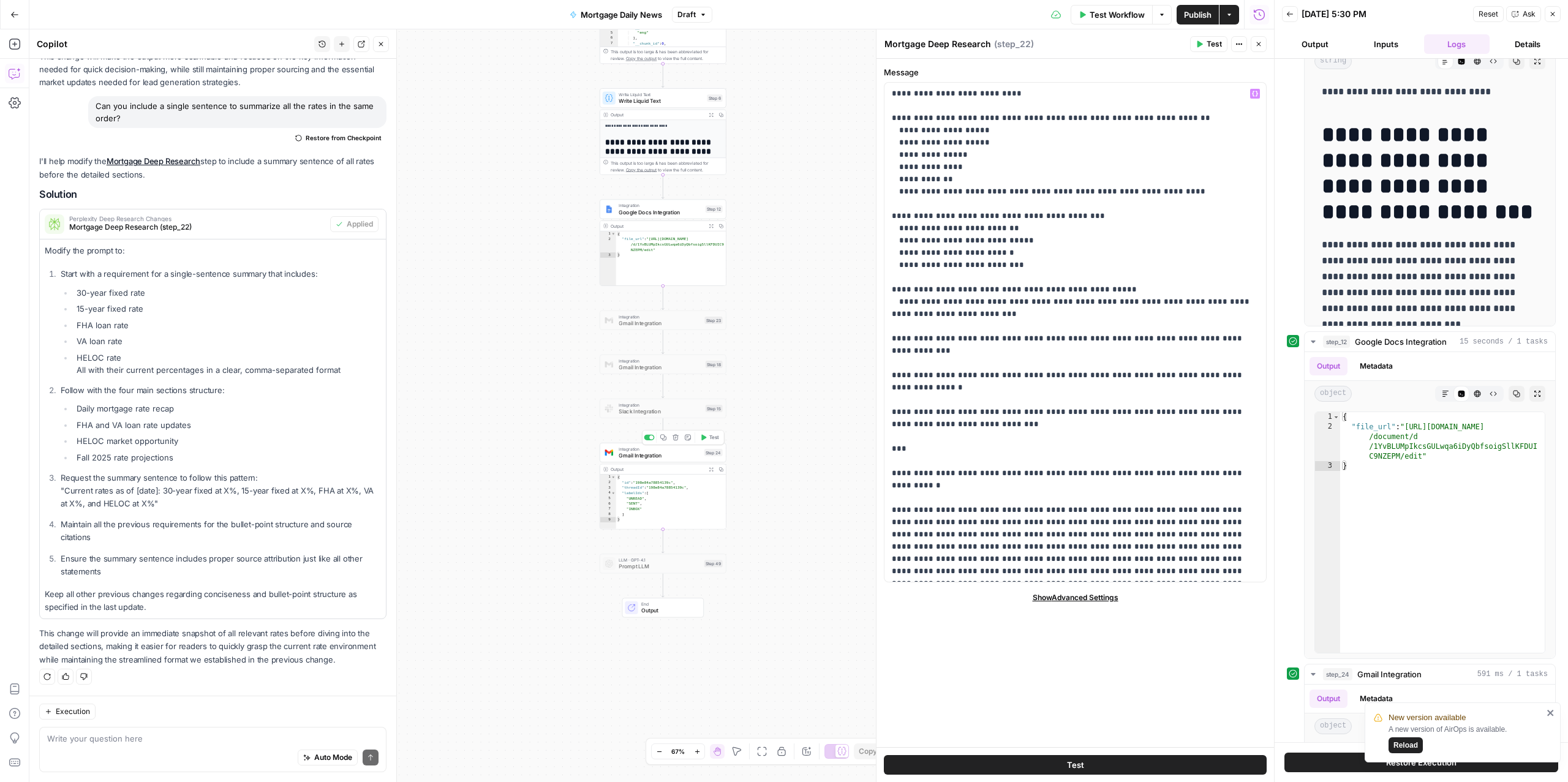
click at [654, 453] on span "Gmail Integration" at bounding box center [659, 455] width 82 height 8
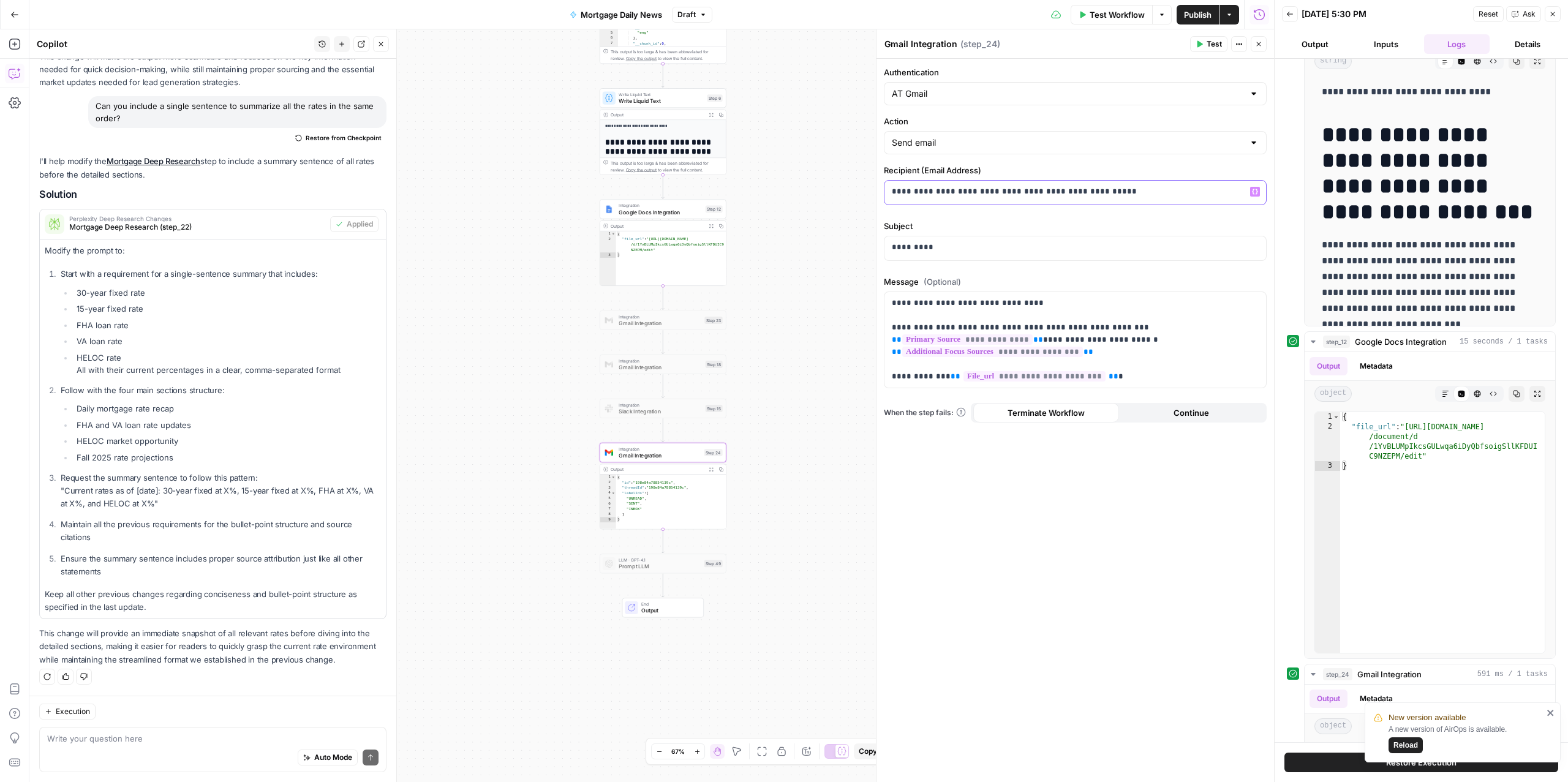
drag, startPoint x: 1136, startPoint y: 202, endPoint x: 1002, endPoint y: 197, distance: 134.1
click at [1002, 197] on div "**********" at bounding box center [1075, 192] width 382 height 24
click at [651, 437] on div at bounding box center [651, 437] width 4 height 4
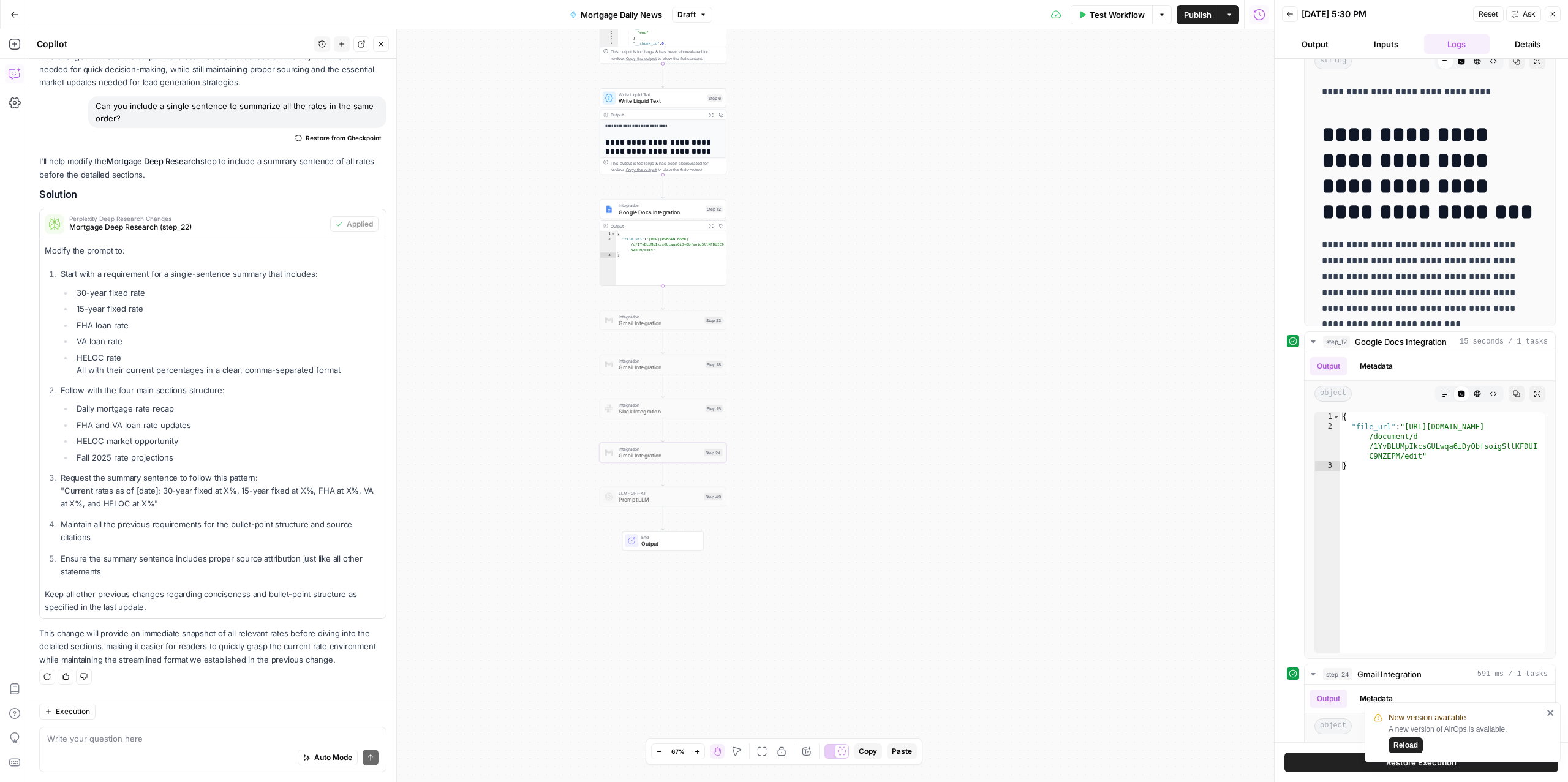
click at [640, 331] on div "Workflow Set Inputs Inputs Perplexity Deep Research Google Ads Monthly Updates …" at bounding box center [651, 406] width 1244 height 753
click at [643, 319] on span "Gmail Integration" at bounding box center [660, 323] width 83 height 8
click at [648, 305] on div at bounding box center [650, 305] width 10 height 6
click at [629, 319] on span "Gmail Integration" at bounding box center [660, 323] width 83 height 8
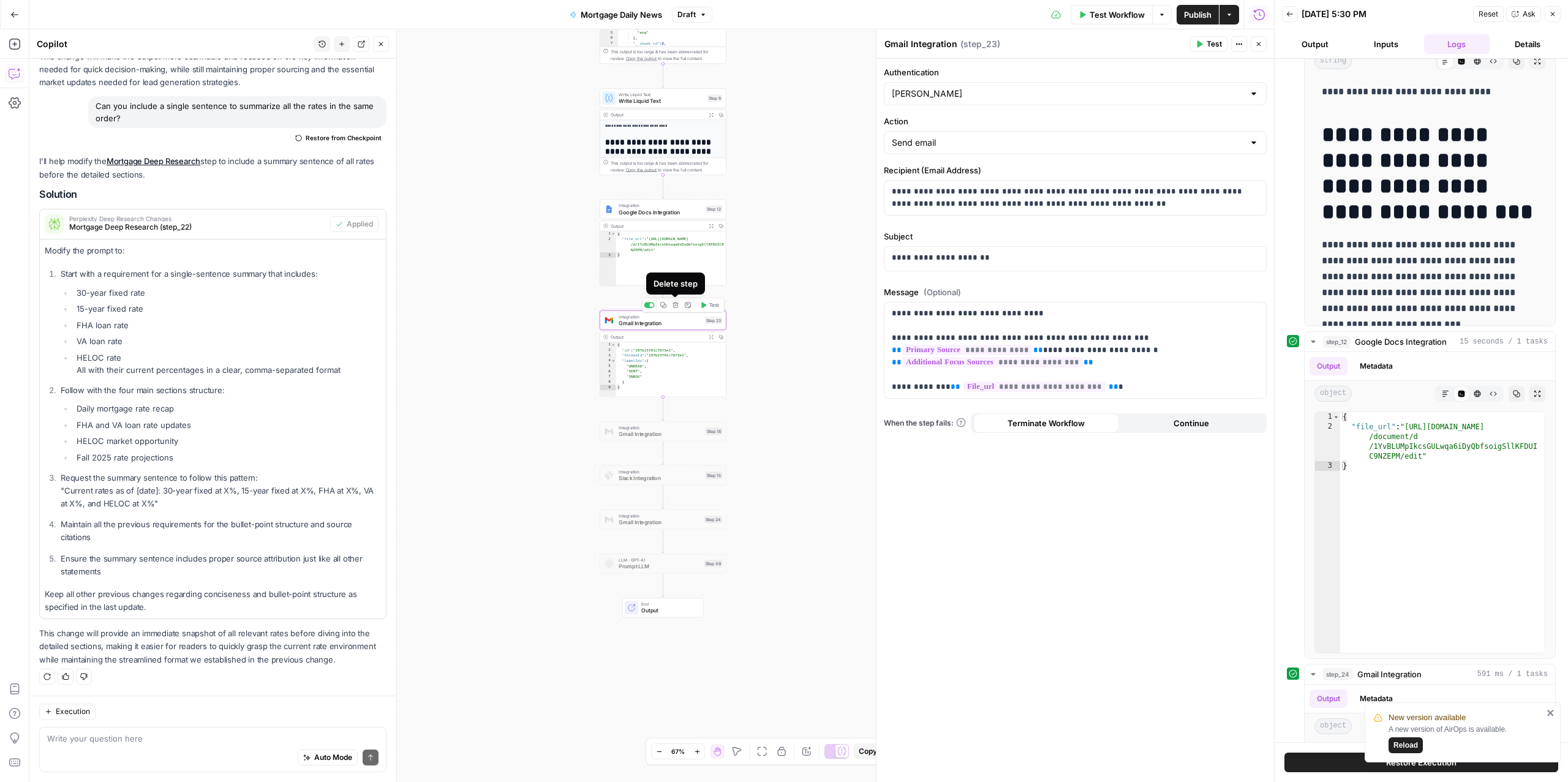
click at [674, 308] on icon "button" at bounding box center [675, 305] width 6 height 6
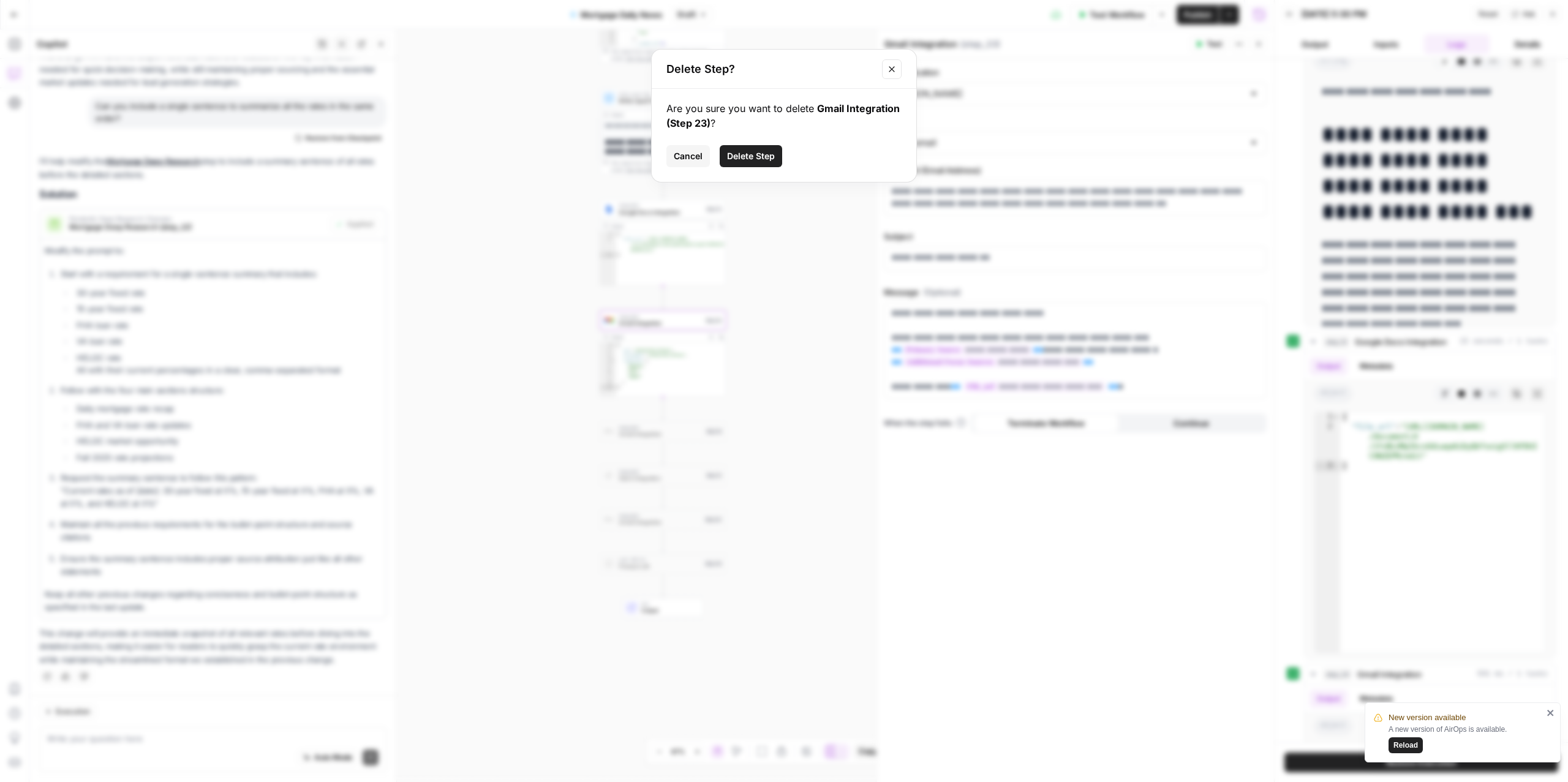
drag, startPoint x: 751, startPoint y: 158, endPoint x: 753, endPoint y: 198, distance: 40.0
click at [753, 196] on div "Delete Step? Are you sure you want to delete Gmail Integration (Step 23) ? Canc…" at bounding box center [784, 391] width 1568 height 782
click at [691, 160] on span "Cancel" at bounding box center [688, 156] width 29 height 12
click at [662, 322] on span "Gmail Integration" at bounding box center [660, 323] width 83 height 8
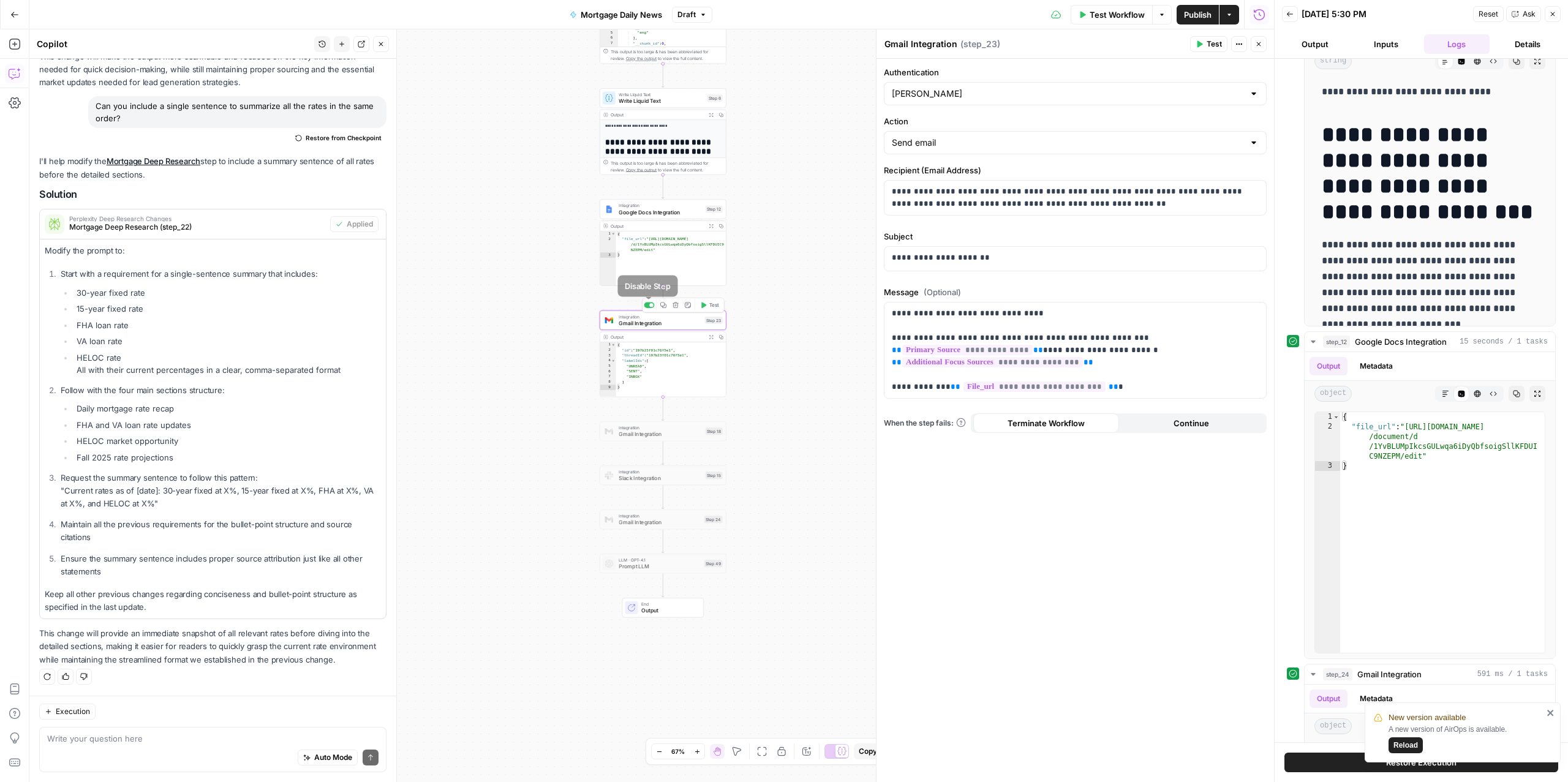
click at [651, 304] on div at bounding box center [651, 305] width 4 height 4
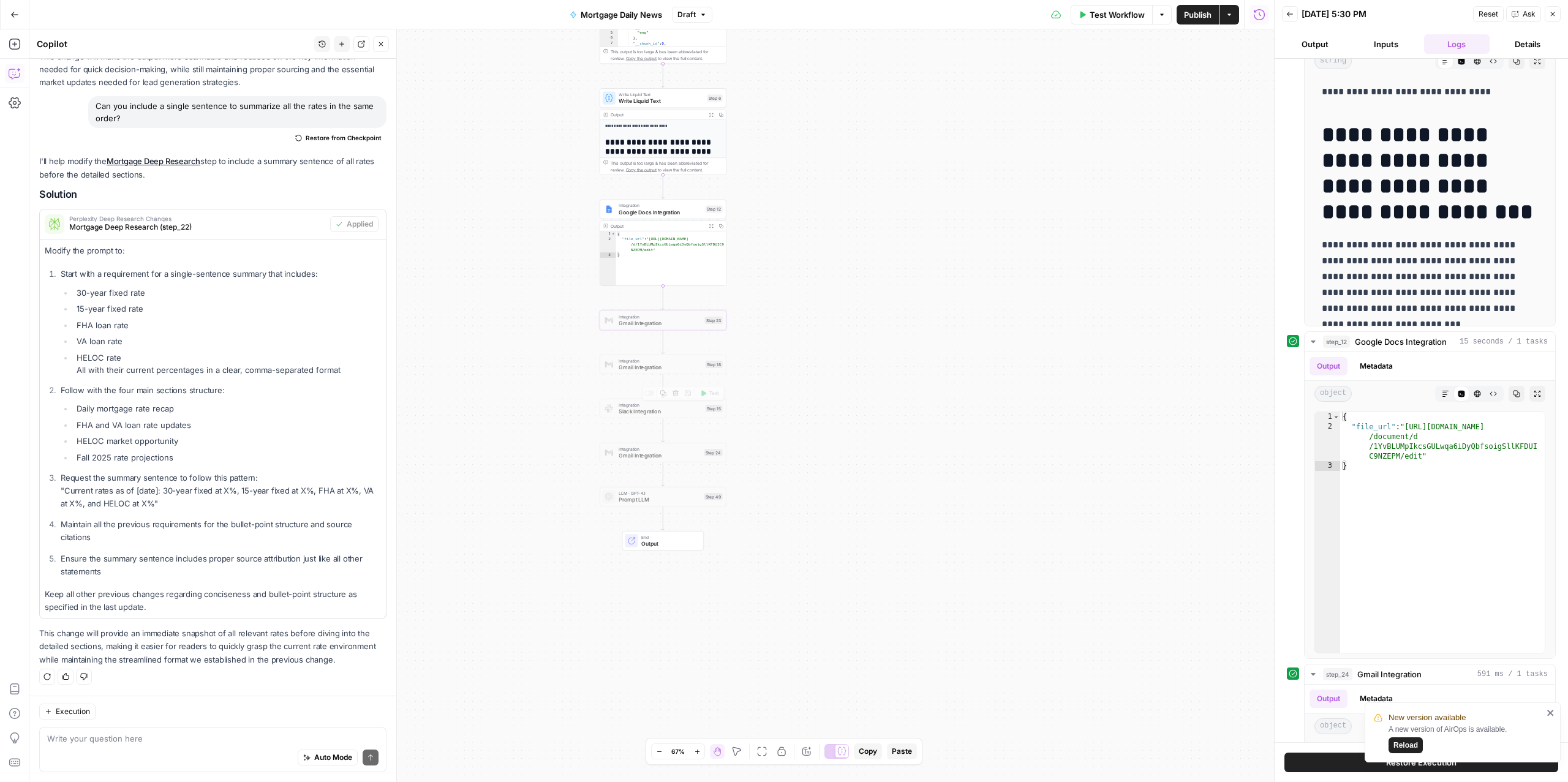
click at [650, 371] on span "Gmail Integration" at bounding box center [660, 367] width 83 height 8
click at [646, 351] on div at bounding box center [646, 349] width 4 height 4
click at [628, 364] on span "Gmail Integration" at bounding box center [660, 367] width 83 height 8
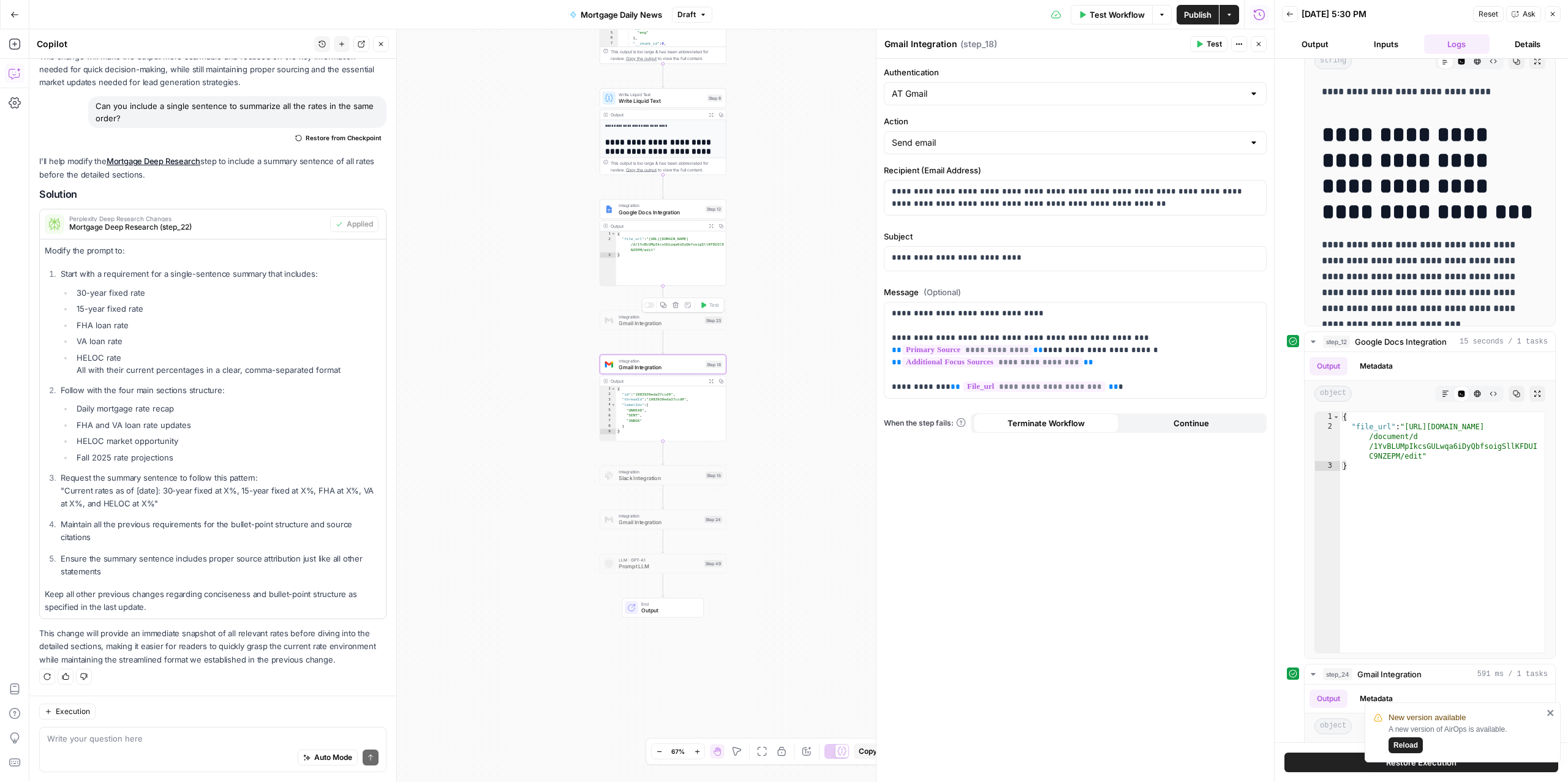
click at [654, 315] on span "Integration" at bounding box center [660, 317] width 83 height 7
click at [679, 304] on button "Delete step" at bounding box center [675, 305] width 10 height 10
click at [762, 153] on span "Delete Step" at bounding box center [751, 156] width 47 height 12
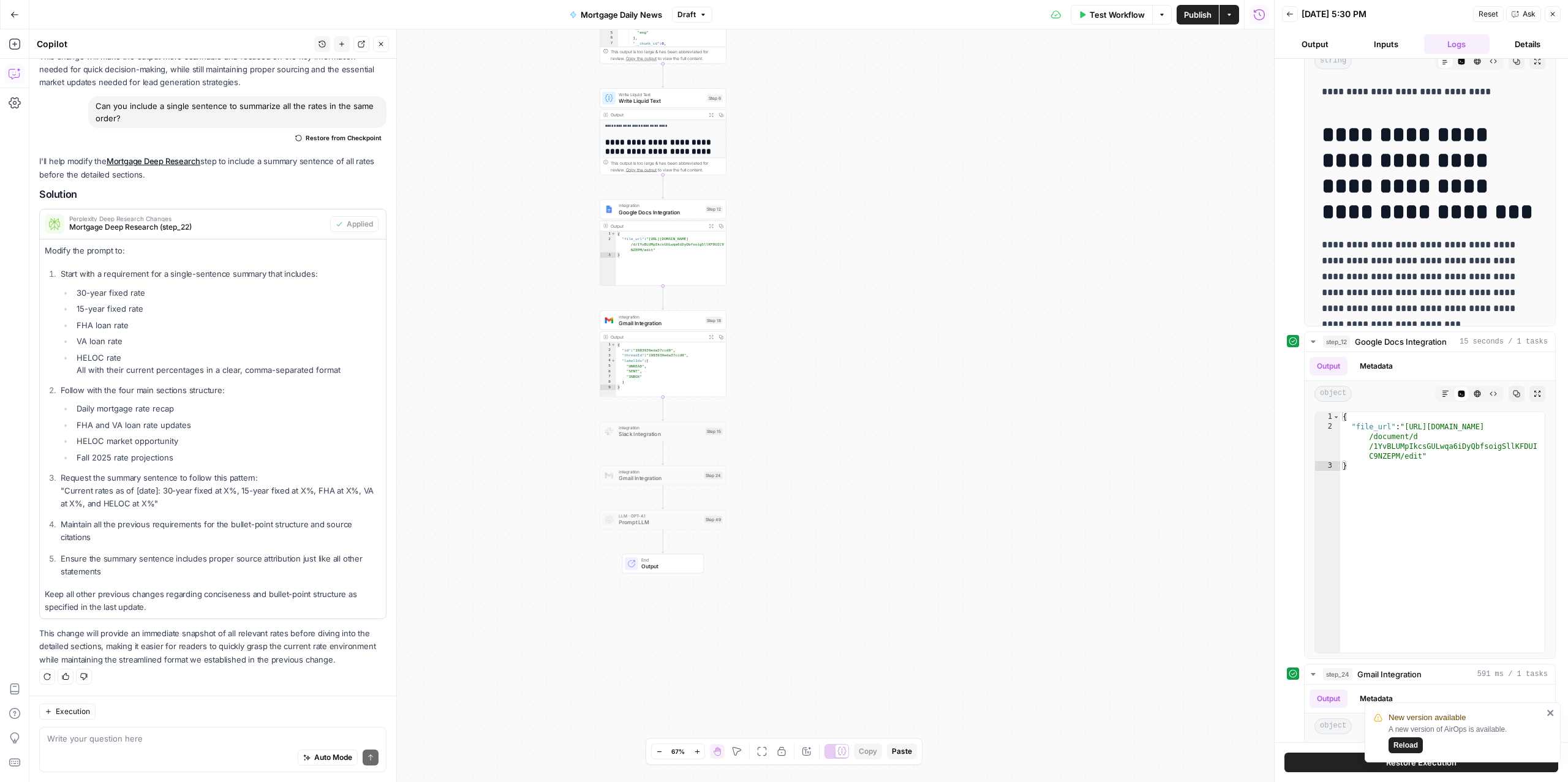
click at [661, 324] on span "Gmail Integration" at bounding box center [660, 323] width 83 height 8
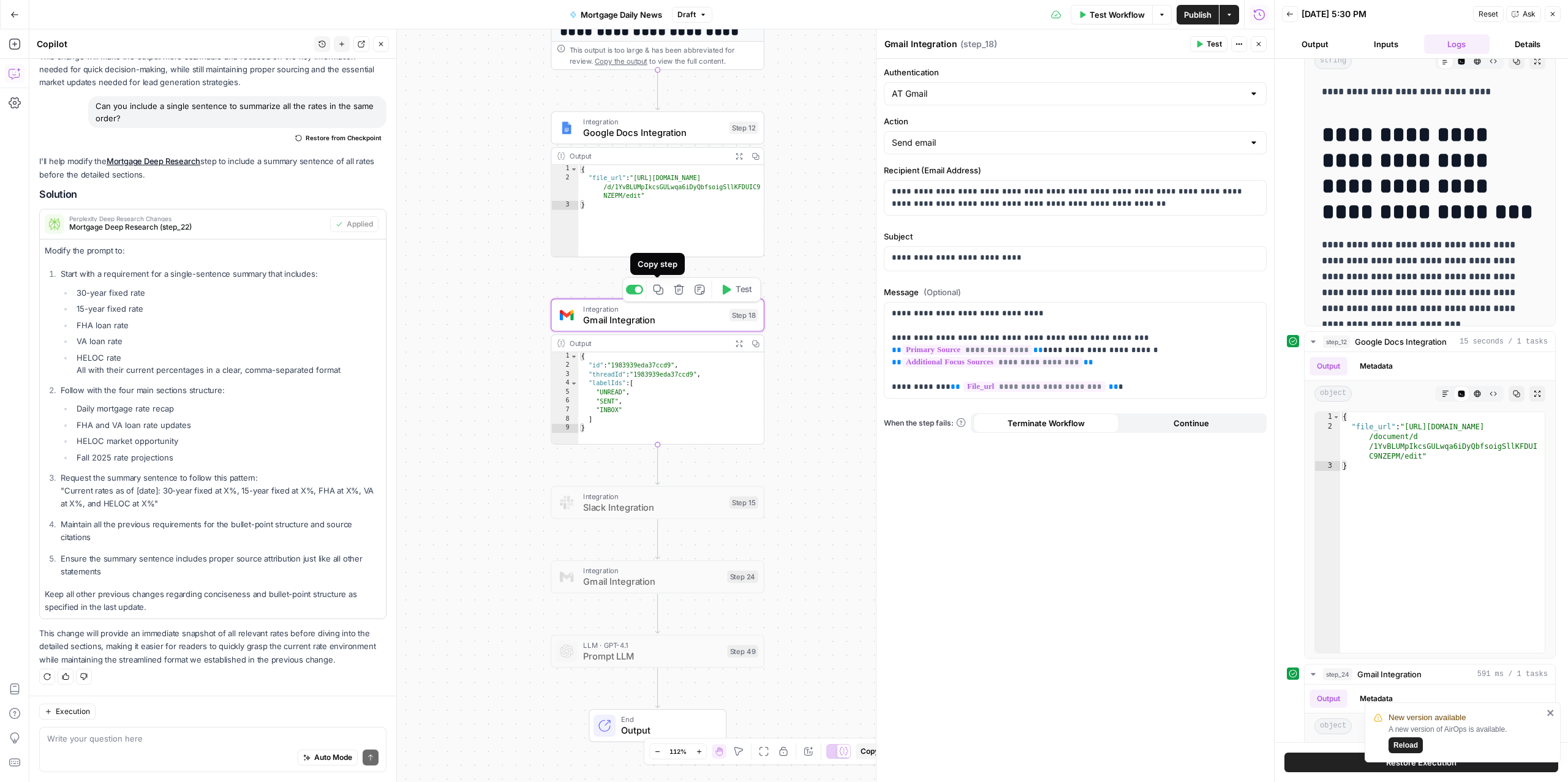
click at [658, 292] on icon "button" at bounding box center [658, 290] width 11 height 11
click at [434, 471] on div "Workflow Set Inputs Inputs Perplexity Deep Research Google Ads Monthly Updates …" at bounding box center [651, 406] width 1244 height 753
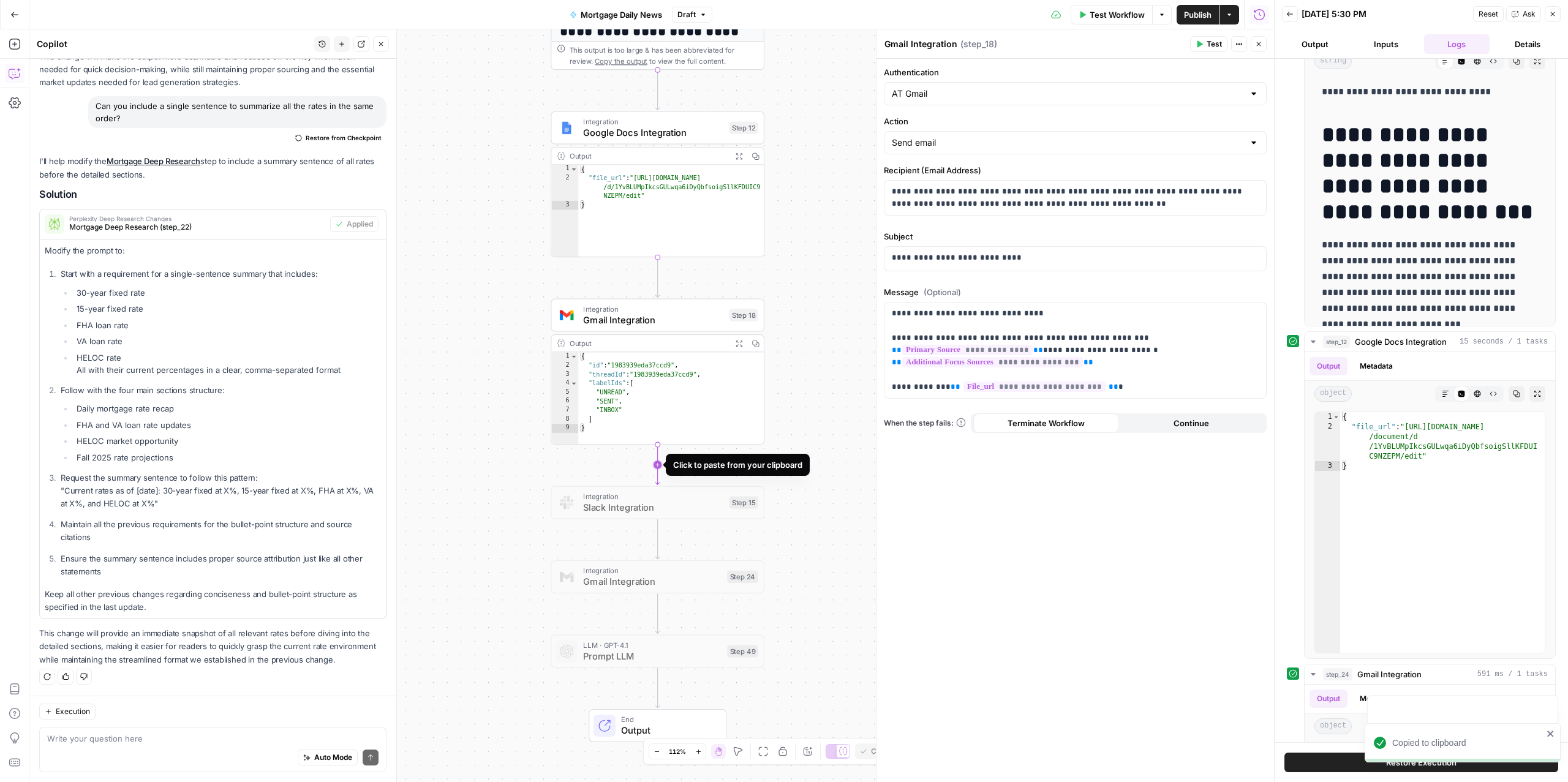
click at [658, 467] on icon "Edge from step_18 to step_15" at bounding box center [657, 465] width 4 height 39
click at [612, 507] on span "Gmail Integration" at bounding box center [652, 507] width 139 height 14
drag, startPoint x: 1154, startPoint y: 212, endPoint x: 1001, endPoint y: 193, distance: 154.2
click at [1001, 193] on div "**********" at bounding box center [1075, 197] width 382 height 34
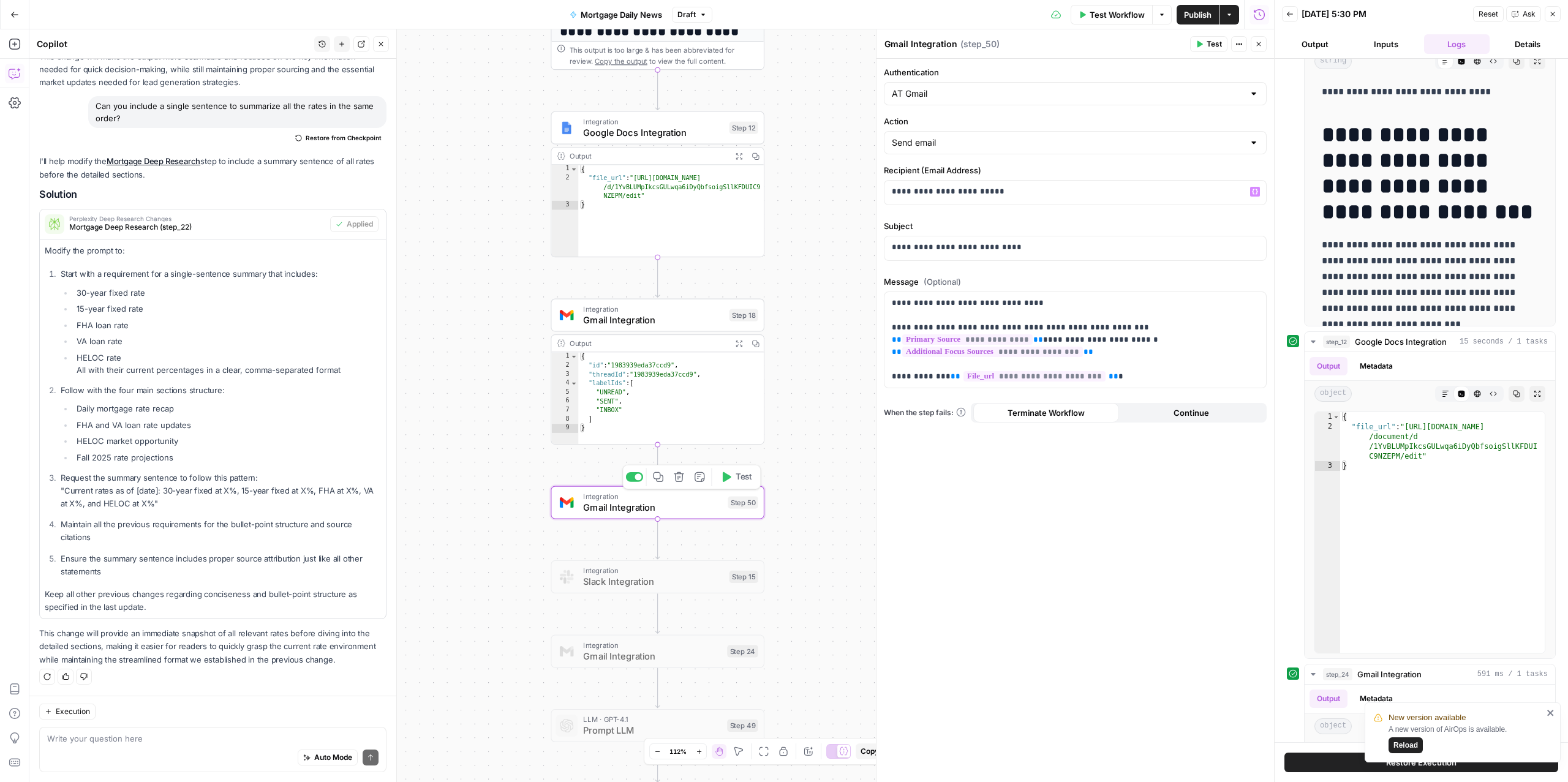
click at [668, 512] on span "Gmail Integration" at bounding box center [652, 507] width 139 height 14
click at [623, 321] on span "Gmail Integration" at bounding box center [653, 320] width 141 height 14
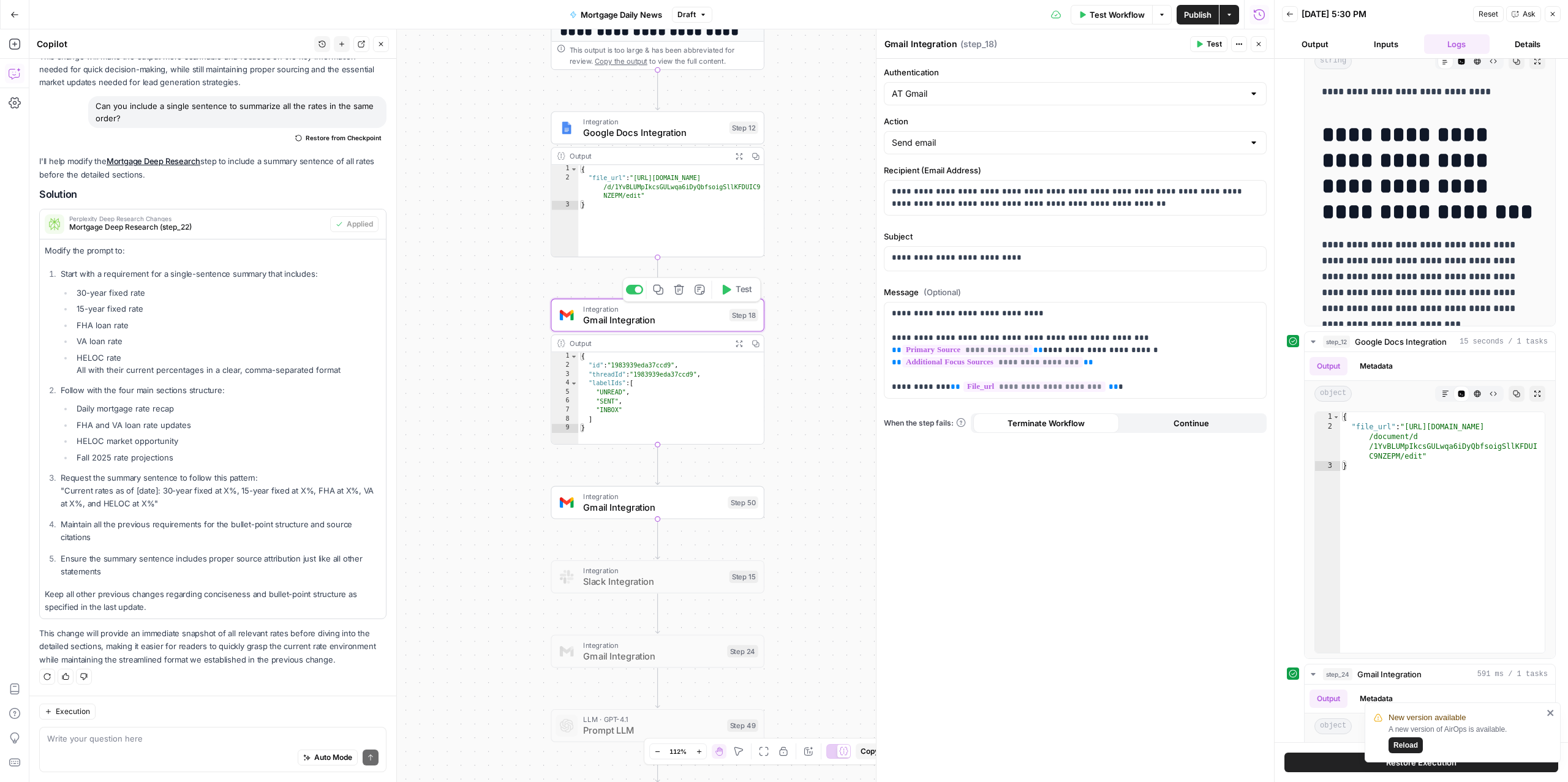
click at [639, 292] on div at bounding box center [634, 290] width 17 height 10
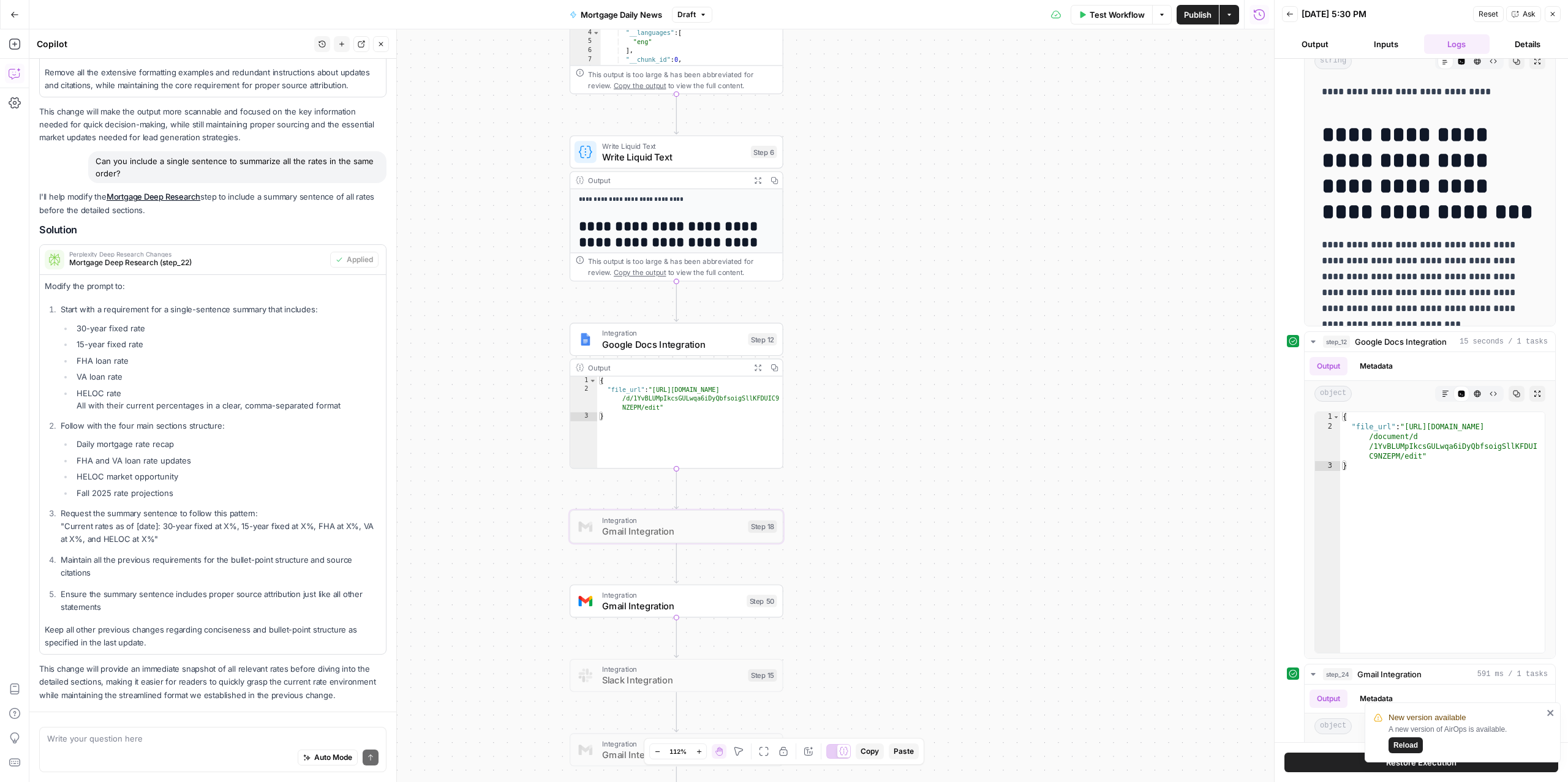
scroll to position [640, 0]
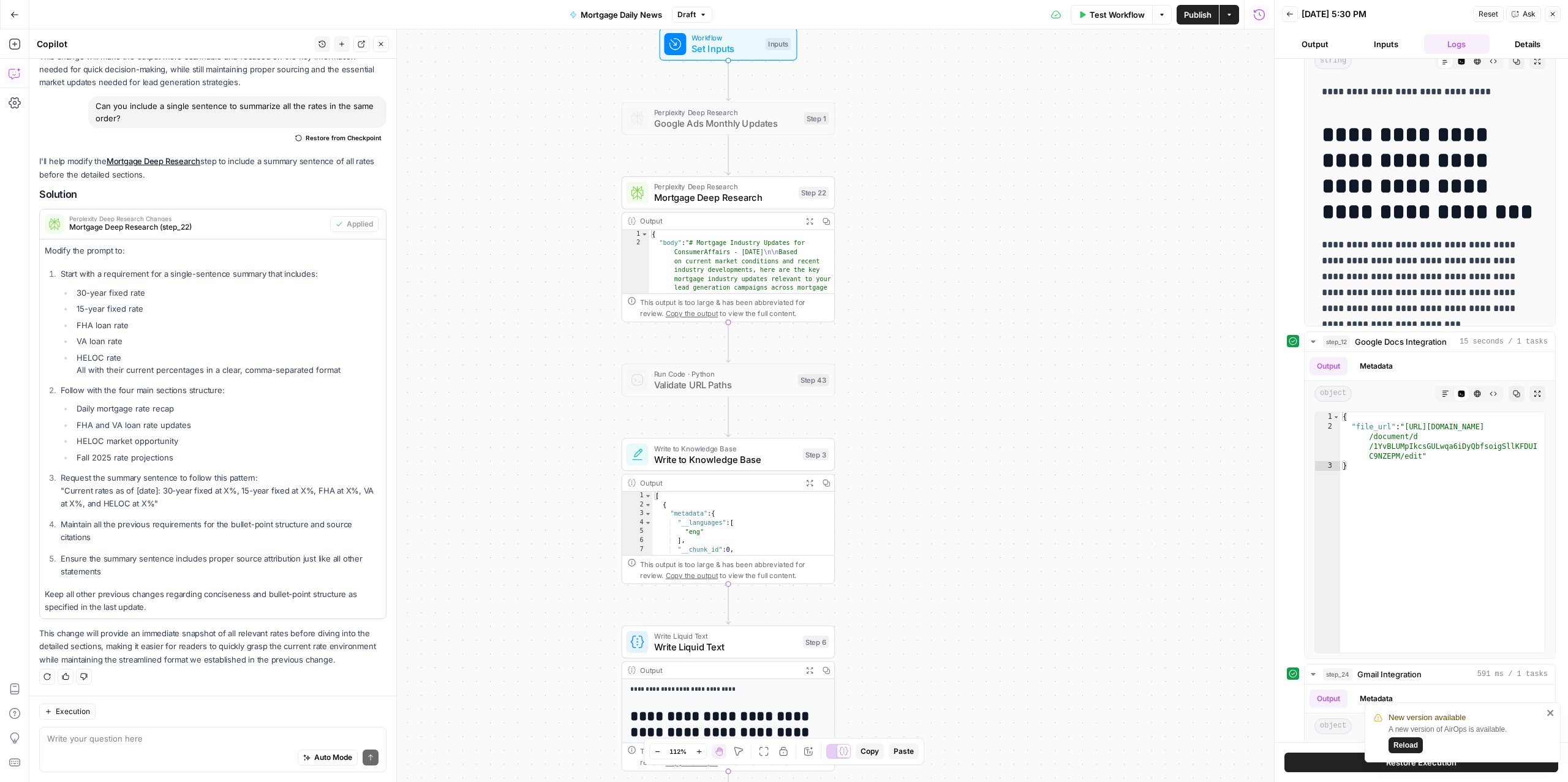
click at [1107, 18] on span "Test Workflow" at bounding box center [1116, 14] width 55 height 12
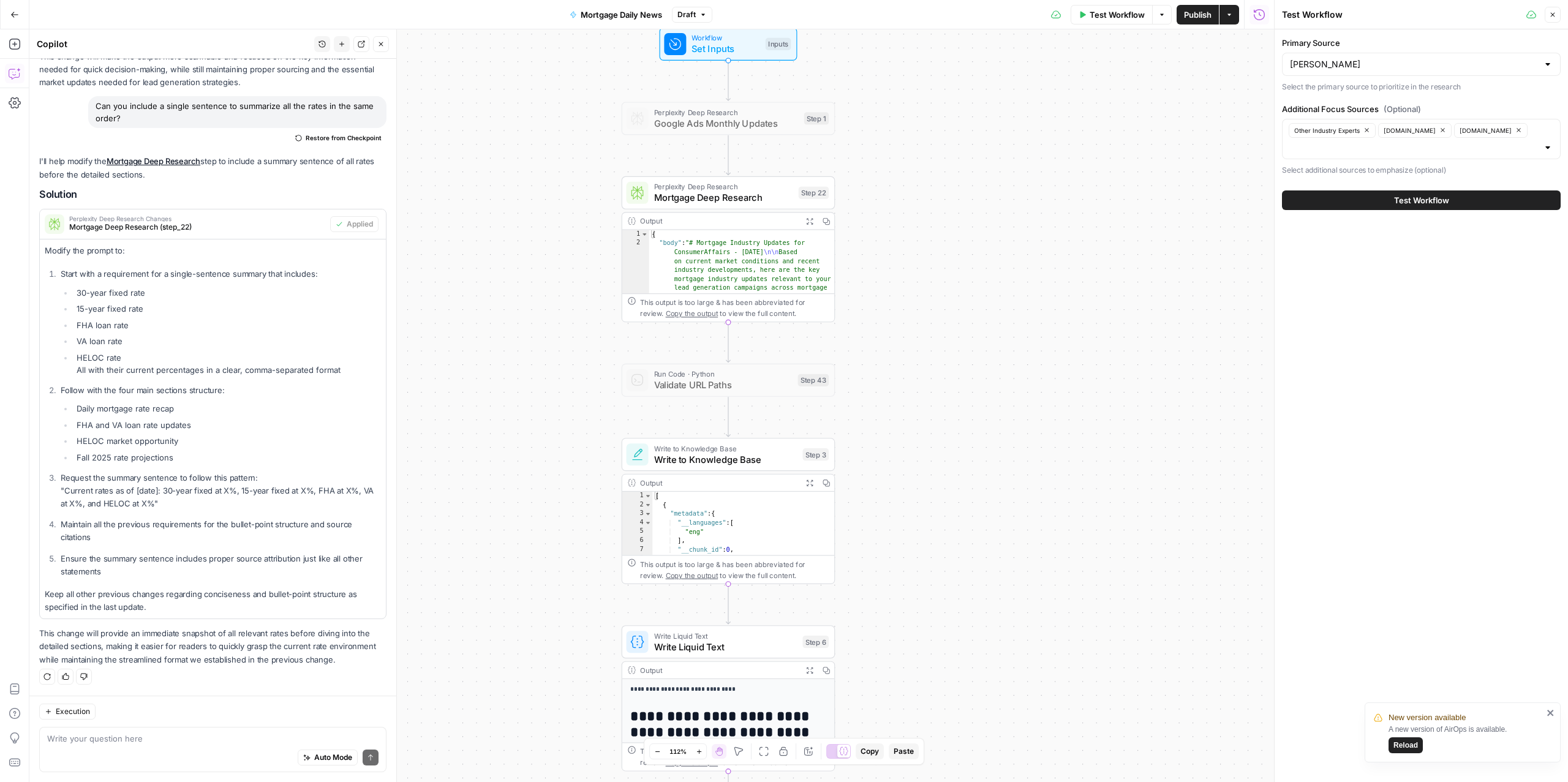
click at [1413, 207] on span "Test Workflow" at bounding box center [1421, 200] width 55 height 12
